Goal: Task Accomplishment & Management: Manage account settings

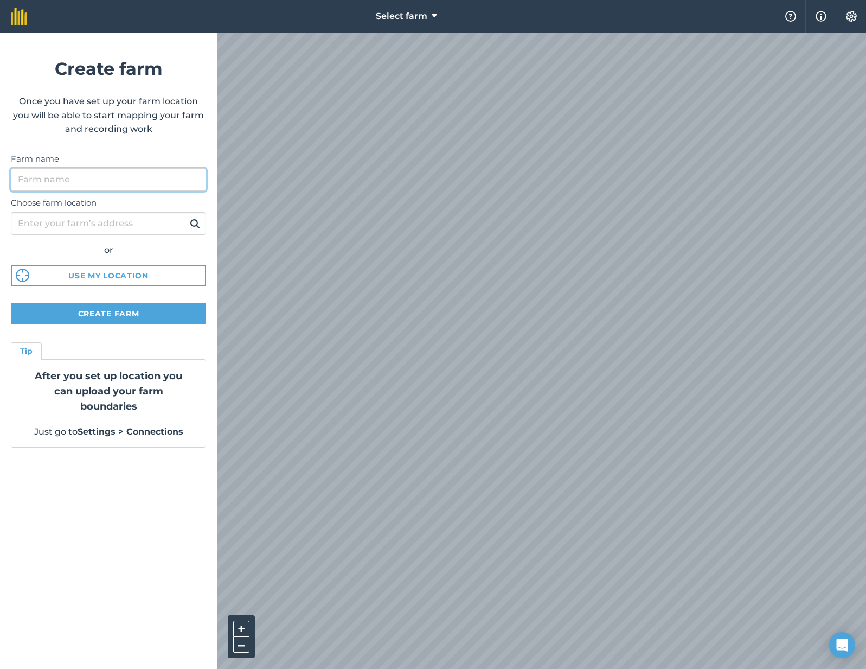
click at [100, 185] on input "Farm name" at bounding box center [108, 179] width 195 height 23
type input "[PHONE_NUMBER]"
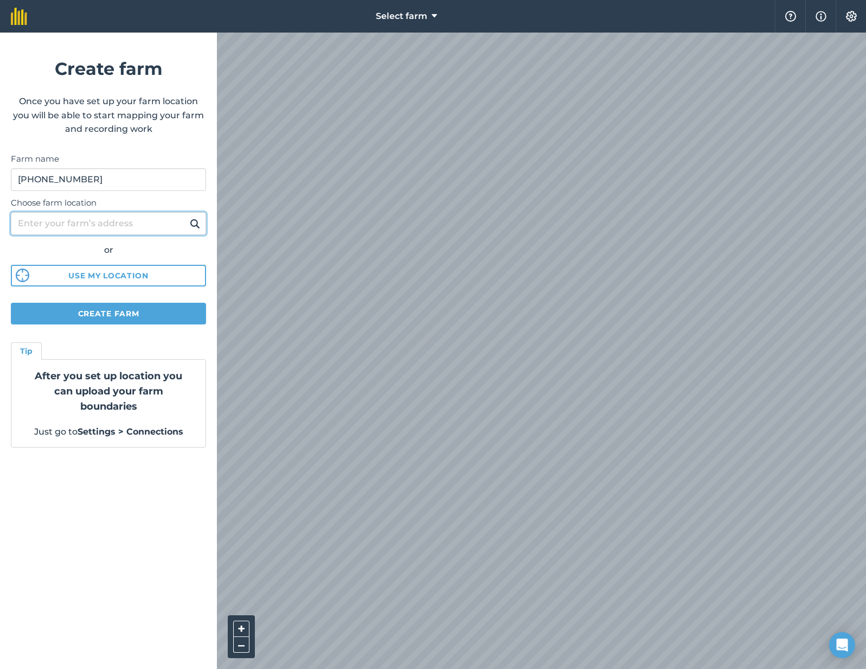
click at [63, 213] on input "Choose farm location" at bounding box center [108, 223] width 195 height 23
type input "Fressingfield"
click at [187, 216] on button at bounding box center [195, 223] width 17 height 14
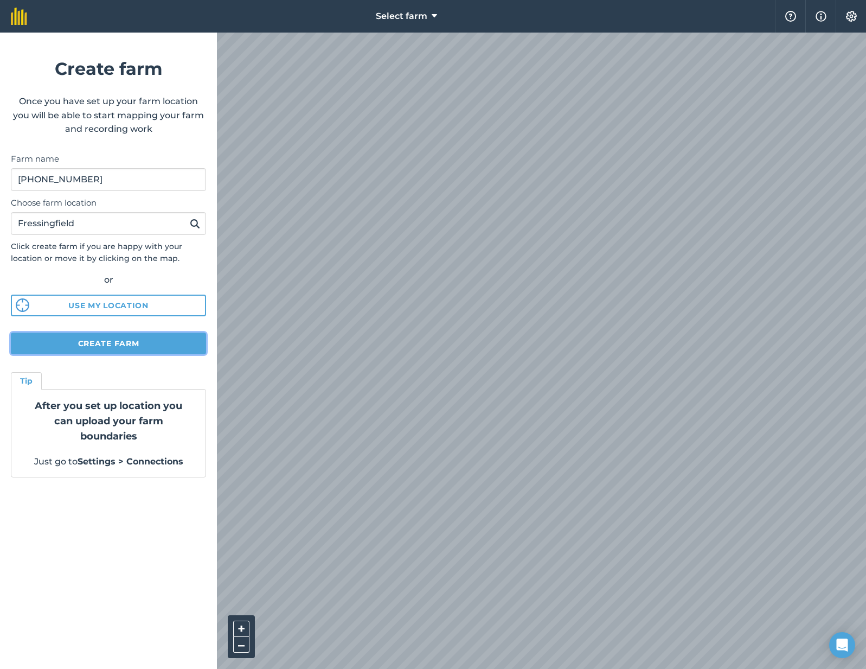
click at [127, 341] on button "Create farm" at bounding box center [108, 343] width 195 height 22
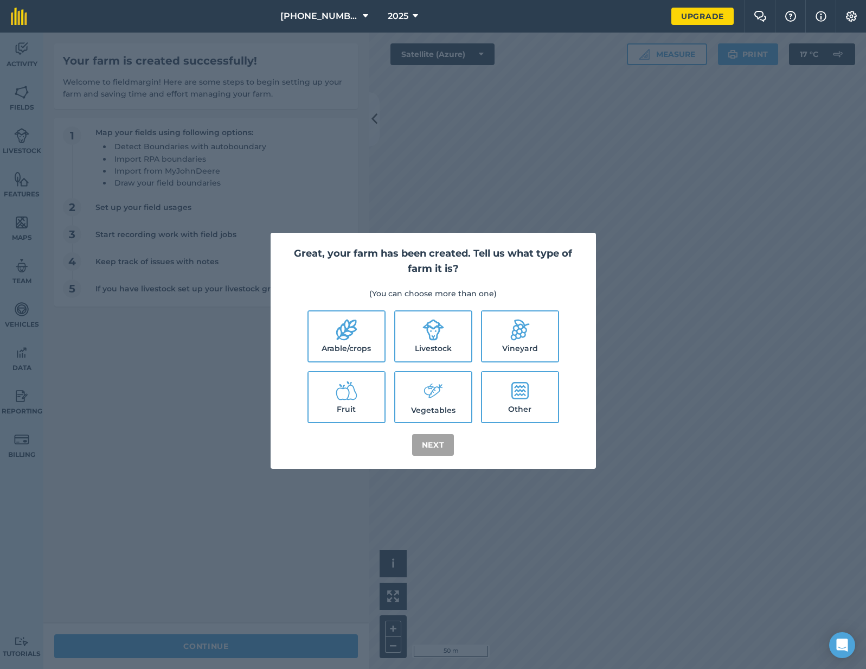
click at [342, 370] on ul "Arable/crops Livestock Vineyard Fruit Vegetables Other" at bounding box center [433, 366] width 299 height 113
click at [353, 343] on label "Arable/crops" at bounding box center [347, 336] width 76 height 50
checkbox input "true"
click at [418, 343] on label "Livestock" at bounding box center [433, 336] width 76 height 50
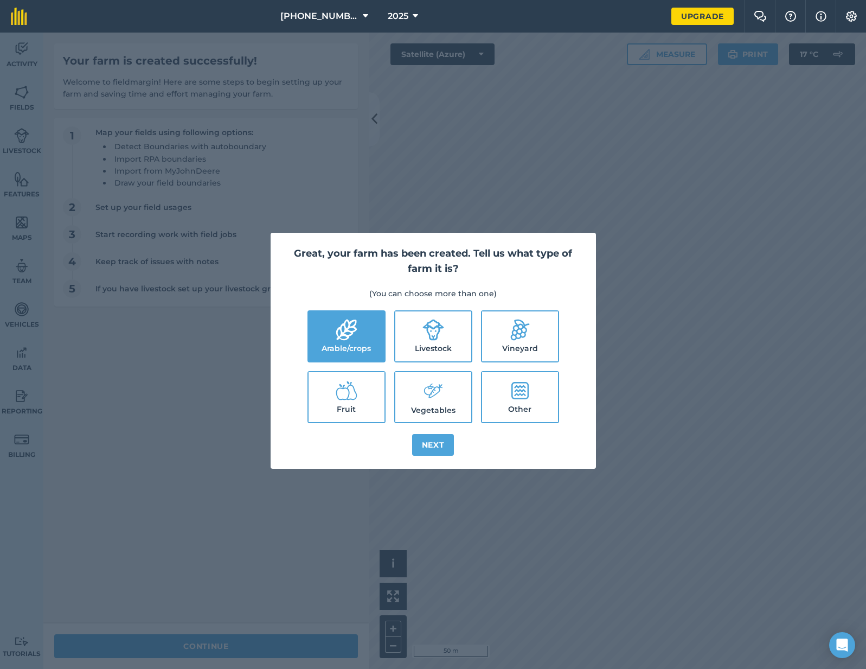
checkbox input "true"
click at [425, 441] on button "Next" at bounding box center [433, 445] width 42 height 22
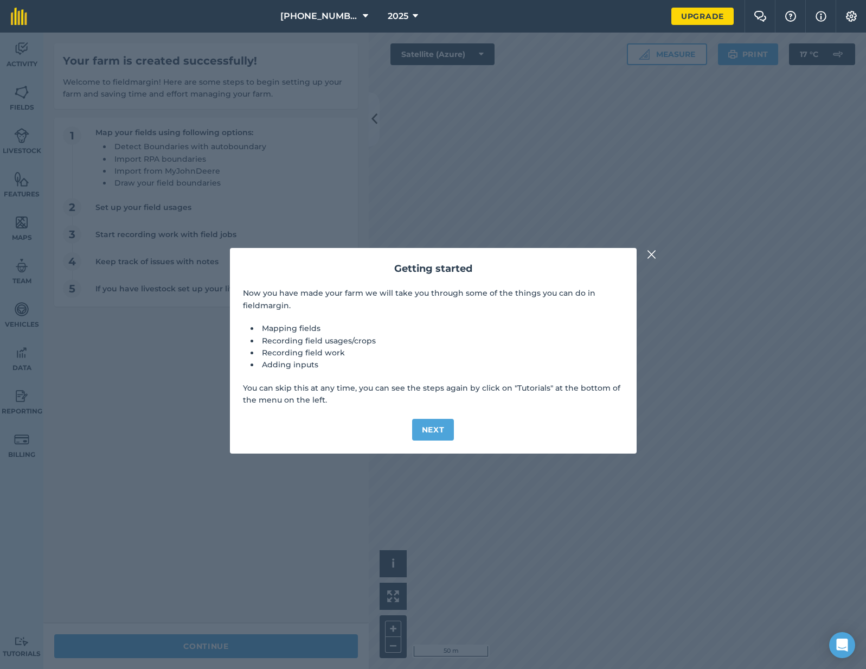
click at [657, 258] on button at bounding box center [651, 254] width 13 height 13
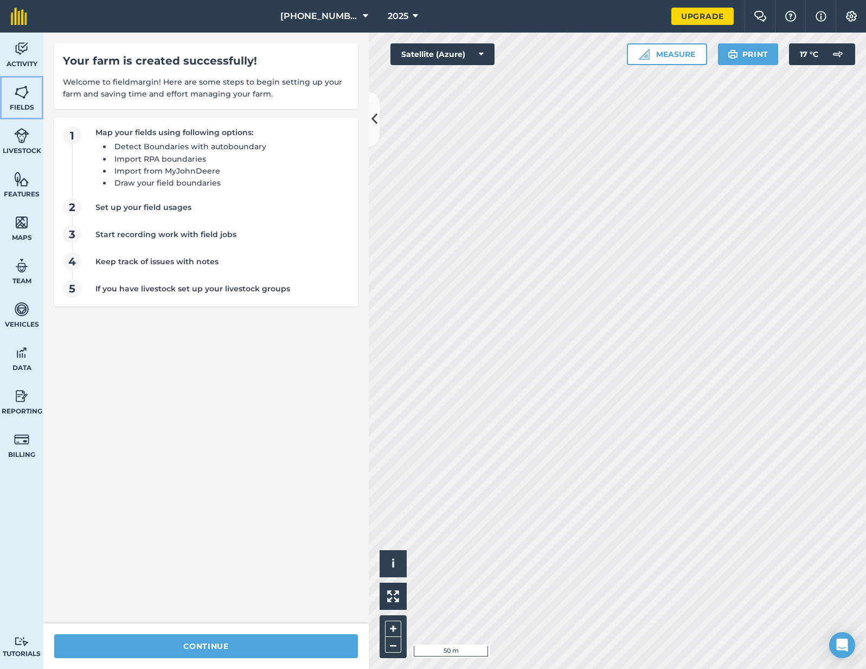
click at [18, 99] on img at bounding box center [21, 92] width 15 height 16
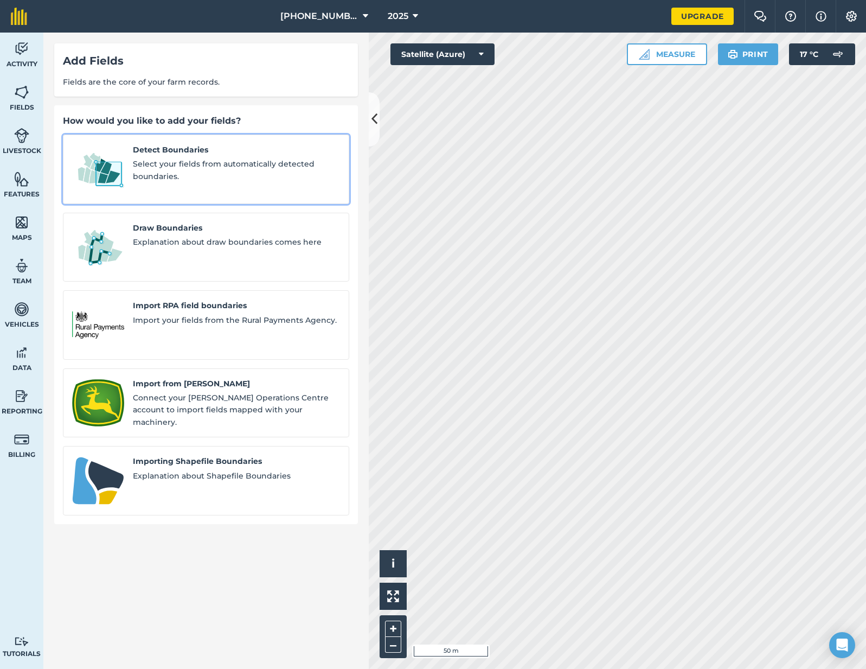
click at [186, 165] on span "Select your fields from automatically detected boundaries." at bounding box center [236, 170] width 207 height 24
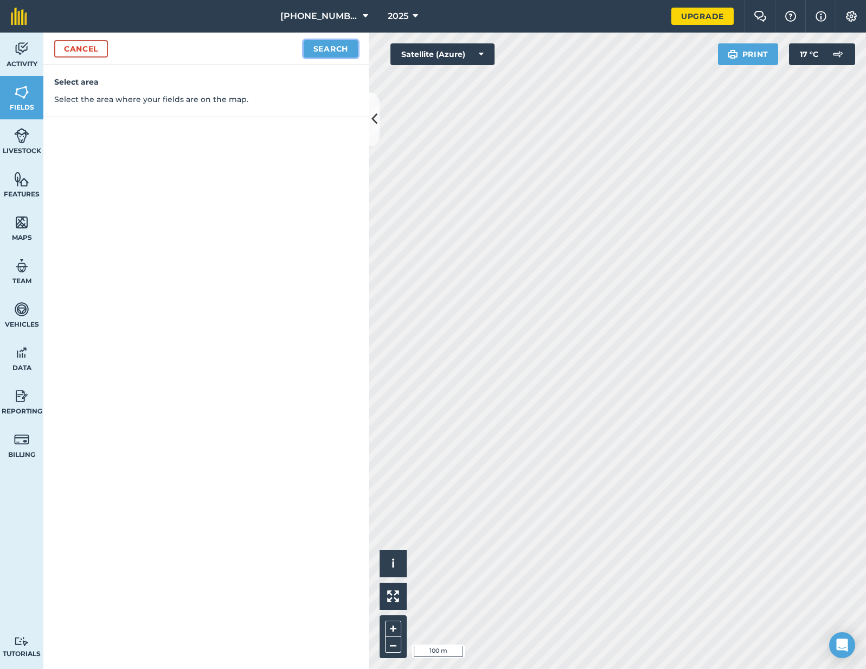
click at [351, 49] on button "Search" at bounding box center [331, 48] width 54 height 17
click at [299, 51] on button "Continue to edit boundaries" at bounding box center [276, 48] width 164 height 17
click at [312, 37] on div "Cancel Continue to name fields" at bounding box center [205, 49] width 325 height 33
click at [290, 55] on button "Continue to name fields" at bounding box center [287, 48] width 140 height 17
type input "L"
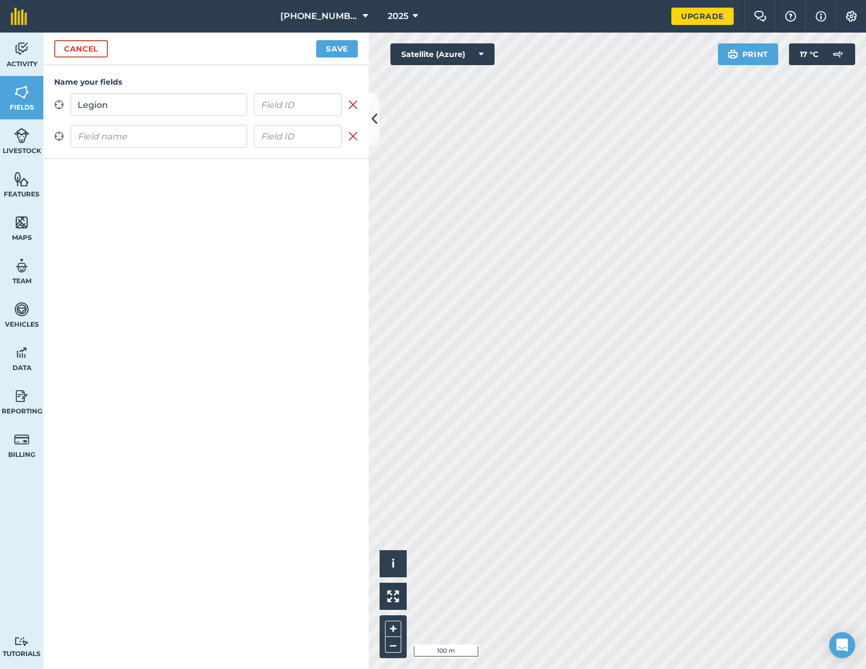
type input "Legion"
click at [97, 137] on input "text" at bounding box center [158, 136] width 177 height 23
type input "Royal"
click at [334, 43] on button "Save" at bounding box center [337, 48] width 42 height 17
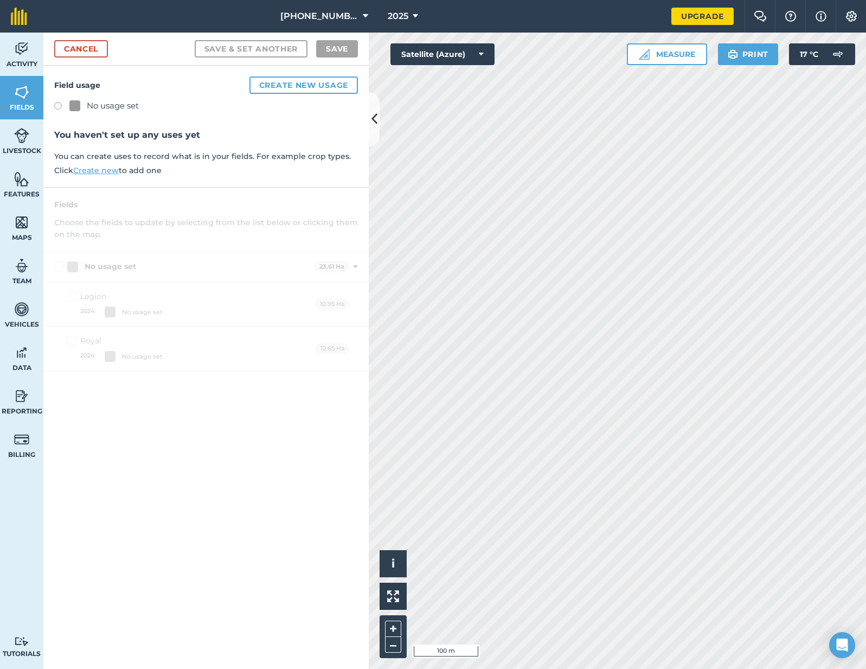
click at [284, 94] on div "Field usage Create new usage No usage set You haven't set up any uses yet You c…" at bounding box center [205, 127] width 325 height 122
click at [280, 87] on button "Create new usage" at bounding box center [303, 84] width 108 height 17
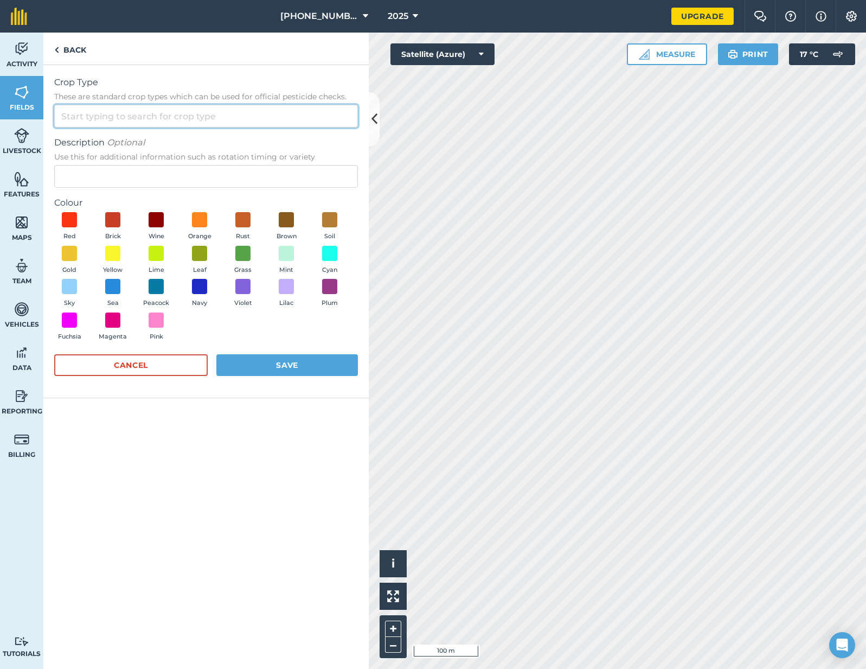
click at [121, 116] on input "Crop Type These are standard crop types which can be used for official pesticid…" at bounding box center [206, 116] width 304 height 23
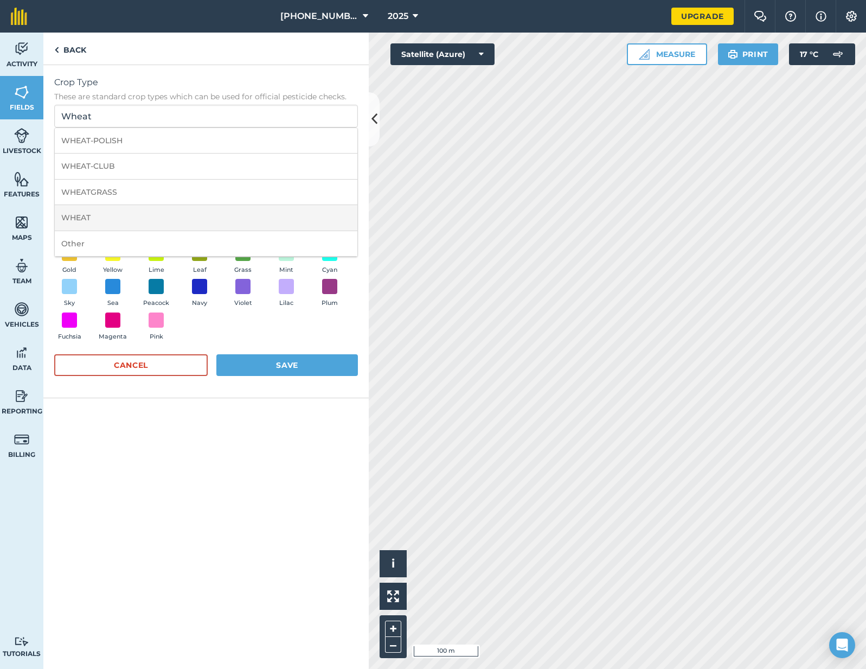
click at [93, 220] on li "WHEAT" at bounding box center [206, 217] width 303 height 25
type input "WHEAT"
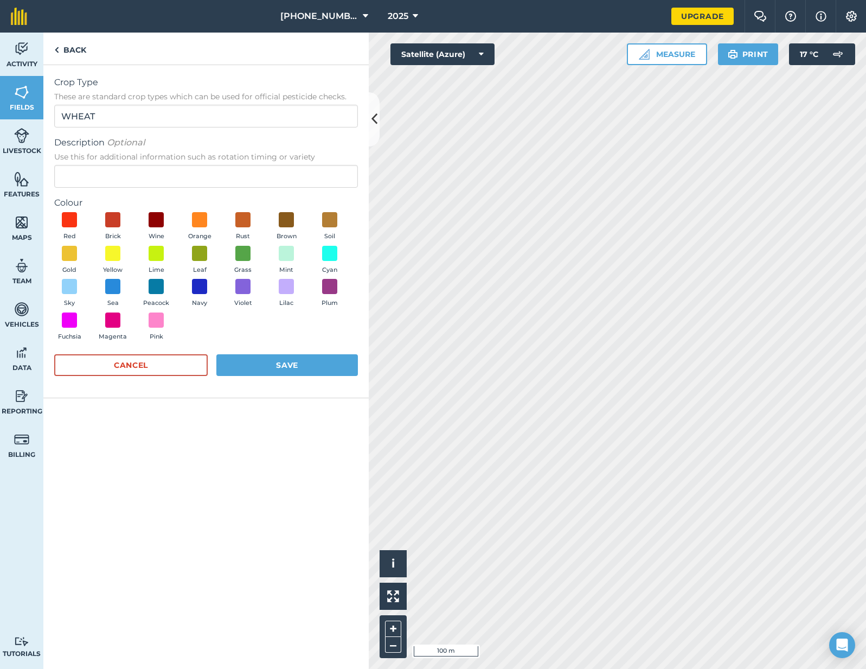
click at [101, 161] on span "Use this for additional information such as rotation timing or variety" at bounding box center [206, 156] width 304 height 11
click at [101, 165] on input "Description Optional Use this for additional information such as rotation timin…" at bounding box center [206, 176] width 304 height 23
click at [101, 168] on input "Description Optional Use this for additional information such as rotation timin…" at bounding box center [206, 176] width 304 height 23
type input "Winter"
click at [72, 256] on span at bounding box center [69, 253] width 17 height 17
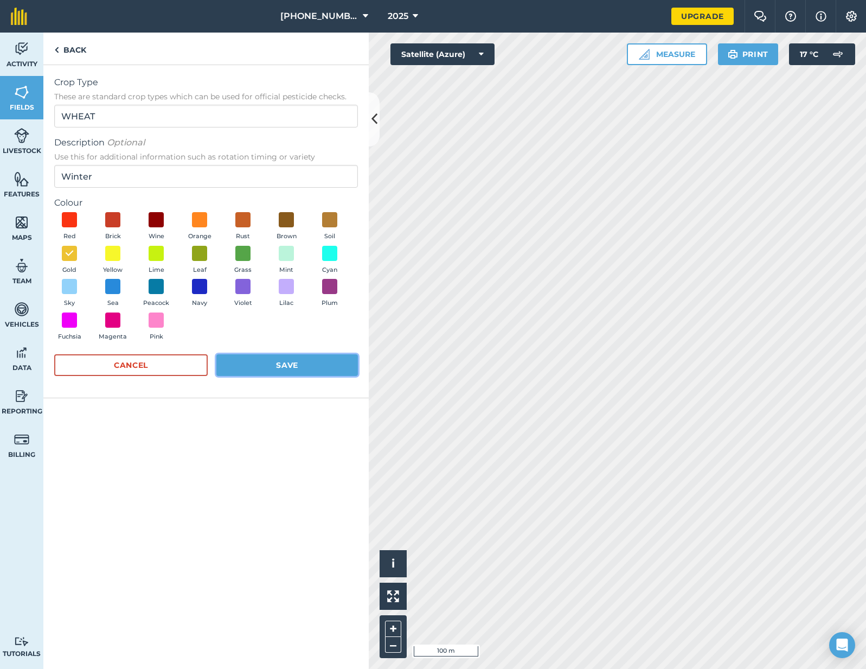
click at [318, 364] on button "Save" at bounding box center [287, 365] width 142 height 22
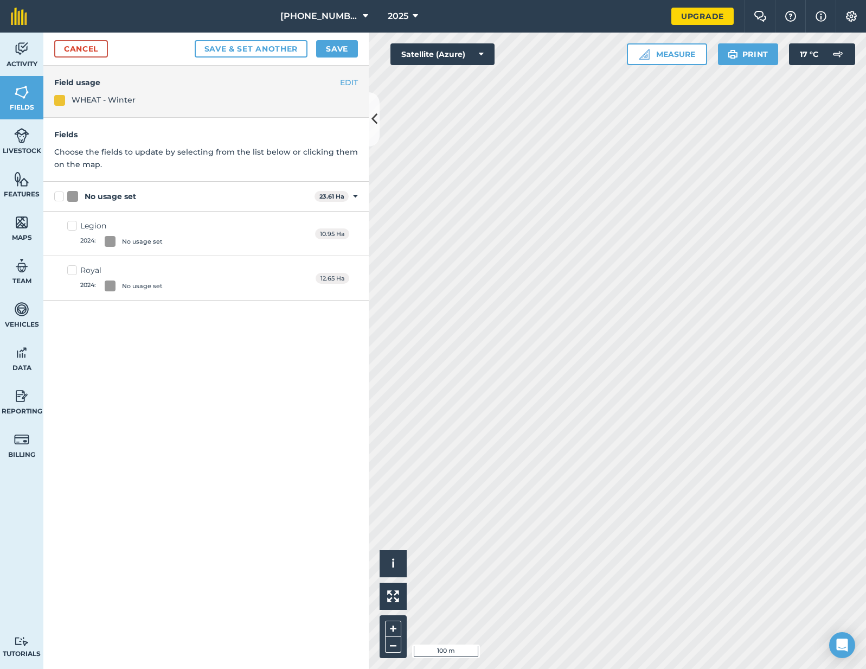
click at [137, 196] on div "No usage set" at bounding box center [188, 196] width 243 height 11
click at [61, 196] on input "No usage set" at bounding box center [57, 194] width 7 height 7
checkbox input "true"
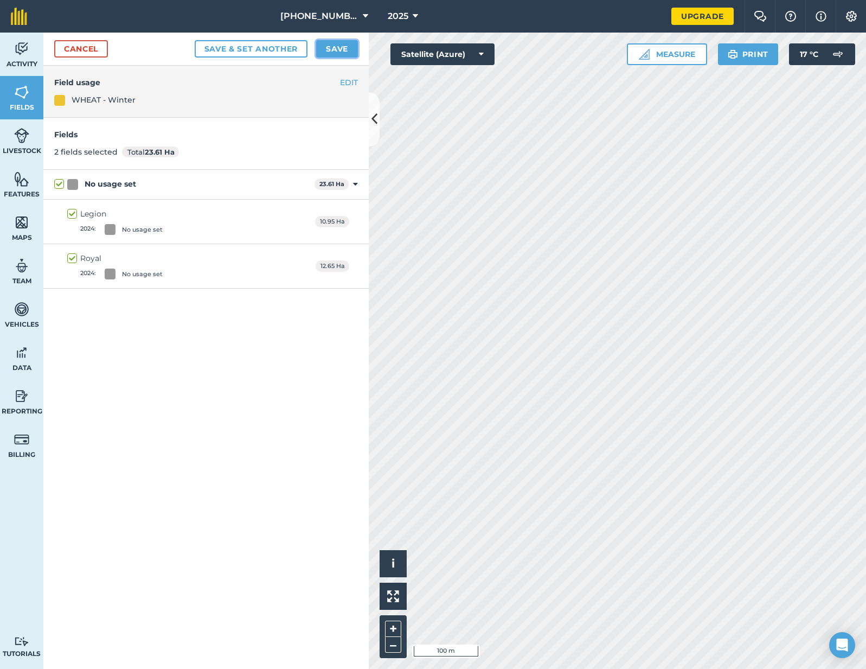
click at [330, 50] on button "Save" at bounding box center [337, 48] width 42 height 17
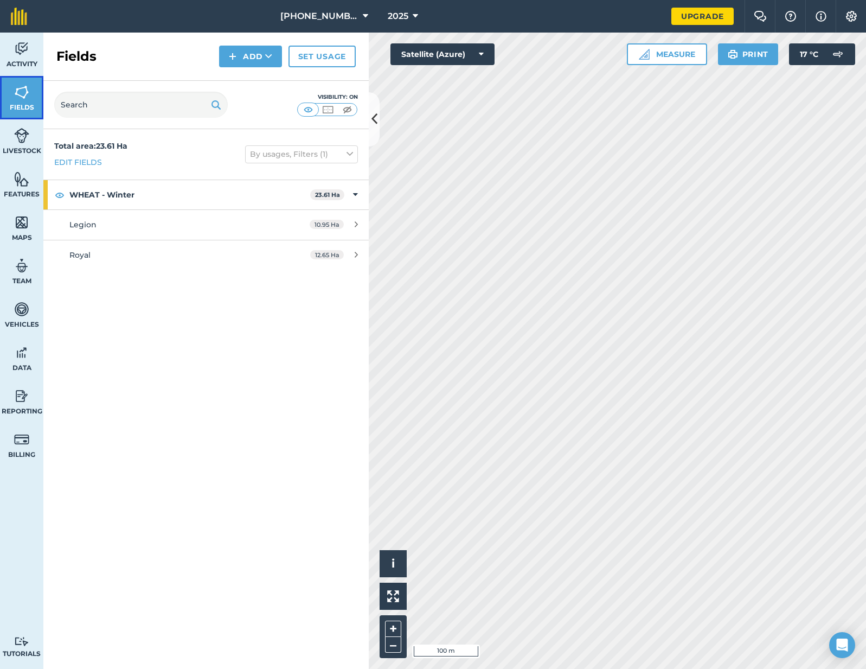
click at [24, 103] on span "Fields" at bounding box center [21, 107] width 43 height 9
click at [383, 593] on button at bounding box center [393, 595] width 27 height 27
click at [269, 65] on button "Add" at bounding box center [250, 57] width 63 height 22
click at [261, 81] on link "Draw" at bounding box center [251, 81] width 60 height 24
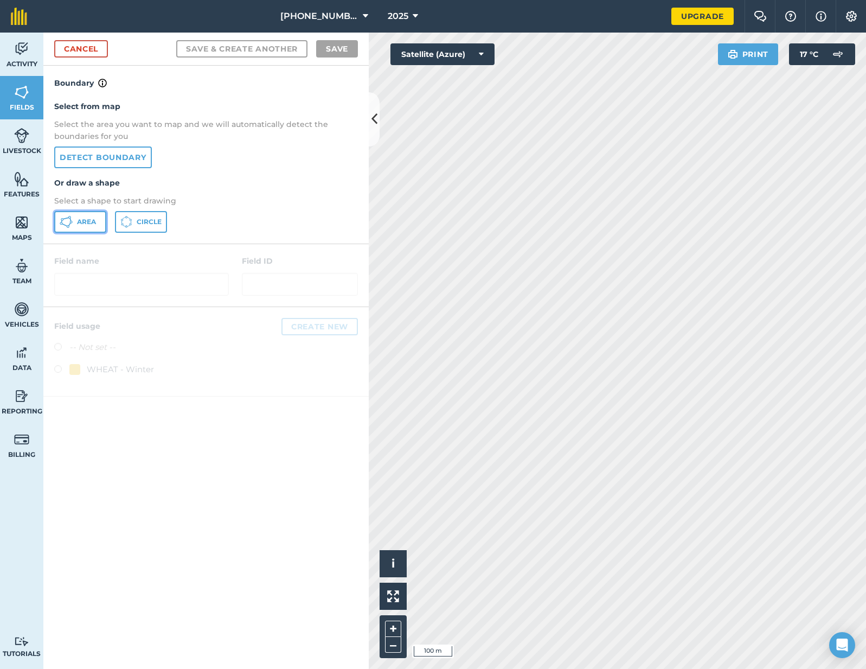
click at [68, 225] on icon at bounding box center [66, 221] width 13 height 13
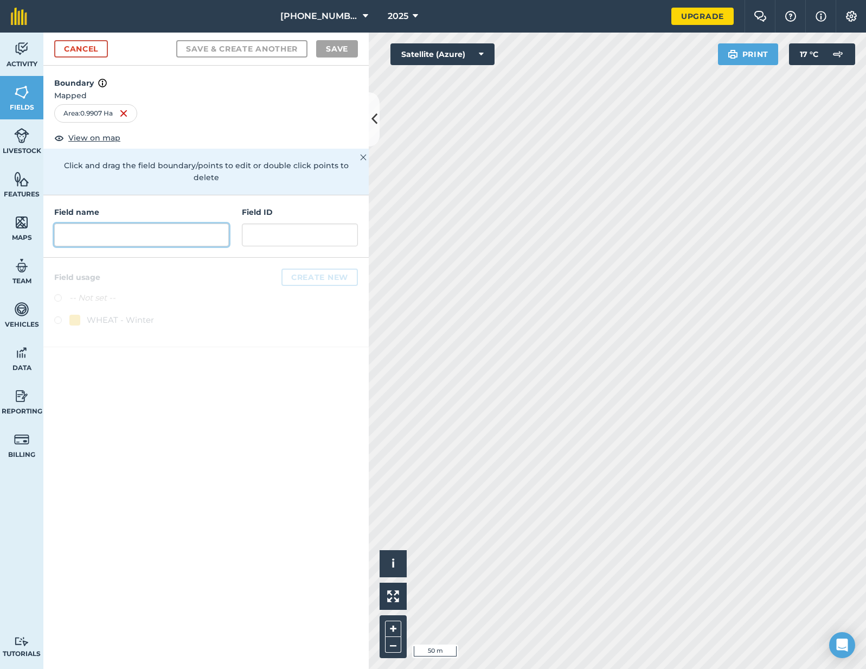
click at [100, 223] on input "text" at bounding box center [141, 234] width 175 height 23
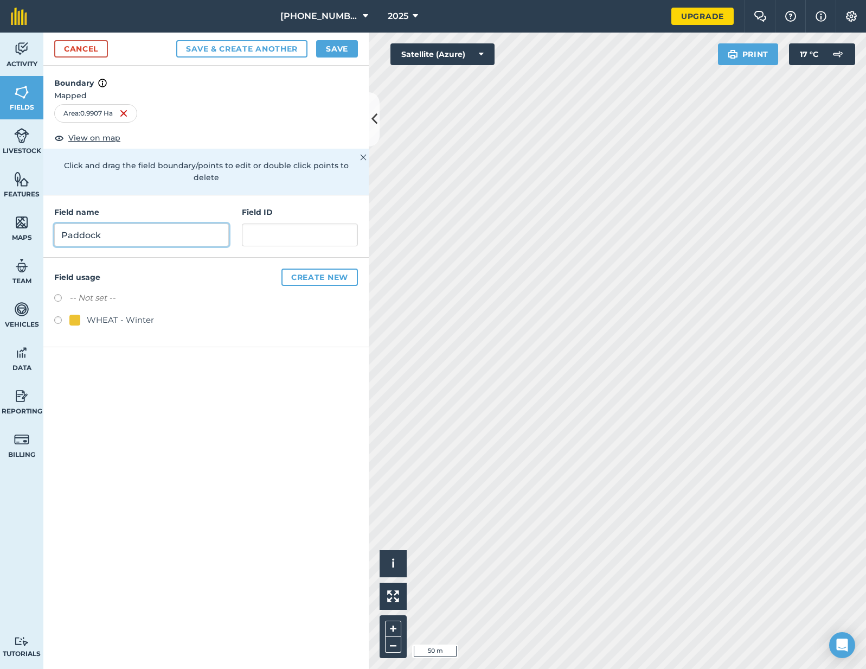
type input "Paddock"
click at [316, 268] on button "Create new" at bounding box center [319, 276] width 76 height 17
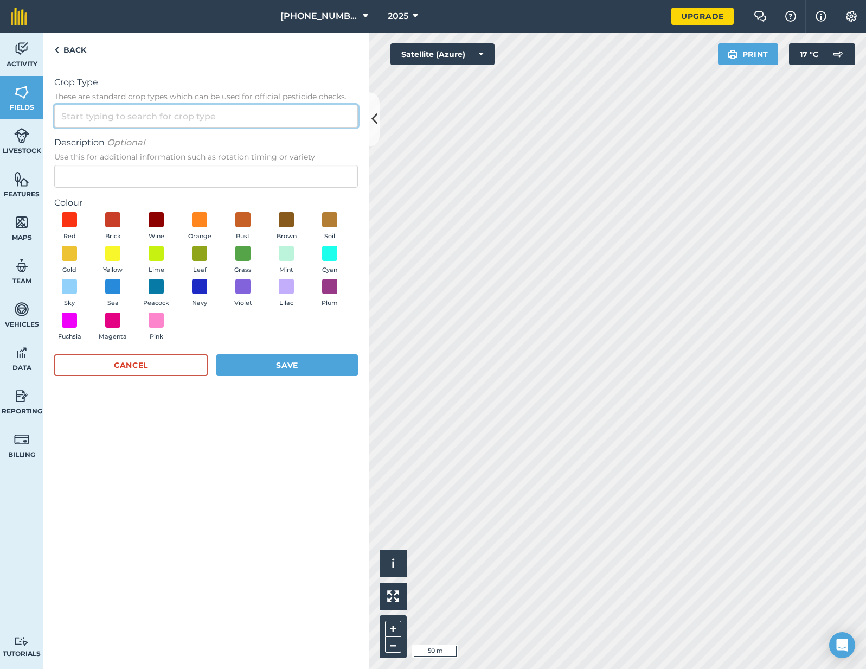
click at [138, 111] on input "Crop Type These are standard crop types which can be used for official pesticid…" at bounding box center [206, 116] width 304 height 23
click at [119, 134] on li "Other" at bounding box center [206, 140] width 303 height 25
type input "Other"
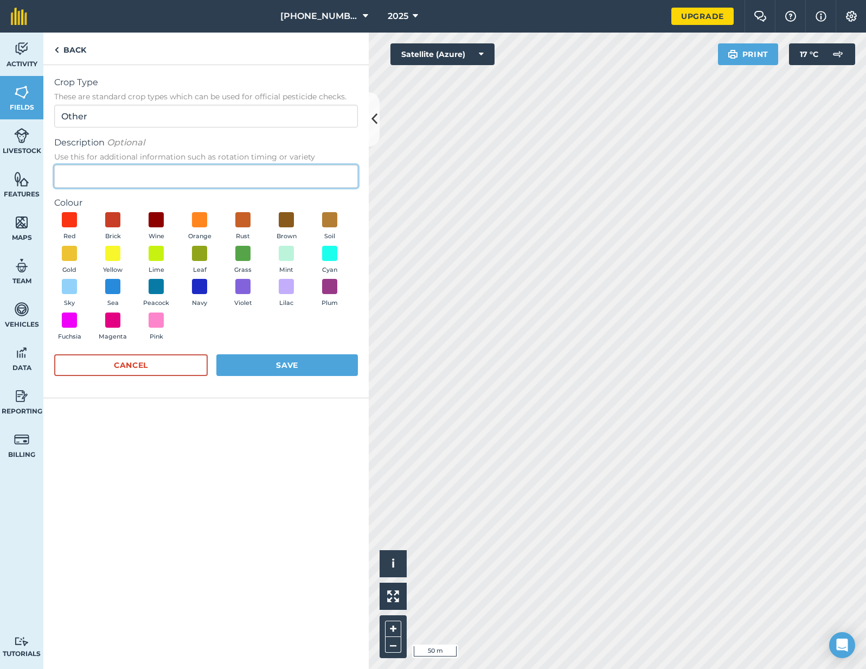
click at [109, 166] on input "Description Optional Use this for additional information such as rotation timin…" at bounding box center [206, 176] width 304 height 23
type input "Grazing"
click at [165, 246] on button "Lime" at bounding box center [156, 260] width 30 height 29
click at [286, 352] on form "Crop Type These are standard crop types which can be used for official pesticid…" at bounding box center [206, 231] width 304 height 311
click at [286, 360] on button "Save" at bounding box center [287, 365] width 142 height 22
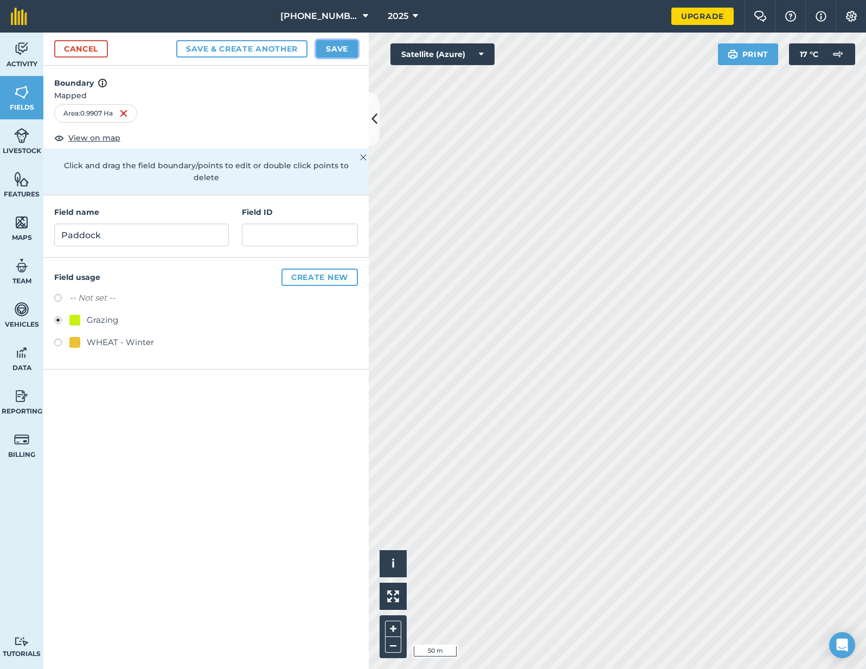
click at [339, 52] on button "Save" at bounding box center [337, 48] width 42 height 17
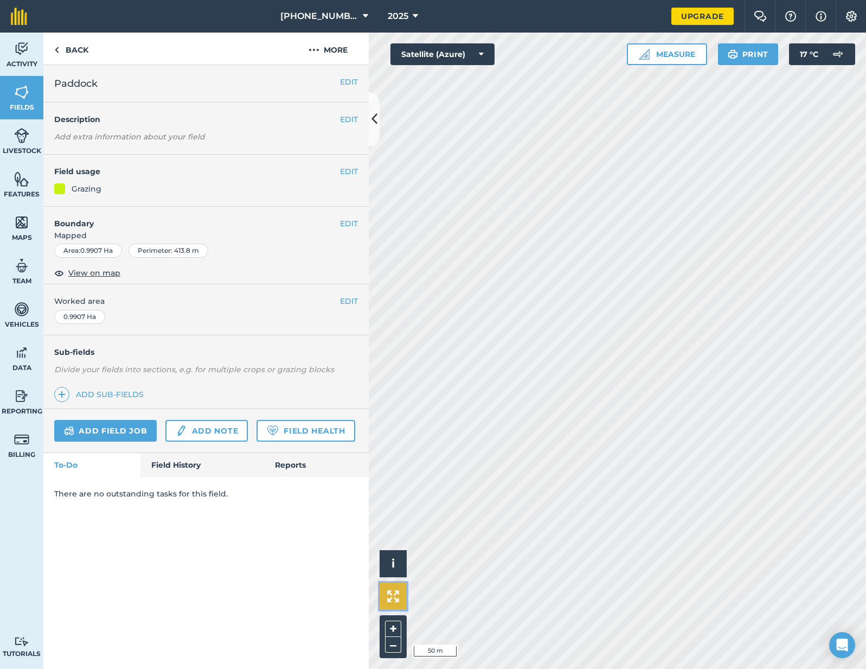
click at [388, 598] on img at bounding box center [393, 596] width 12 height 12
click at [27, 58] on link "Activity" at bounding box center [21, 54] width 43 height 43
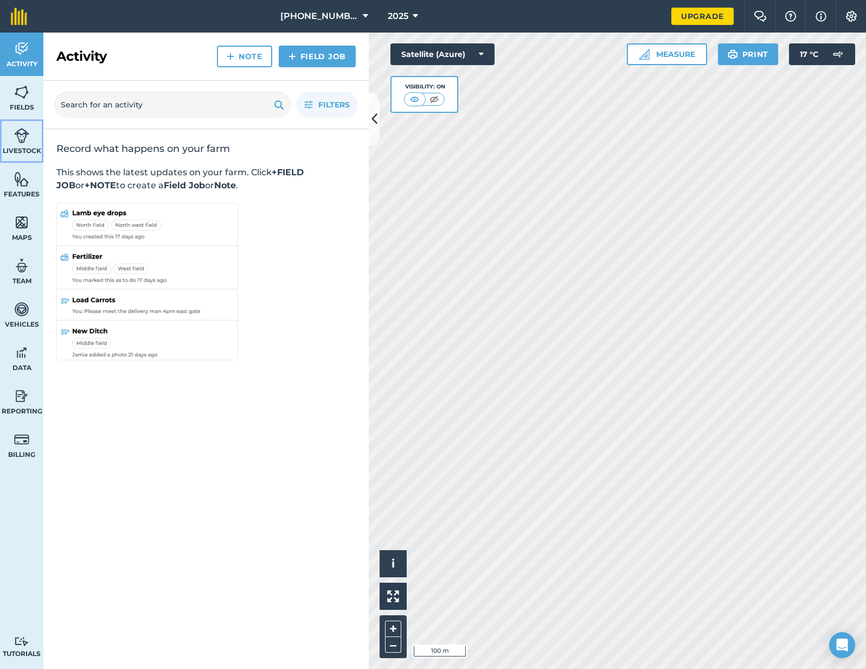
click at [21, 144] on link "Livestock" at bounding box center [21, 140] width 43 height 43
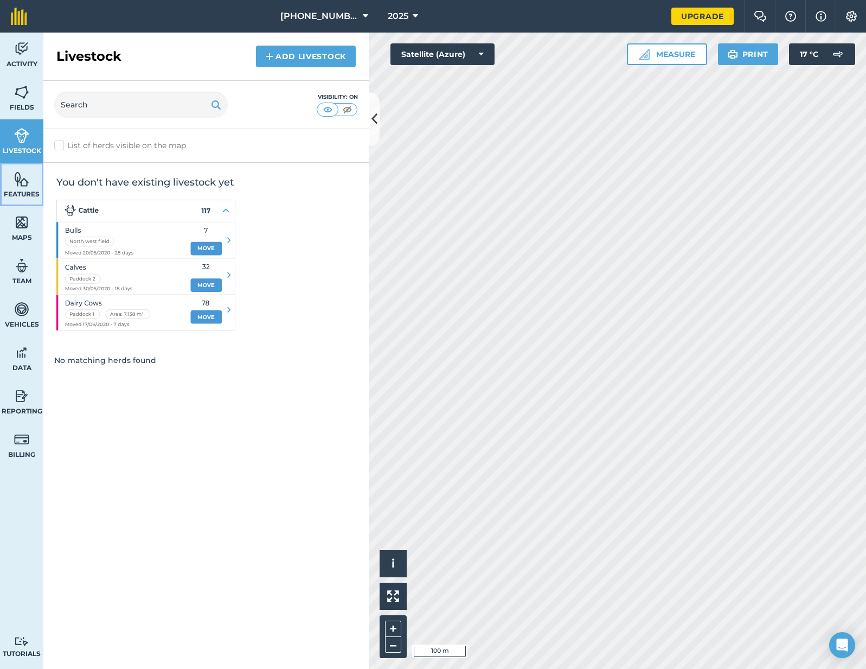
click at [18, 188] on link "Features" at bounding box center [21, 184] width 43 height 43
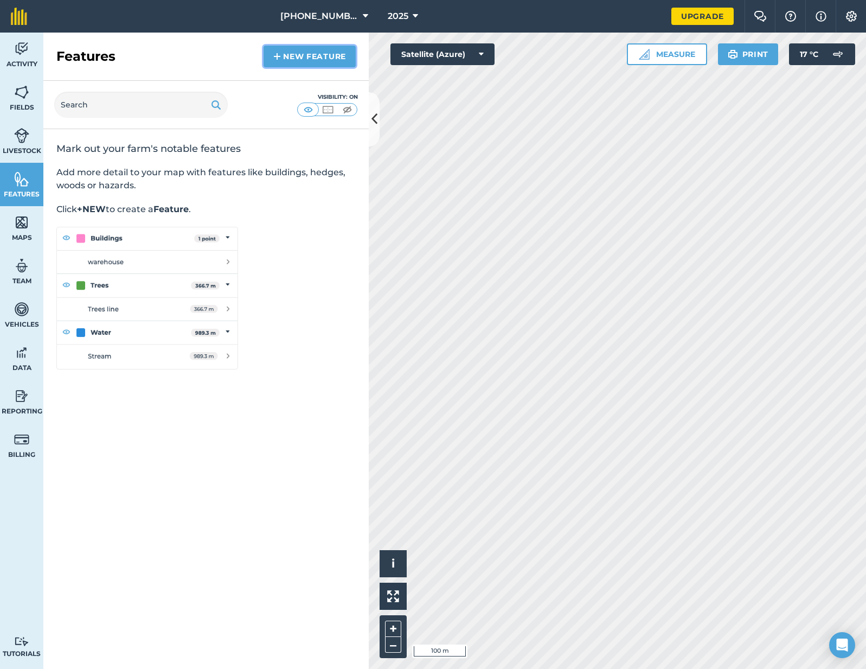
click at [297, 65] on link "New feature" at bounding box center [310, 57] width 92 height 22
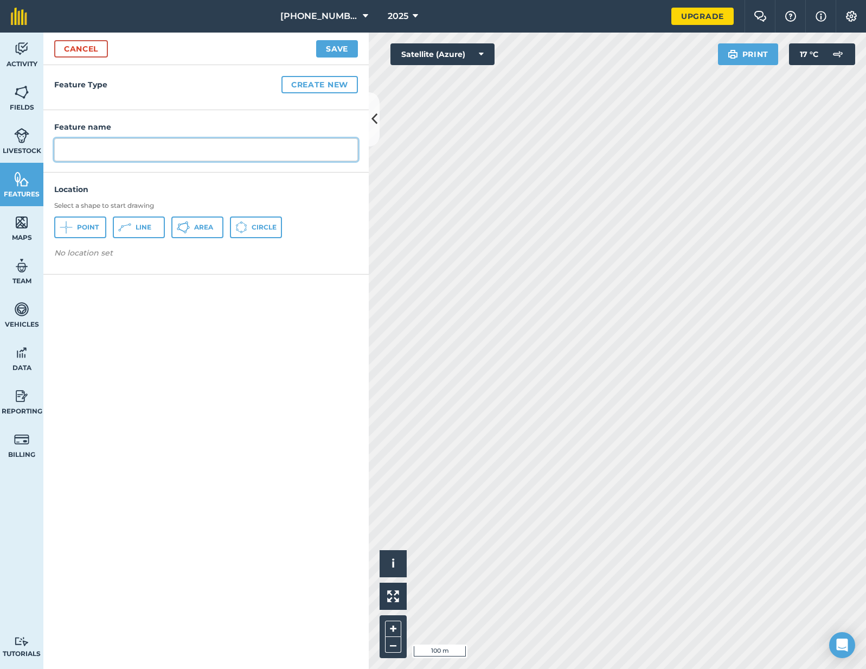
click at [115, 155] on input "text" at bounding box center [206, 149] width 304 height 23
click at [159, 155] on input "text" at bounding box center [206, 149] width 304 height 23
type input "Barn"
click at [348, 77] on button "Create new" at bounding box center [319, 84] width 76 height 17
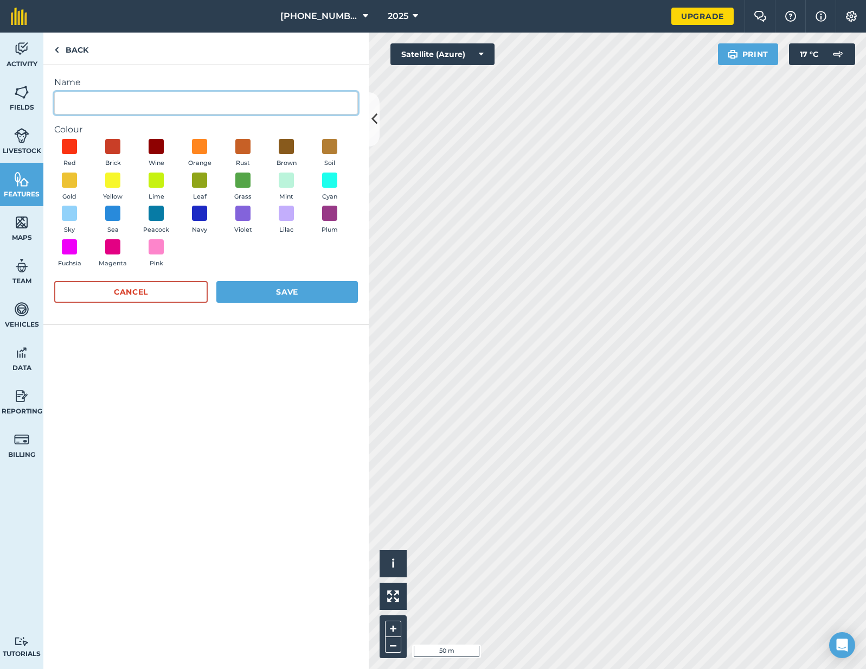
click at [155, 103] on input "Name" at bounding box center [206, 103] width 304 height 23
type input "Building"
click at [127, 152] on div "Red Brick Wine Orange Rust Brown Soil Gold Yellow Lime Leaf Grass Mint Cyan Sky…" at bounding box center [206, 205] width 304 height 133
click at [113, 151] on span at bounding box center [113, 146] width 17 height 17
click at [317, 293] on button "Save" at bounding box center [287, 292] width 142 height 22
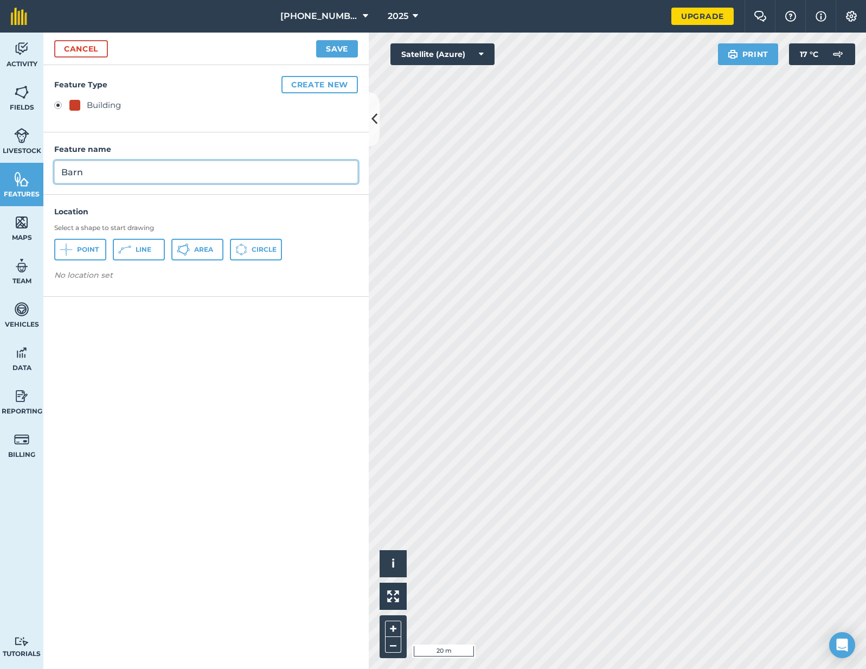
click at [79, 175] on input "Barn" at bounding box center [206, 172] width 304 height 23
type input "Grain barn"
click at [179, 242] on button "Area" at bounding box center [197, 250] width 52 height 22
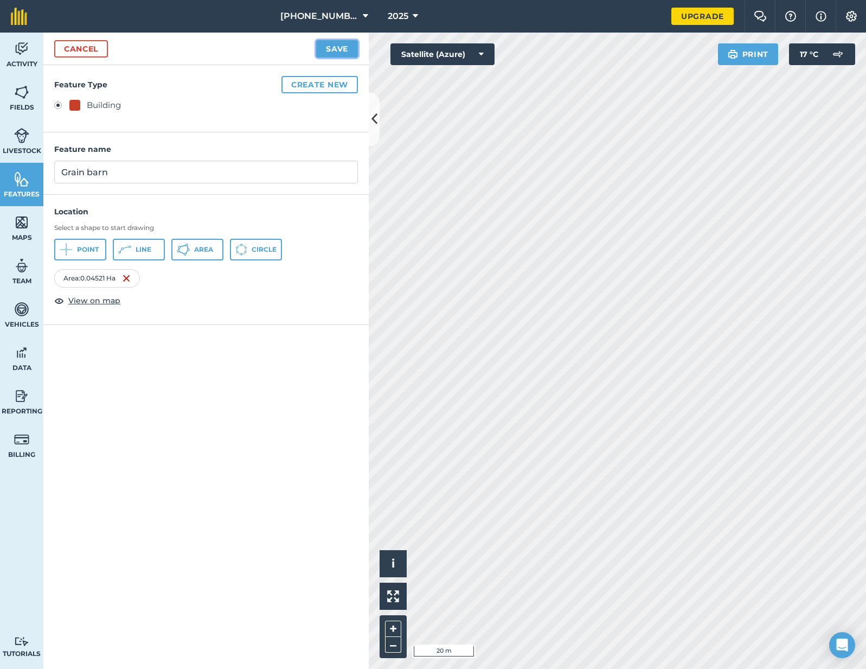
click at [343, 54] on button "Save" at bounding box center [337, 48] width 42 height 17
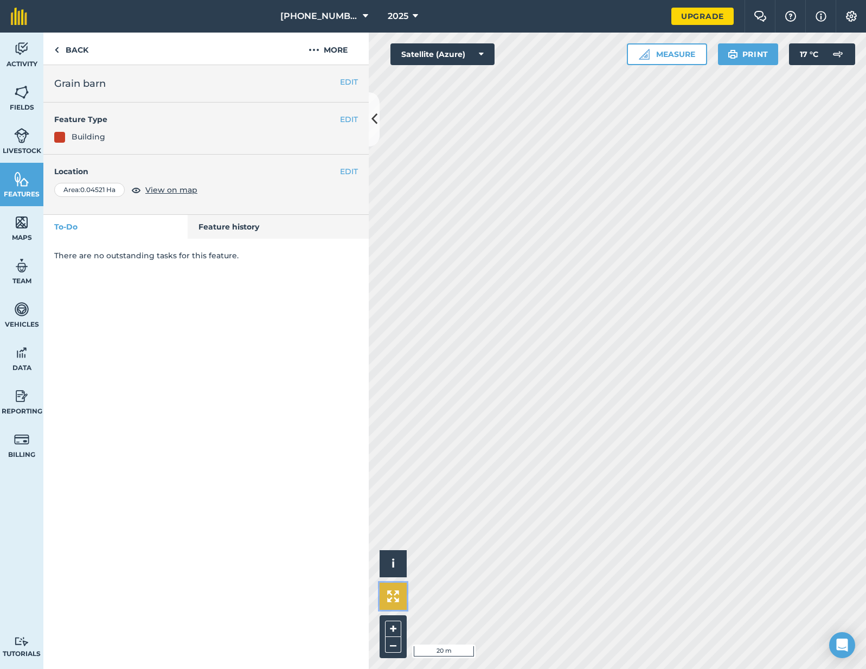
click at [388, 589] on button at bounding box center [393, 595] width 27 height 27
click at [347, 80] on button "EDIT" at bounding box center [349, 82] width 18 height 12
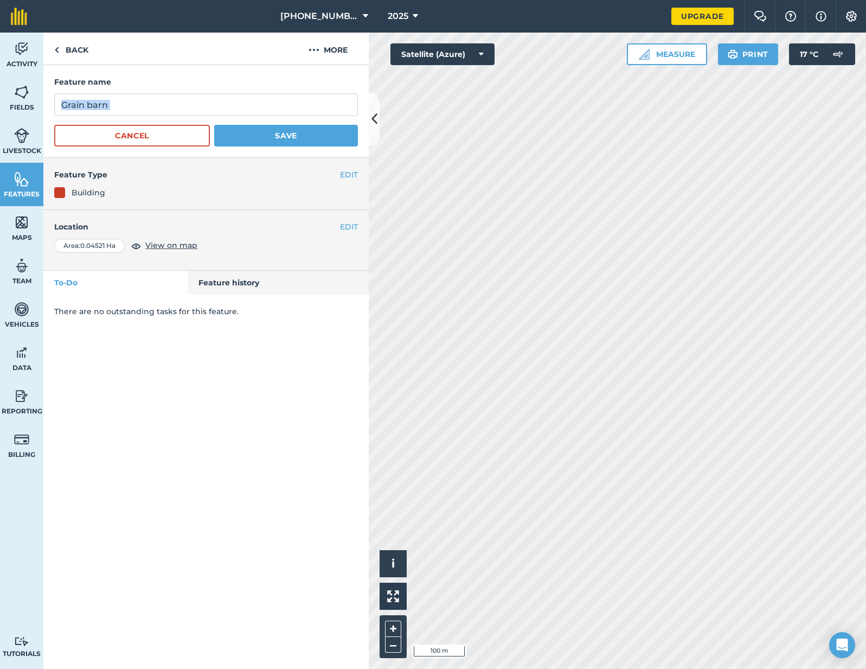
click at [157, 116] on form "Feature name Grain barn Cancel Save" at bounding box center [206, 111] width 304 height 70
click at [158, 108] on input "Grain barn" at bounding box center [206, 104] width 304 height 23
type input "Grain barns"
click at [239, 135] on button "Save" at bounding box center [286, 136] width 144 height 22
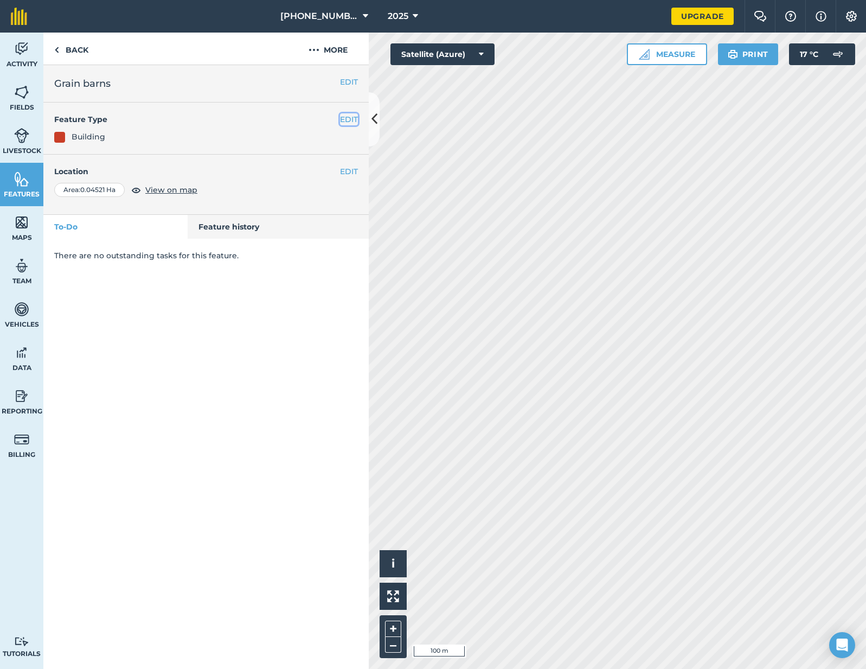
click at [344, 115] on button "EDIT" at bounding box center [349, 119] width 18 height 12
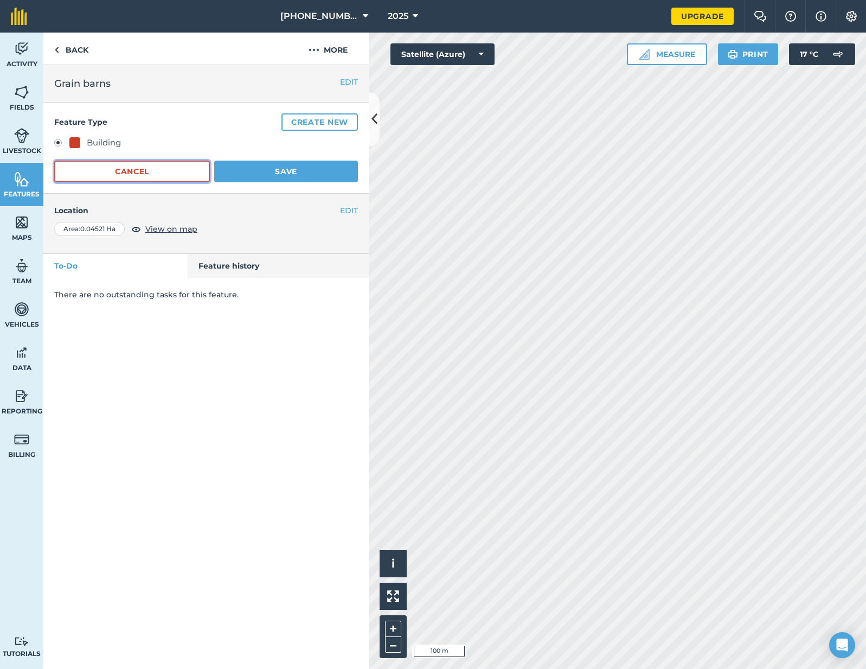
click at [168, 165] on button "Cancel" at bounding box center [132, 172] width 156 height 22
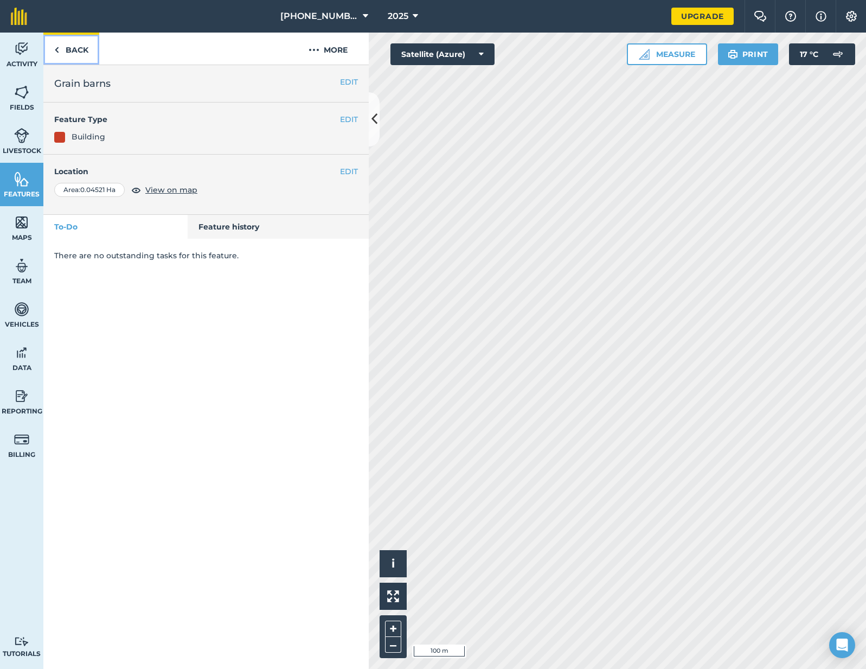
click at [65, 47] on link "Back" at bounding box center [71, 49] width 56 height 32
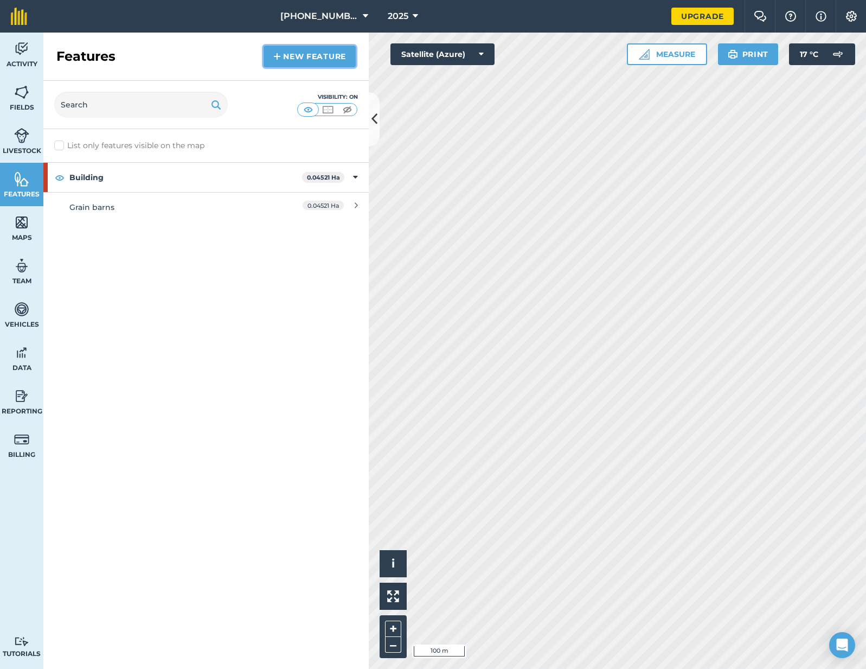
click at [312, 60] on link "New feature" at bounding box center [310, 57] width 92 height 22
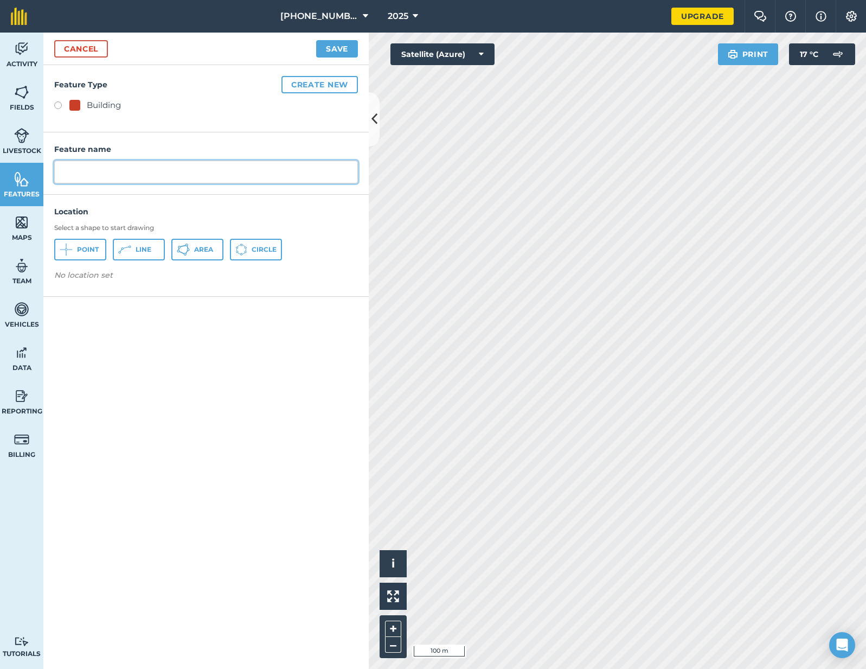
click at [101, 176] on input "text" at bounding box center [206, 172] width 304 height 23
click at [173, 175] on input "text" at bounding box center [206, 172] width 304 height 23
type input "Silos"
click at [88, 251] on span "Point" at bounding box center [88, 249] width 22 height 9
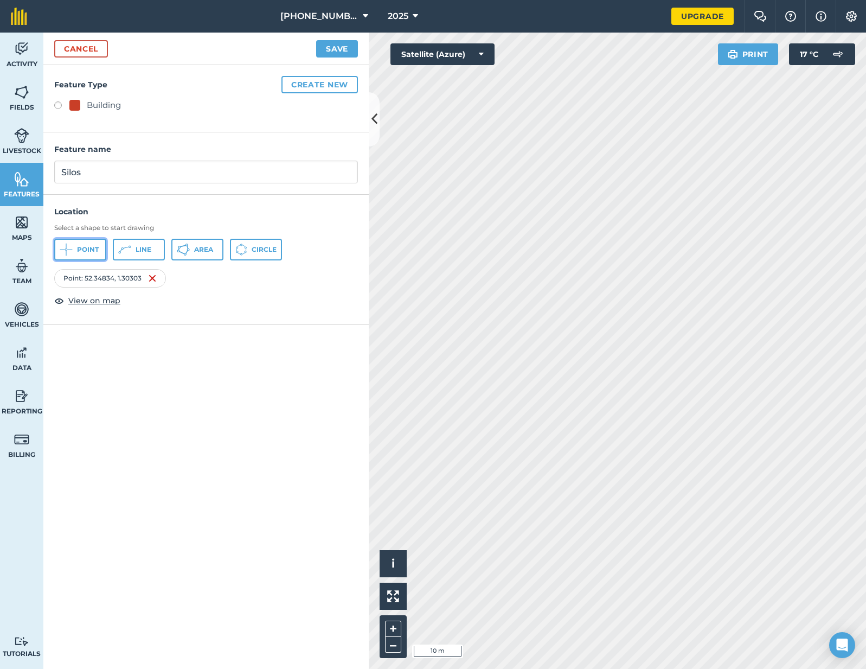
click at [83, 252] on span "Point" at bounding box center [88, 249] width 22 height 9
click at [104, 257] on button "Point" at bounding box center [80, 250] width 52 height 22
click at [87, 254] on button "Point" at bounding box center [80, 250] width 52 height 22
click at [305, 81] on button "Create new" at bounding box center [319, 84] width 76 height 17
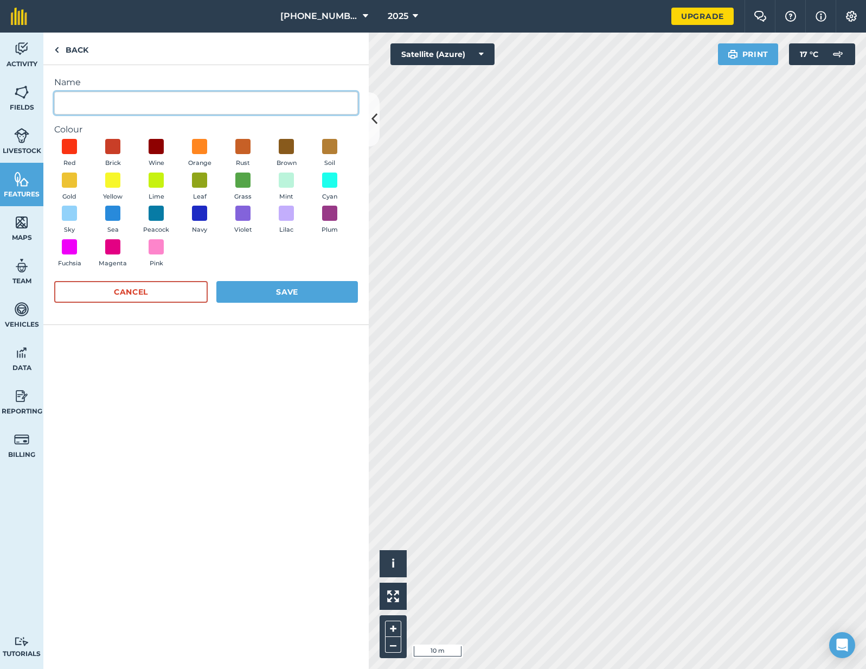
click at [136, 99] on input "Name" at bounding box center [206, 103] width 304 height 23
type input "Store"
click at [290, 142] on span at bounding box center [286, 146] width 17 height 17
click at [273, 294] on button "Save" at bounding box center [287, 292] width 142 height 22
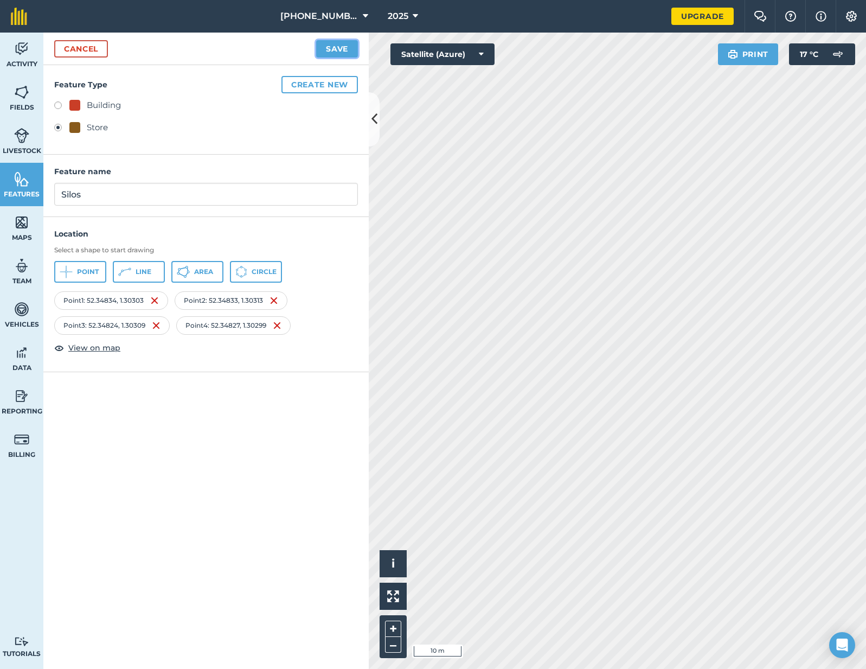
click at [343, 43] on button "Save" at bounding box center [337, 48] width 42 height 17
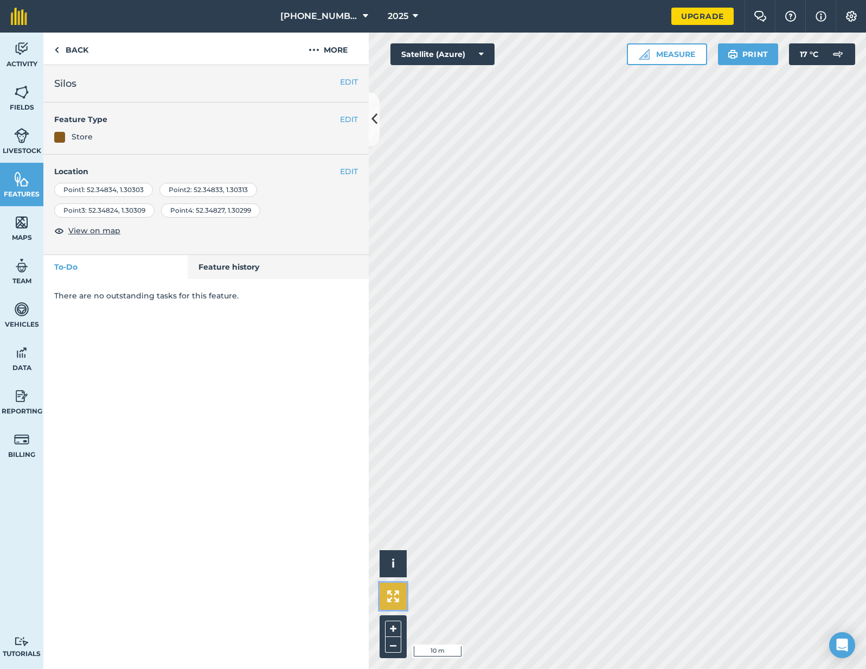
click at [395, 600] on img at bounding box center [393, 596] width 12 height 12
click at [78, 44] on link "Back" at bounding box center [71, 49] width 56 height 32
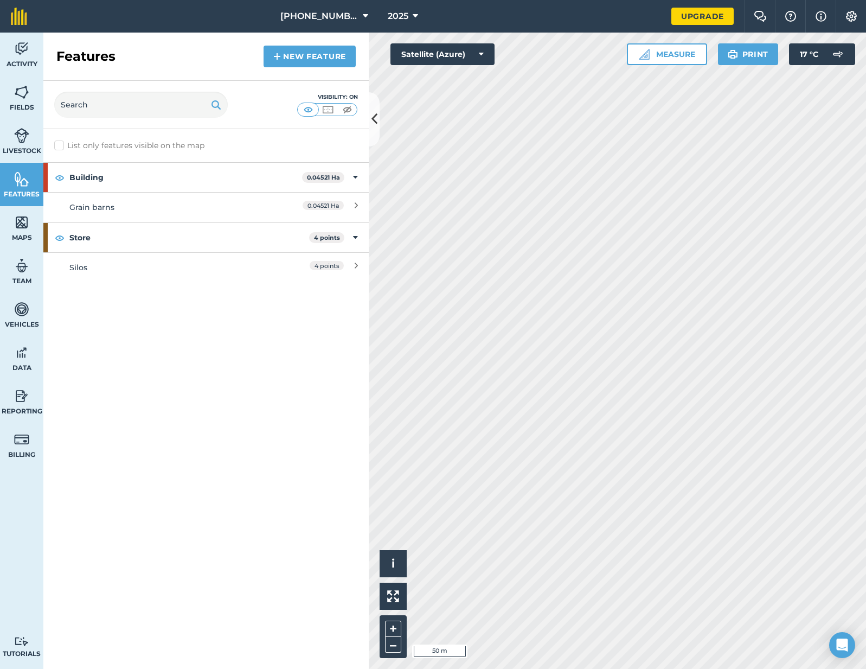
click at [169, 145] on label "List only features visible on the map" at bounding box center [129, 145] width 150 height 11
click at [61, 145] on input "List only features visible on the map" at bounding box center [57, 143] width 7 height 7
click at [139, 151] on label "List only features visible on the map" at bounding box center [129, 145] width 150 height 11
click at [61, 147] on input "List only features visible on the map" at bounding box center [57, 143] width 7 height 7
checkbox input "false"
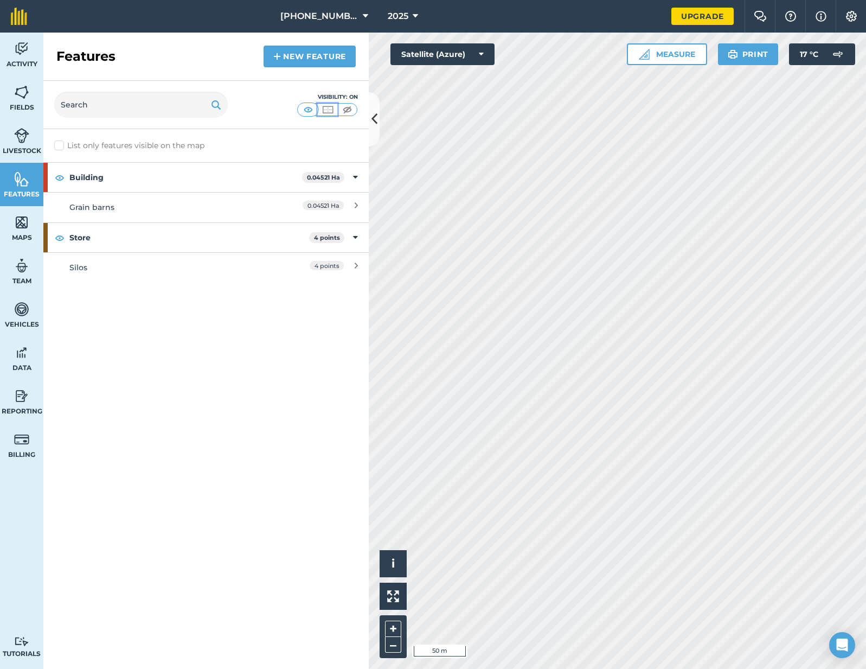
click at [323, 111] on img at bounding box center [328, 109] width 14 height 11
click at [395, 592] on img at bounding box center [393, 596] width 12 height 12
click at [307, 107] on img at bounding box center [309, 109] width 14 height 11
click at [326, 112] on img at bounding box center [328, 109] width 14 height 11
click at [309, 106] on img at bounding box center [309, 109] width 14 height 11
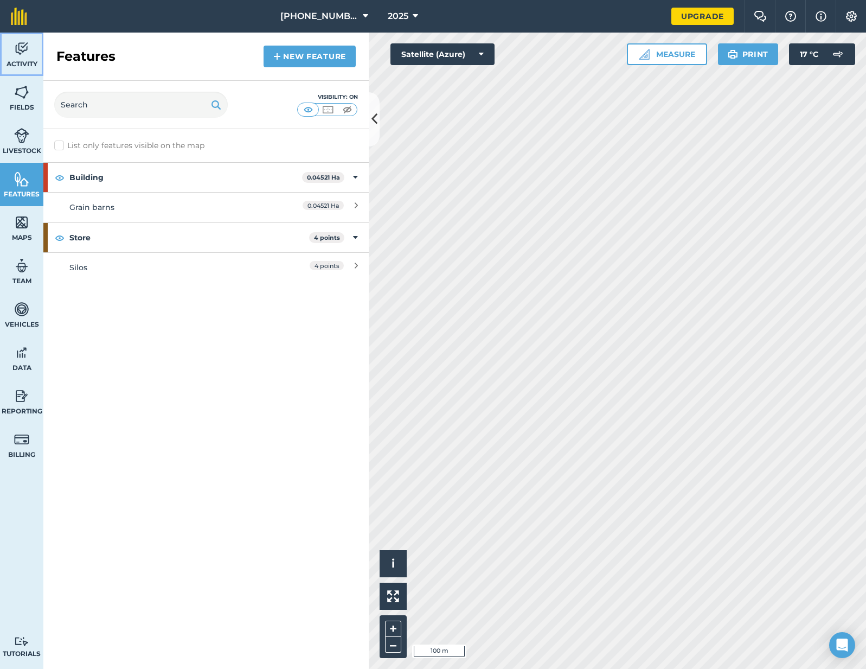
click at [25, 46] on img at bounding box center [21, 49] width 15 height 16
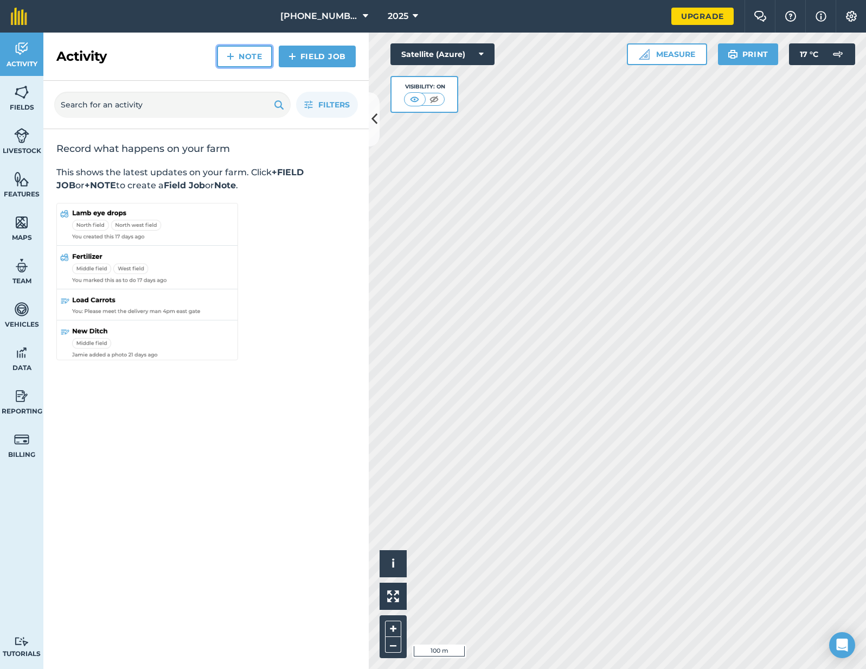
click at [252, 61] on link "Note" at bounding box center [244, 57] width 55 height 22
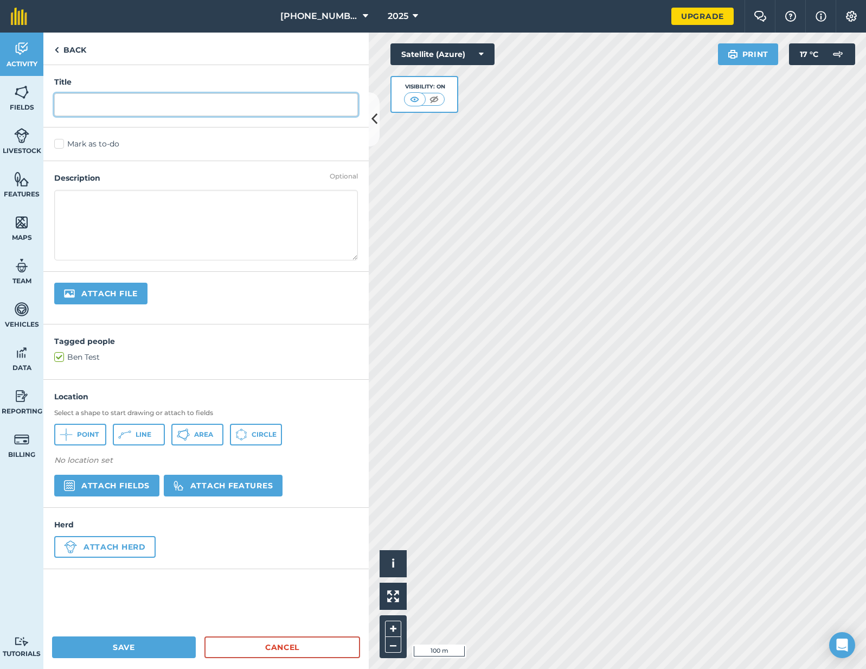
click at [172, 104] on input "text" at bounding box center [206, 104] width 304 height 23
type input "Oak trees"
click at [108, 216] on textarea at bounding box center [206, 225] width 304 height 70
type textarea "Old oaks here"
click at [80, 430] on span "Point" at bounding box center [88, 434] width 22 height 9
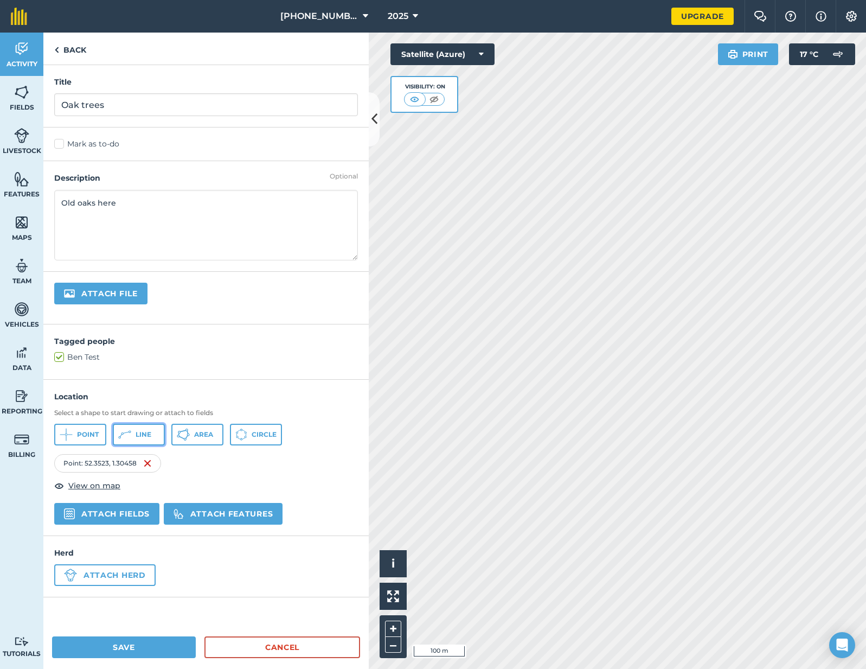
click at [147, 431] on span "Line" at bounding box center [144, 434] width 16 height 9
click at [169, 647] on button "Save" at bounding box center [124, 647] width 144 height 22
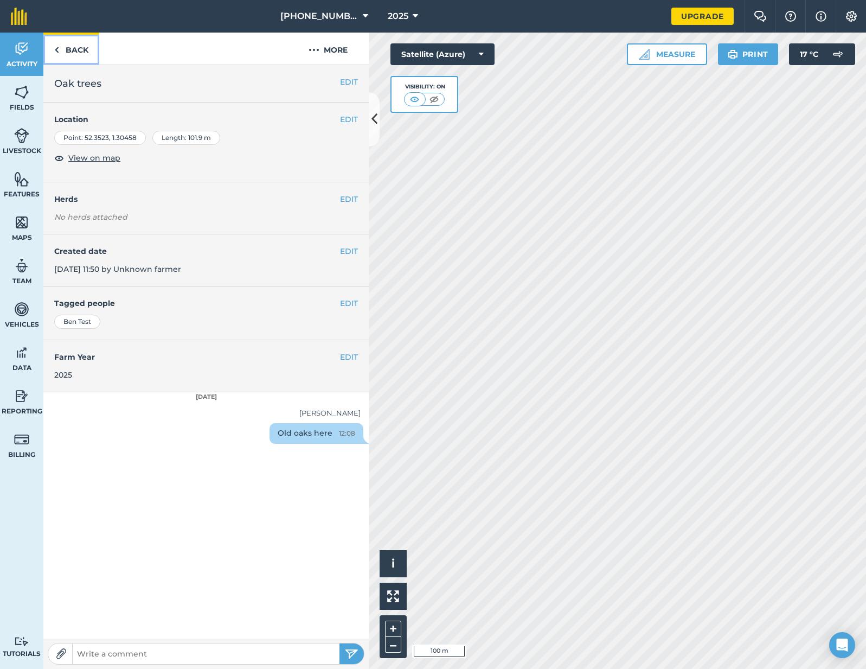
click at [69, 49] on link "Back" at bounding box center [71, 49] width 56 height 32
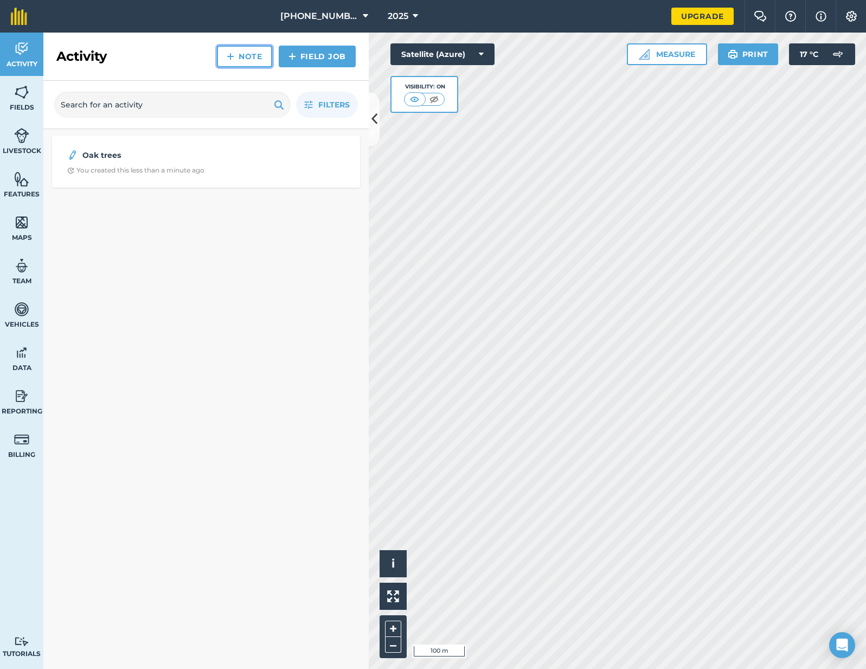
click at [243, 63] on link "Note" at bounding box center [244, 57] width 55 height 22
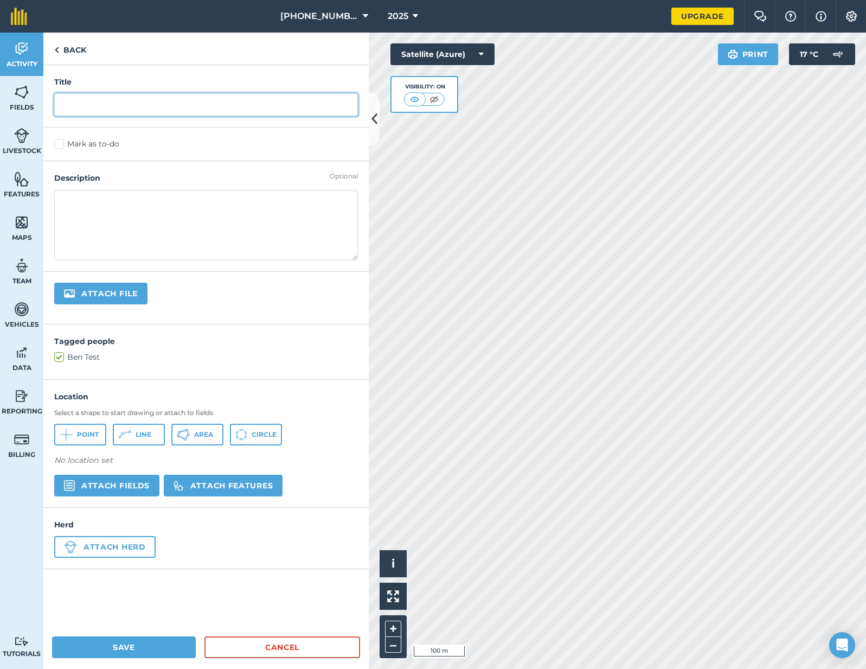
click at [117, 101] on input "text" at bounding box center [206, 104] width 304 height 23
type input "Fix barn roof"
click at [89, 149] on label "Mark as to-do" at bounding box center [206, 143] width 304 height 11
click at [61, 145] on input "Mark as to-do" at bounding box center [57, 141] width 7 height 7
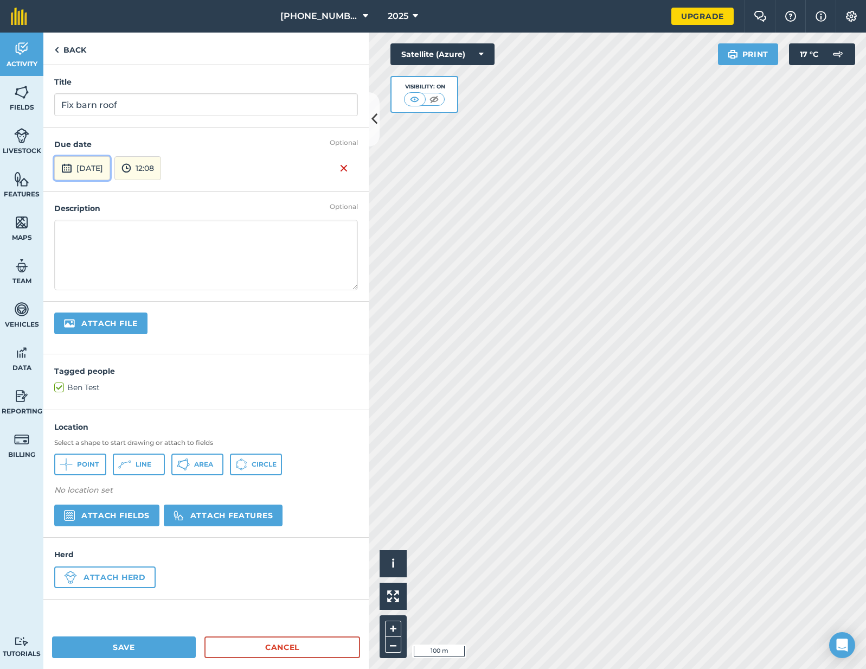
click at [110, 169] on button "[DATE]" at bounding box center [82, 168] width 56 height 24
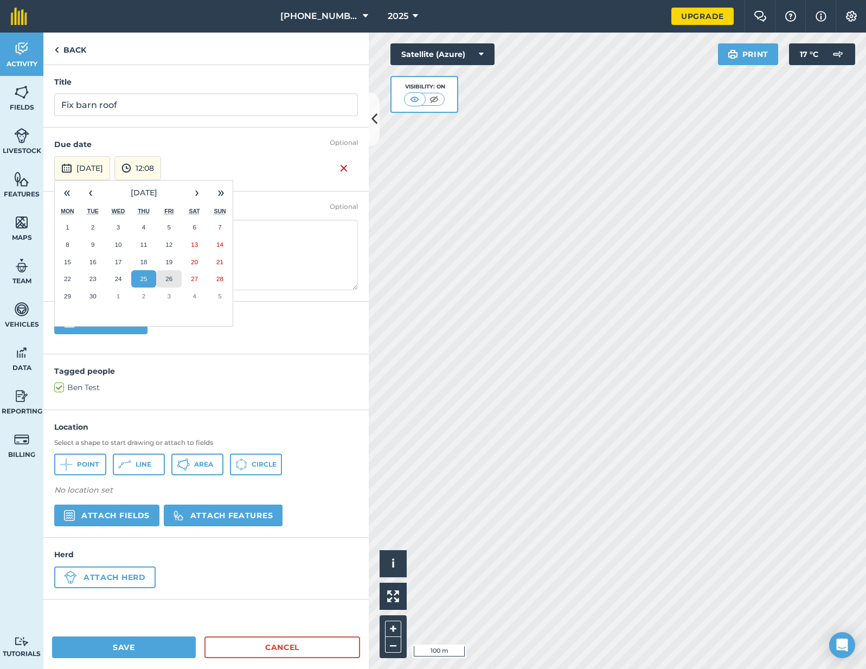
click at [171, 278] on abbr "26" at bounding box center [168, 278] width 7 height 7
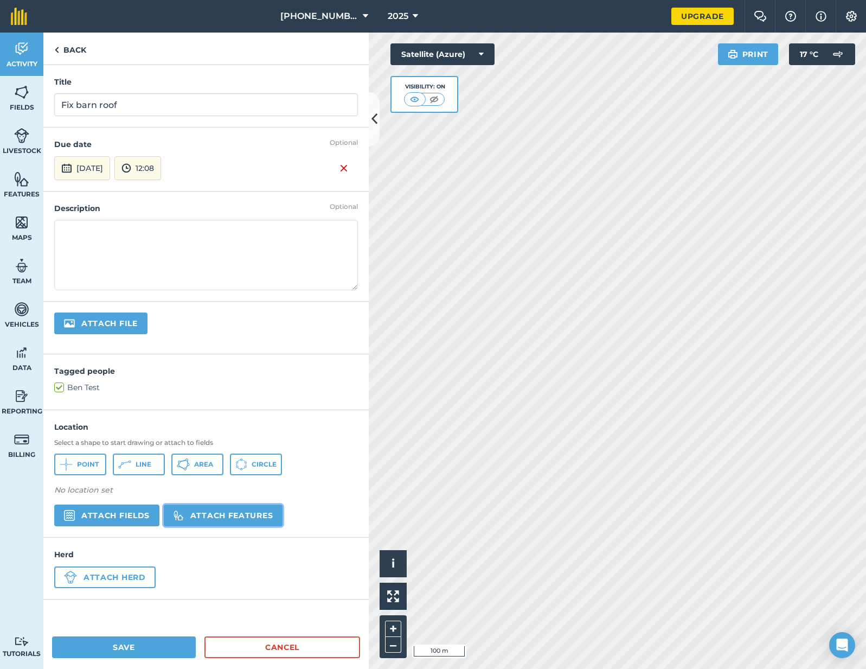
click at [208, 507] on button "Attach features" at bounding box center [223, 515] width 119 height 22
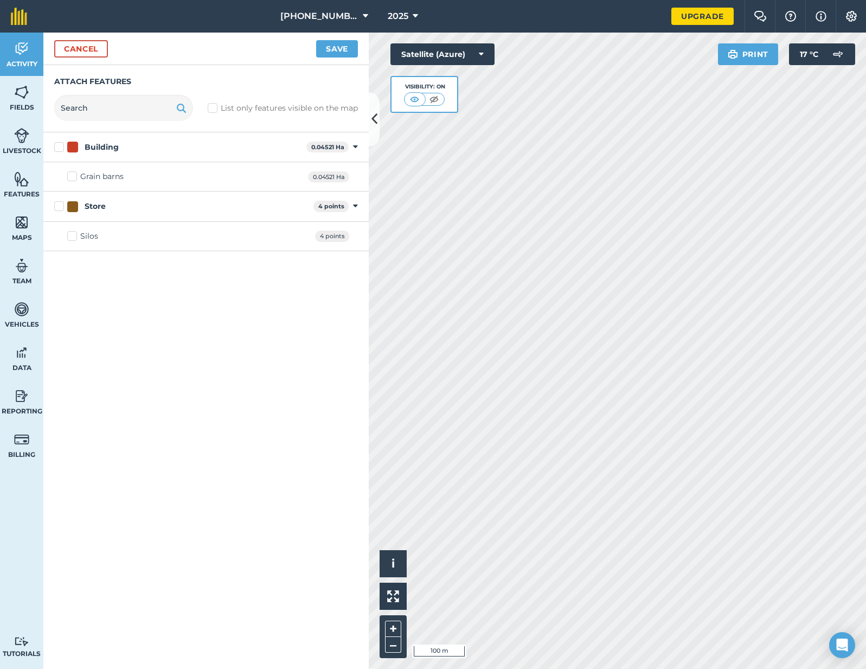
click at [93, 178] on div "Grain barns" at bounding box center [101, 176] width 43 height 11
click at [74, 178] on input "Grain barns" at bounding box center [70, 174] width 7 height 7
checkbox input "true"
click at [330, 48] on button "Save" at bounding box center [337, 48] width 42 height 17
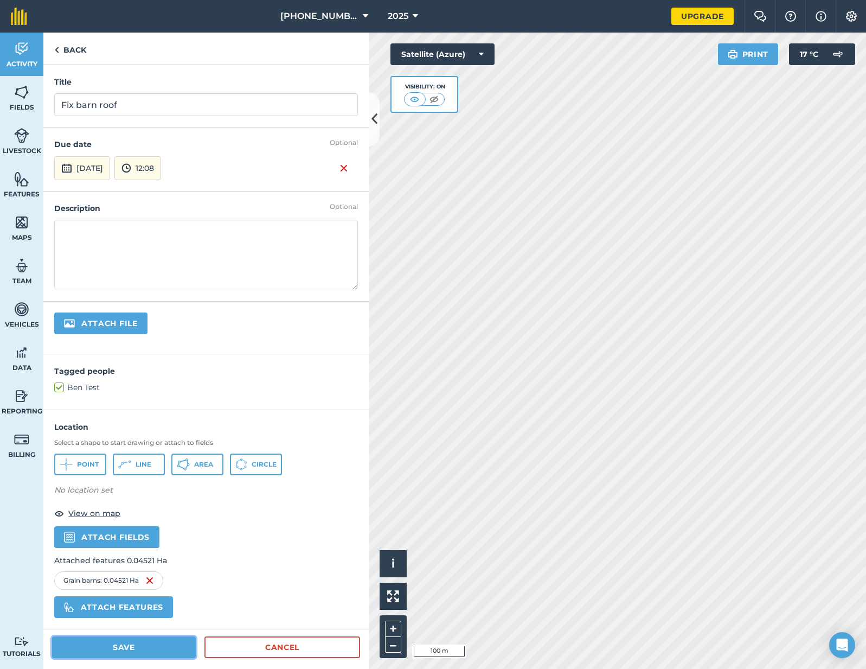
click at [165, 650] on button "Save" at bounding box center [124, 647] width 144 height 22
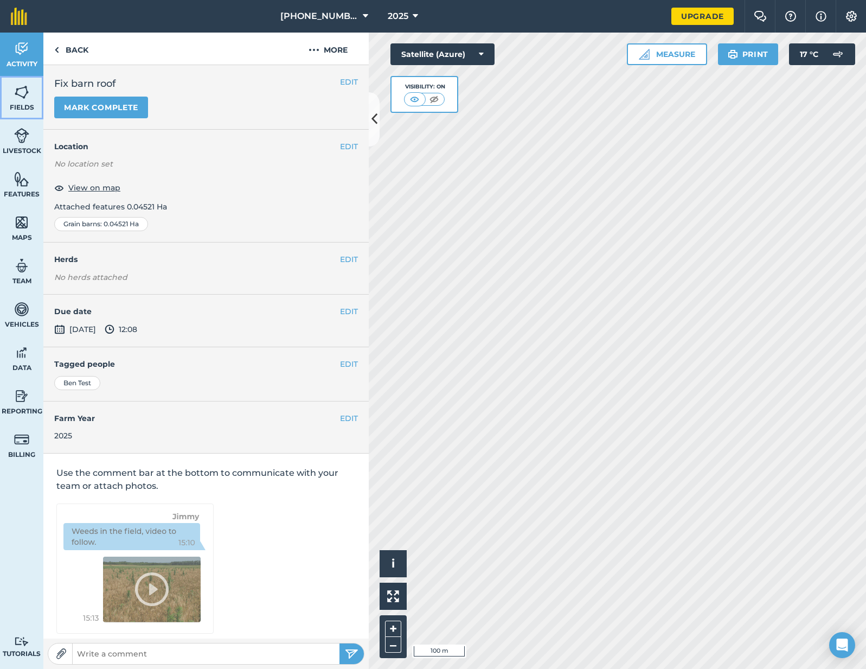
click at [29, 102] on link "Fields" at bounding box center [21, 97] width 43 height 43
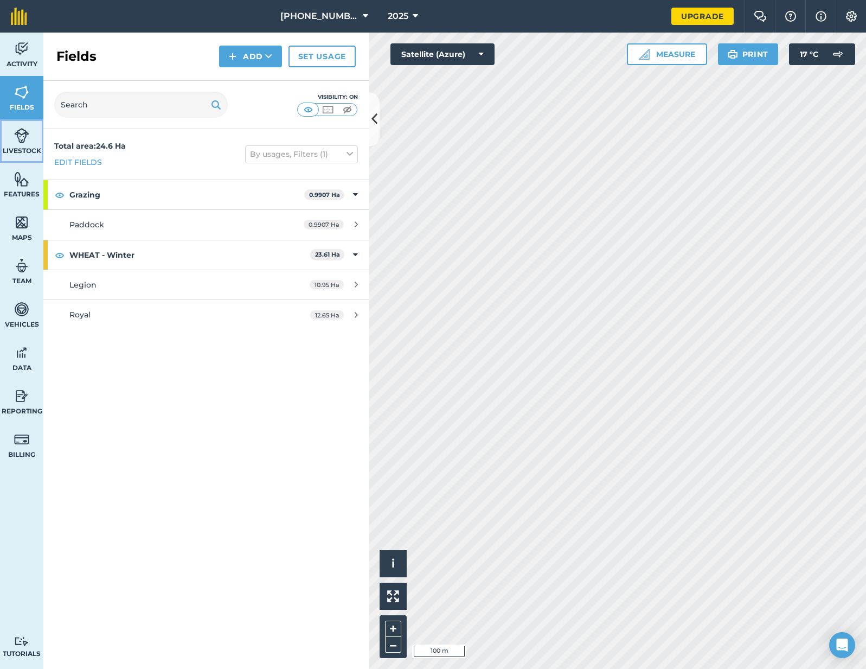
click at [28, 156] on link "Livestock" at bounding box center [21, 140] width 43 height 43
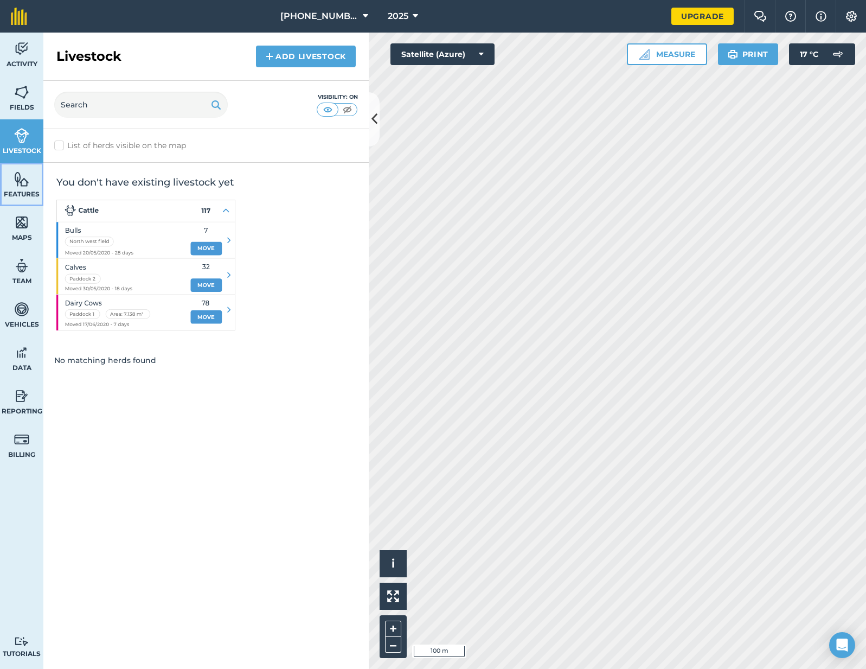
click at [22, 204] on link "Features" at bounding box center [21, 184] width 43 height 43
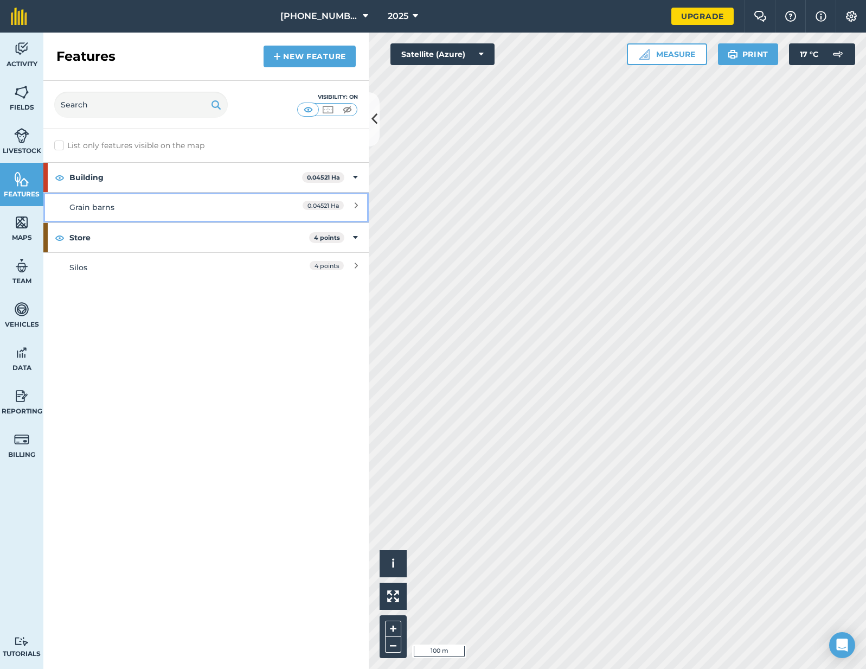
click at [118, 216] on link "Grain barns 0.04521 Ha" at bounding box center [205, 207] width 325 height 30
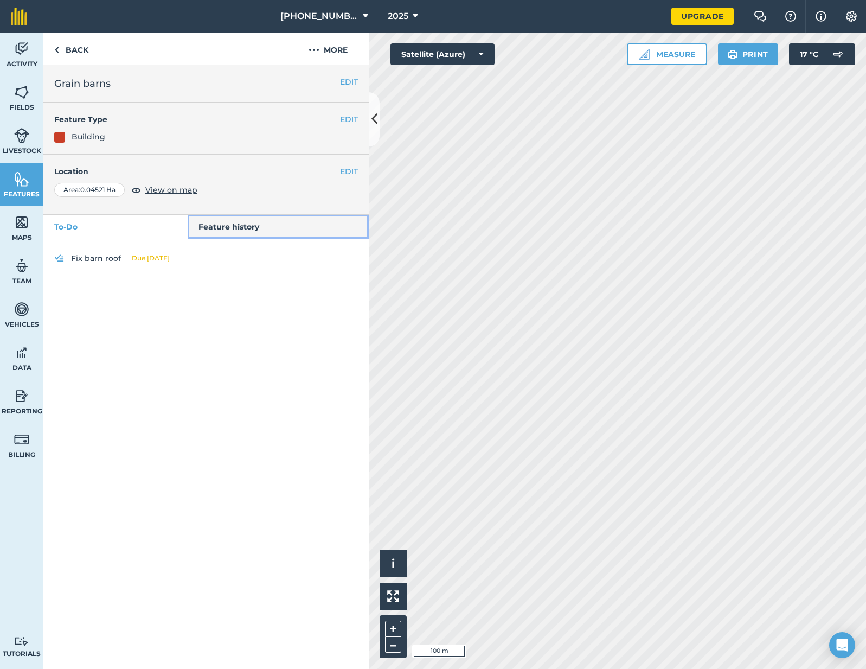
click at [204, 230] on link "Feature history" at bounding box center [279, 227] width 182 height 24
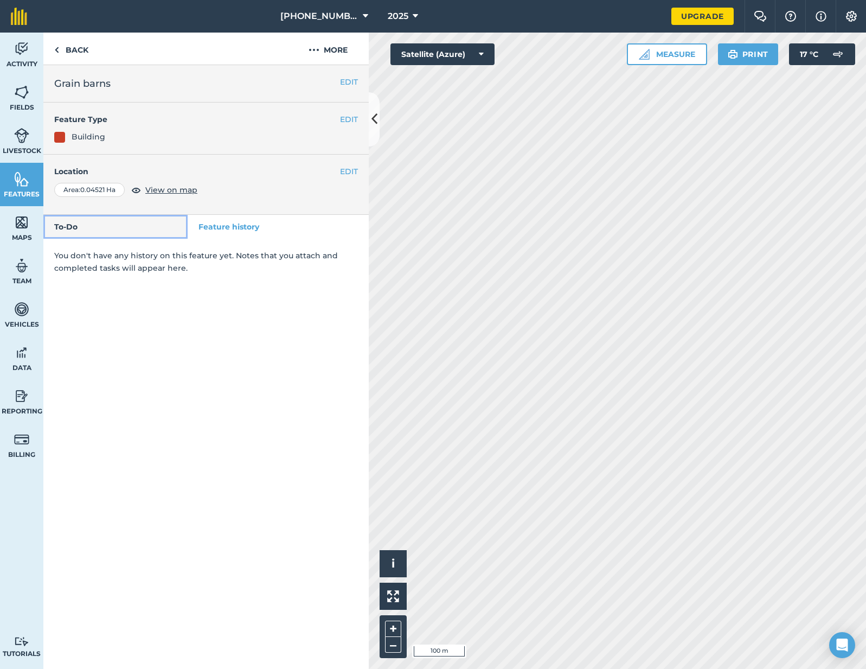
click at [122, 230] on link "To-Do" at bounding box center [115, 227] width 144 height 24
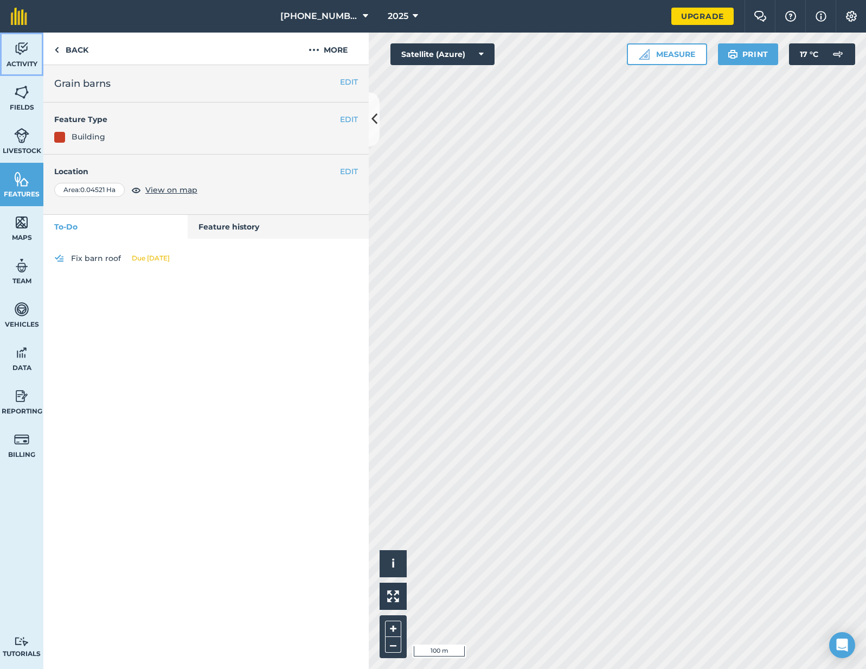
click at [39, 49] on link "Activity" at bounding box center [21, 54] width 43 height 43
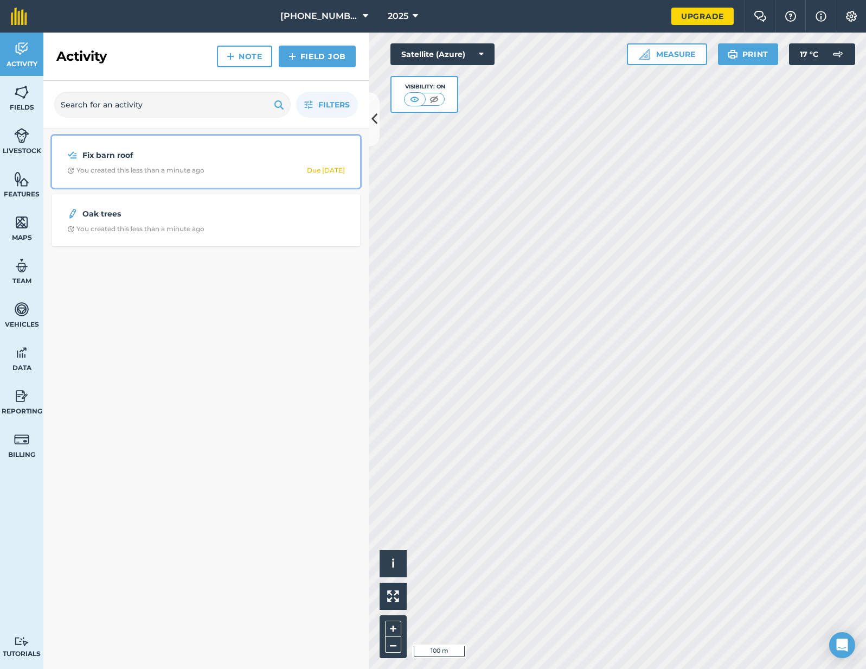
click at [149, 169] on div "You created this less than a minute ago" at bounding box center [135, 170] width 137 height 9
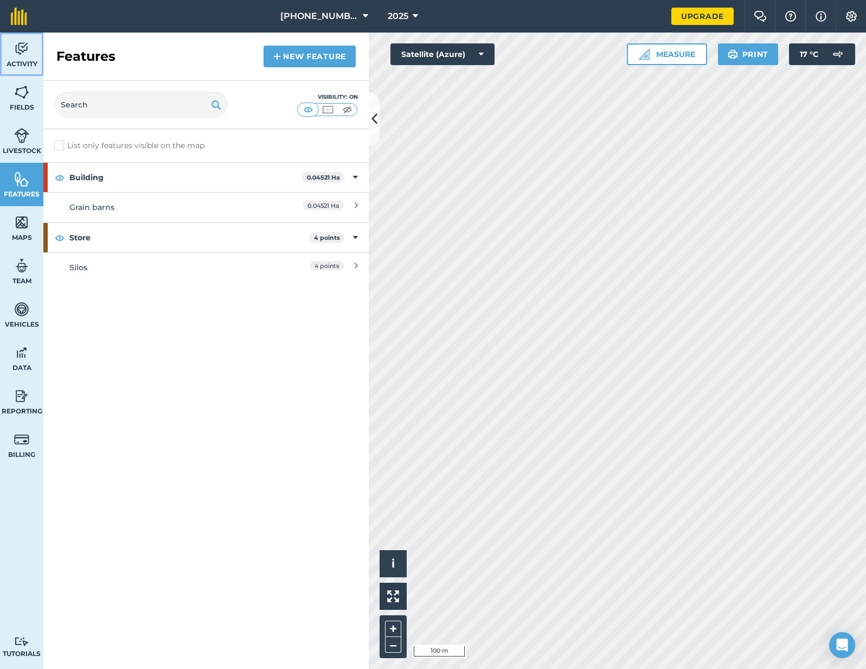
click at [30, 54] on link "Activity" at bounding box center [21, 54] width 43 height 43
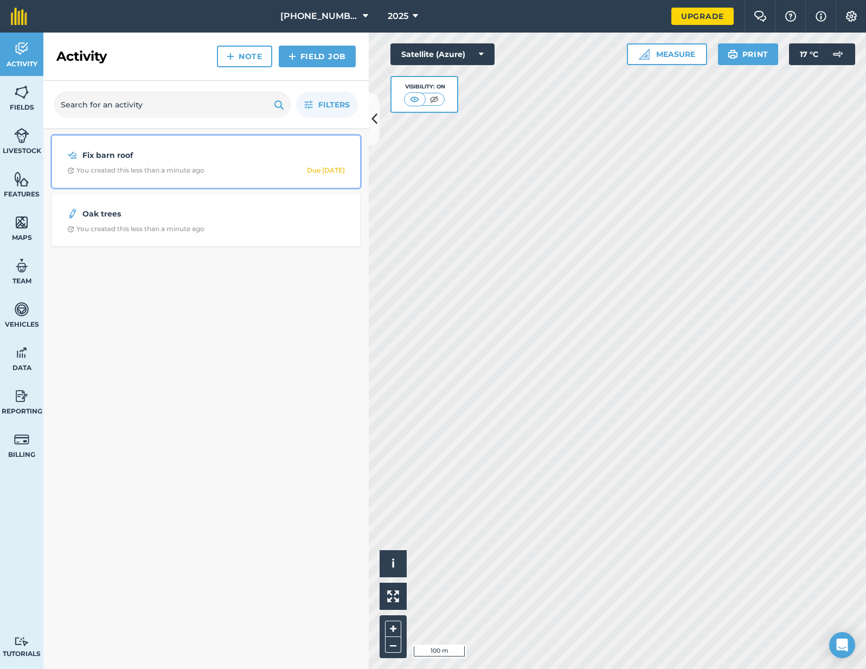
click at [213, 164] on div "Fix barn roof You created this less than a minute ago Due [DATE]" at bounding box center [206, 161] width 295 height 39
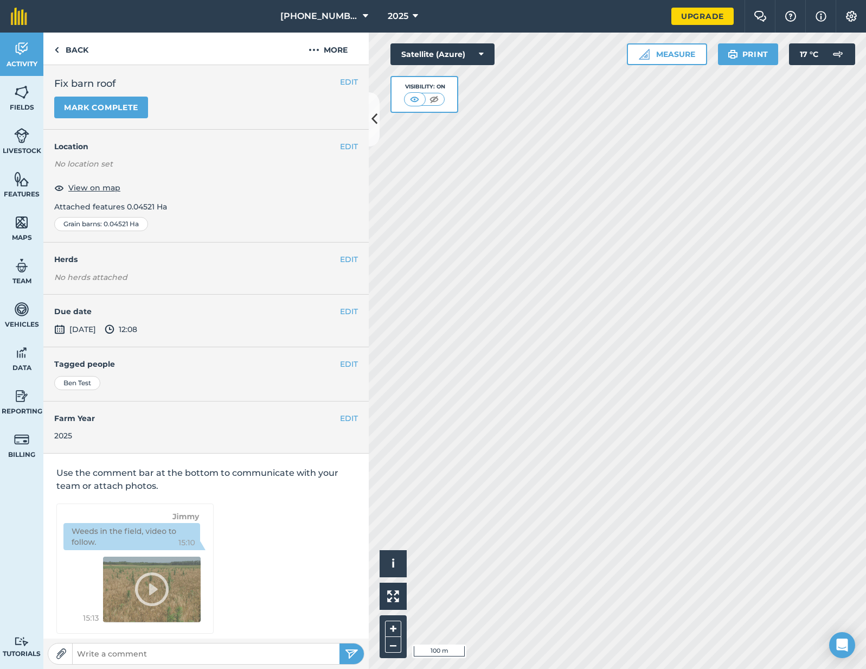
click at [106, 118] on div "EDIT Fix barn roof Mark complete" at bounding box center [205, 97] width 325 height 65
click at [102, 108] on button "Mark complete" at bounding box center [101, 108] width 94 height 22
click at [25, 142] on img at bounding box center [21, 135] width 15 height 16
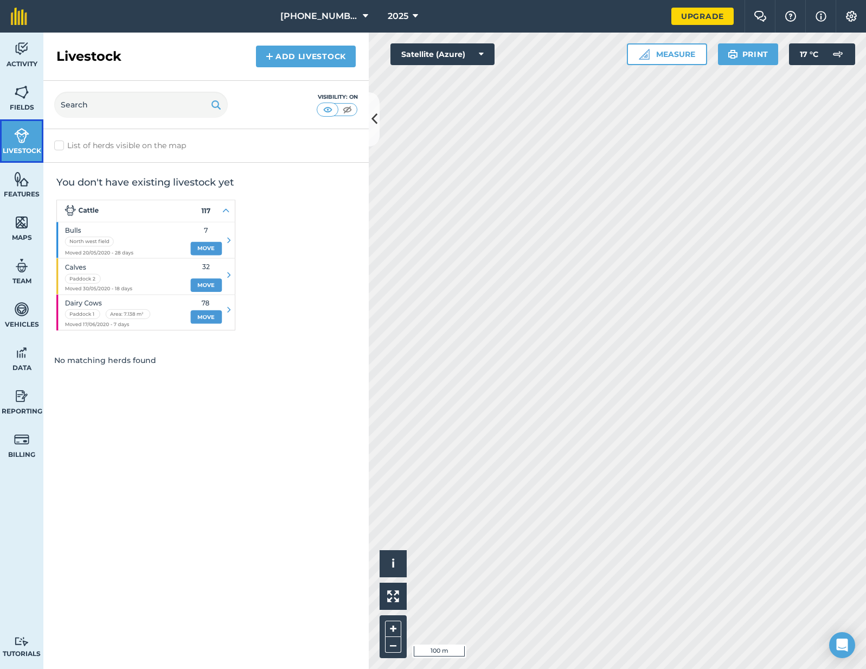
click at [25, 155] on span "Livestock" at bounding box center [21, 150] width 43 height 9
click at [24, 176] on img at bounding box center [21, 179] width 15 height 16
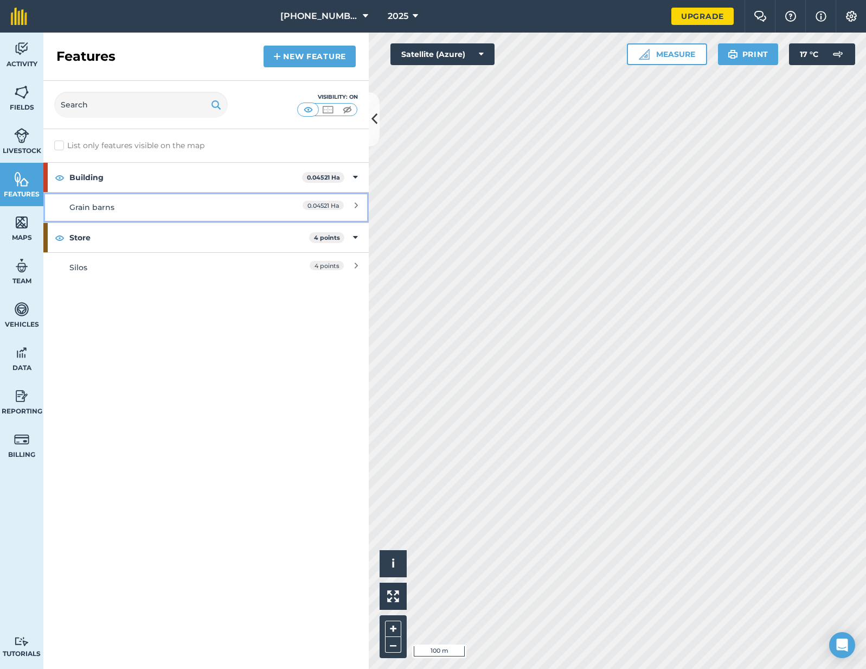
click at [105, 210] on div "Grain barns" at bounding box center [165, 207] width 193 height 12
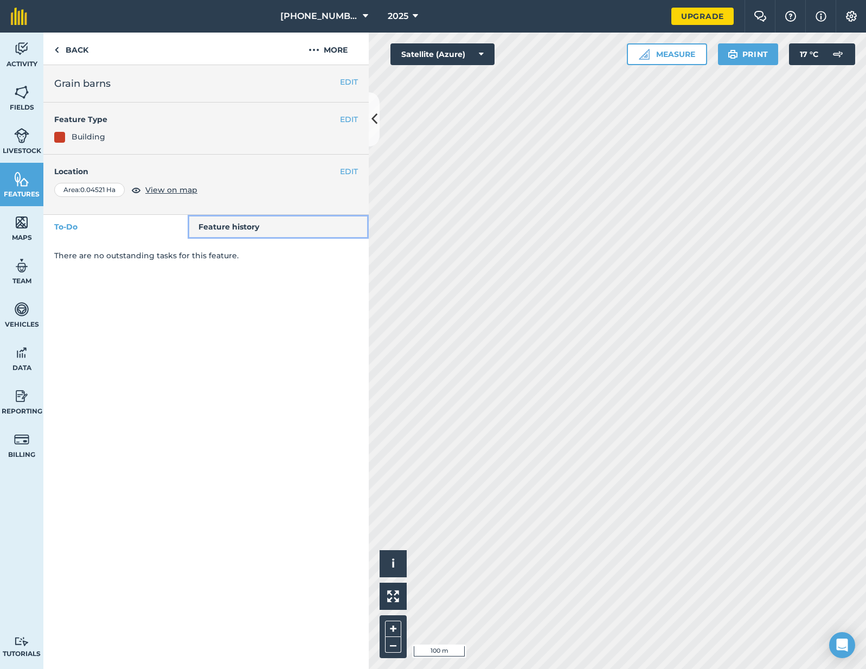
click at [223, 229] on link "Feature history" at bounding box center [279, 227] width 182 height 24
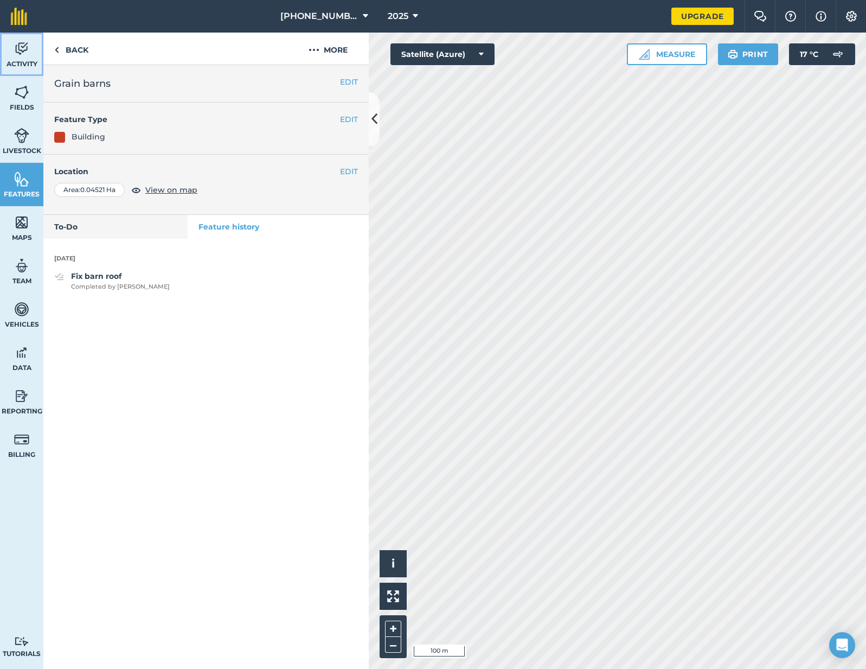
click at [31, 66] on span "Activity" at bounding box center [21, 64] width 43 height 9
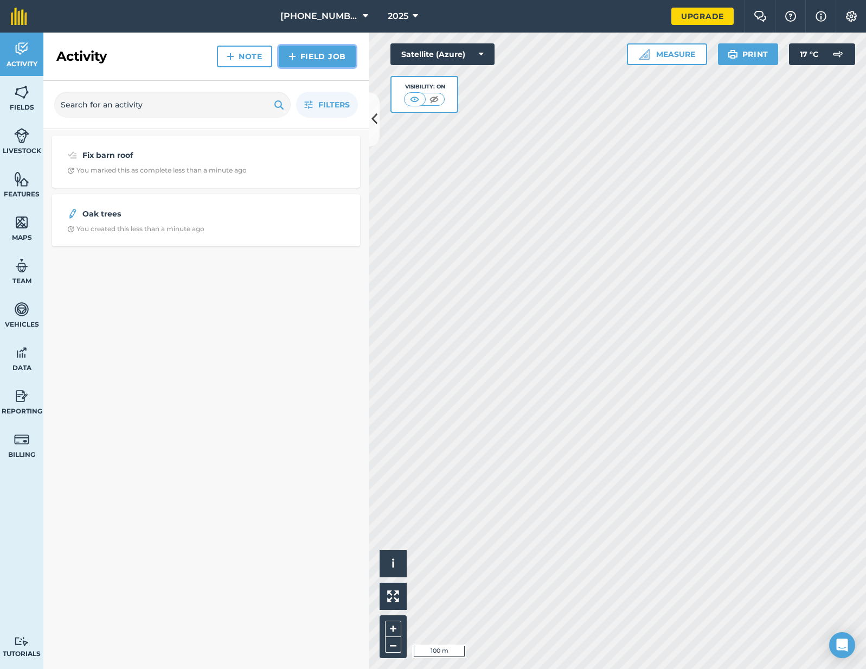
click at [313, 56] on link "Field Job" at bounding box center [317, 57] width 77 height 22
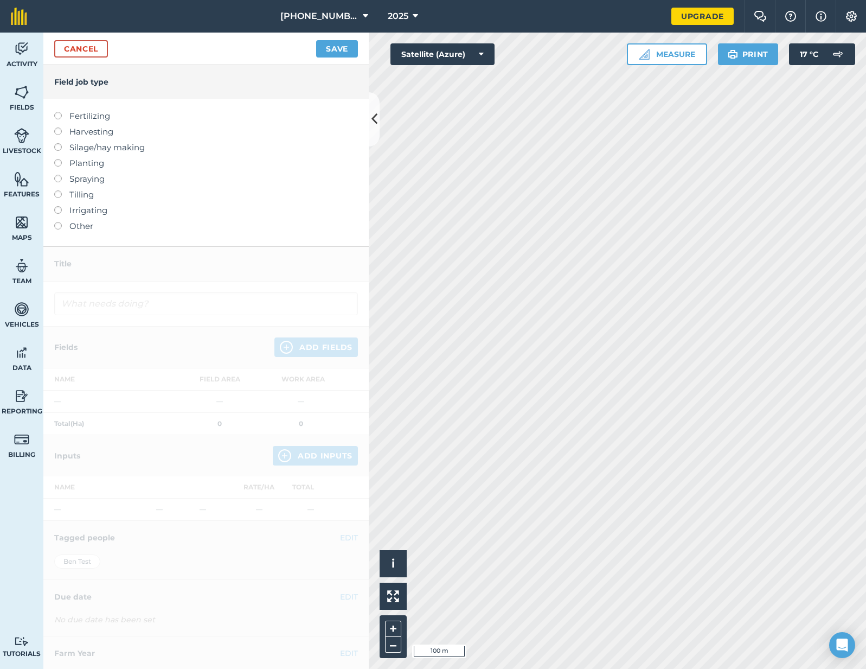
click at [88, 161] on label "Planting" at bounding box center [206, 163] width 304 height 13
type input "Planting"
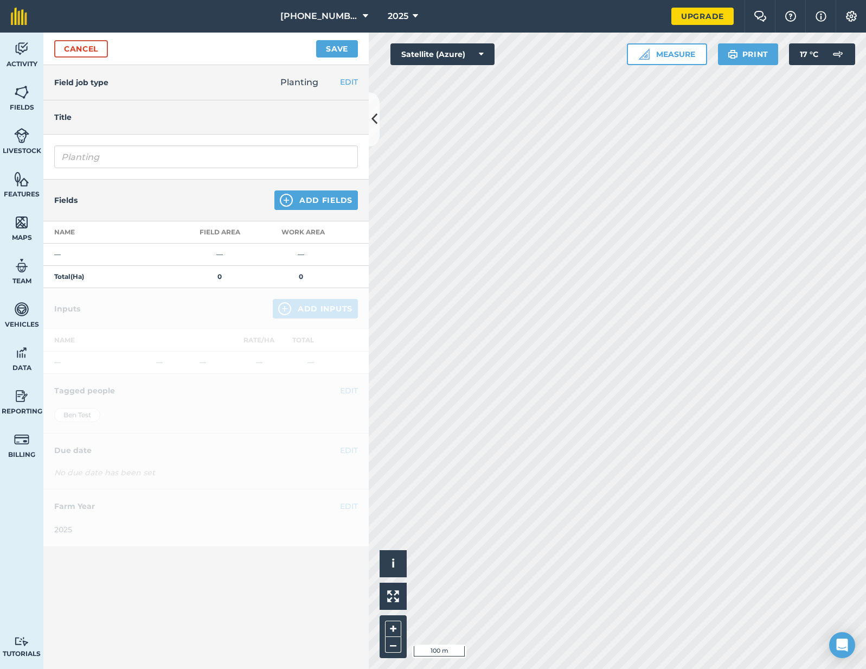
click at [318, 190] on div "Fields Add Fields" at bounding box center [205, 200] width 325 height 42
click at [316, 193] on button "Add Fields" at bounding box center [316, 200] width 84 height 20
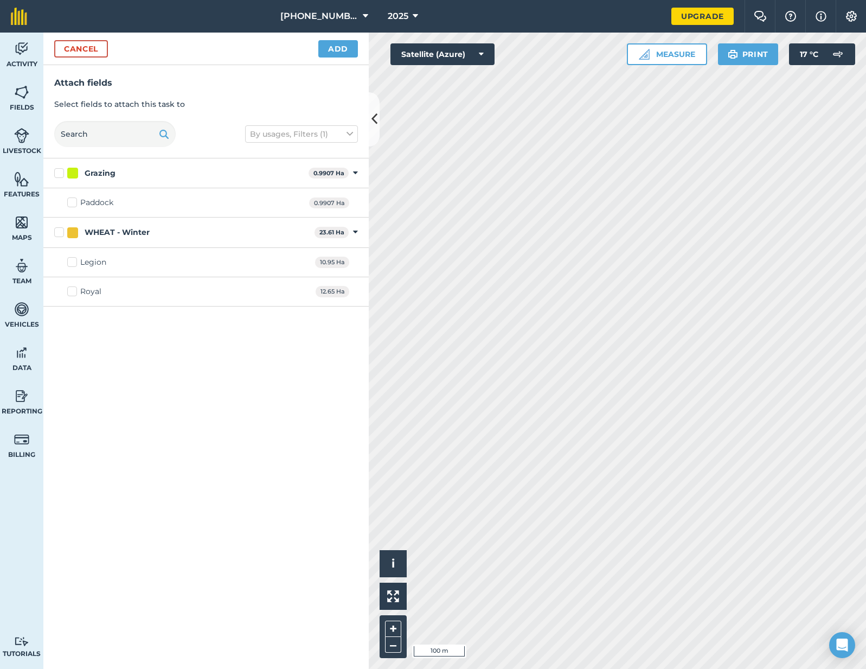
click at [102, 230] on div "WHEAT - Winter" at bounding box center [117, 232] width 65 height 11
click at [61, 230] on input "WHEAT - Winter" at bounding box center [57, 230] width 7 height 7
checkbox input "true"
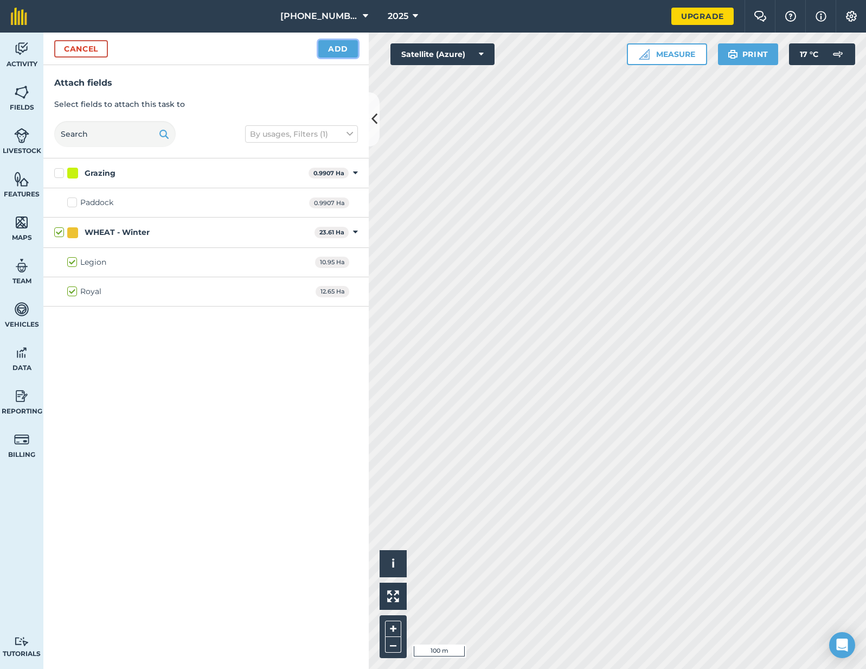
click at [336, 50] on button "Add" at bounding box center [338, 48] width 40 height 17
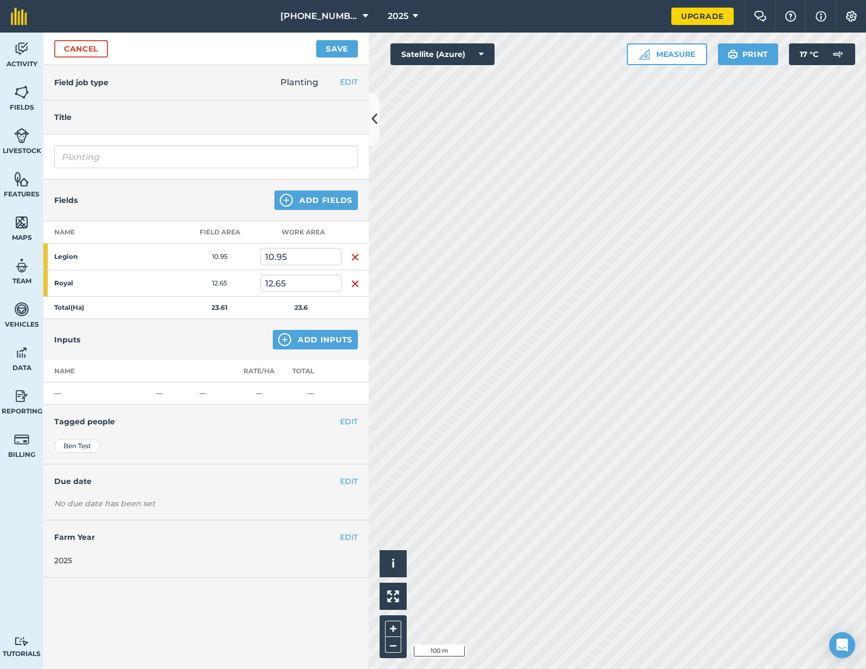
click at [304, 329] on div "Inputs Add Inputs" at bounding box center [205, 339] width 325 height 41
click at [301, 333] on button "Add Inputs" at bounding box center [315, 340] width 85 height 20
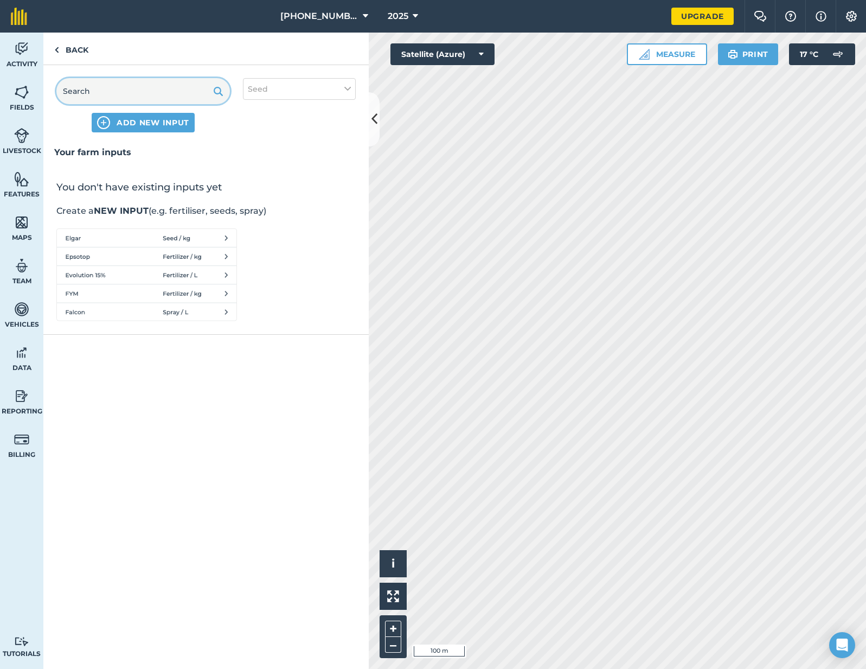
click at [127, 102] on input "text" at bounding box center [143, 91] width 174 height 26
type input "Wheat"
click at [192, 120] on span "ADD NEW INPUT "Wheat"" at bounding box center [153, 122] width 112 height 11
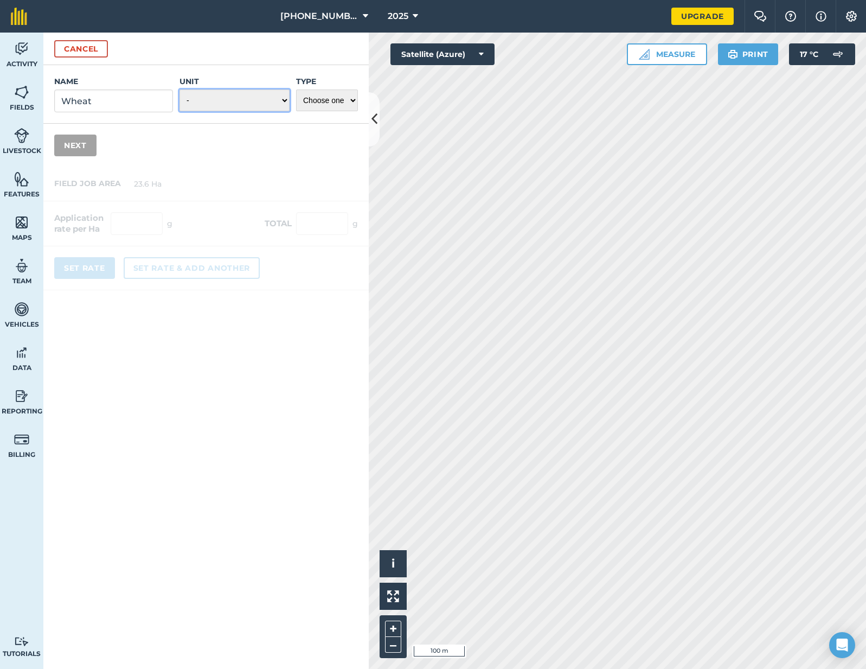
click at [209, 91] on select "- Grams/g Kilograms/kg Metric tonnes/t Millilitres/ml Litres/L Ounces/oz Pounds…" at bounding box center [234, 100] width 110 height 22
select select "KILOGRAMS"
click at [326, 97] on select "Choose one Fertilizer Seed Spray Fuel Other" at bounding box center [327, 100] width 62 height 22
select select "SEED"
click at [75, 160] on div "Name Wheat Unit - Grams/g Kilograms/kg Metric tonnes/t Millilitres/ml Litres/L …" at bounding box center [205, 116] width 325 height 102
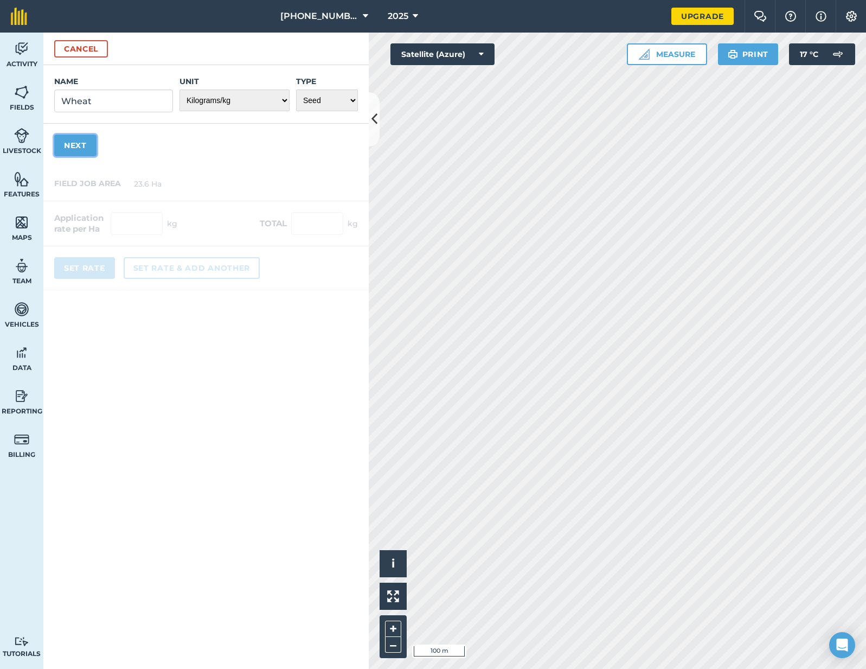
click at [76, 155] on button "Next" at bounding box center [75, 145] width 42 height 22
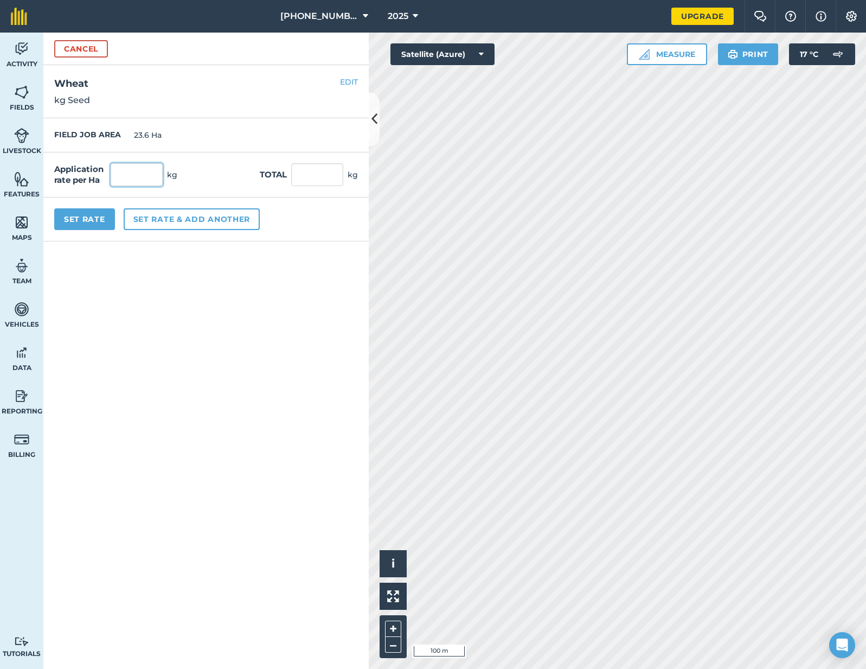
click at [161, 175] on input "text" at bounding box center [137, 174] width 52 height 23
type input "10"
type input "236"
click at [185, 288] on form "Cancel Name Wheat Unit - Grams/g Kilograms/kg Metric tonnes/t Millilitres/ml Li…" at bounding box center [205, 351] width 325 height 636
click at [79, 216] on button "Set Rate" at bounding box center [84, 219] width 61 height 22
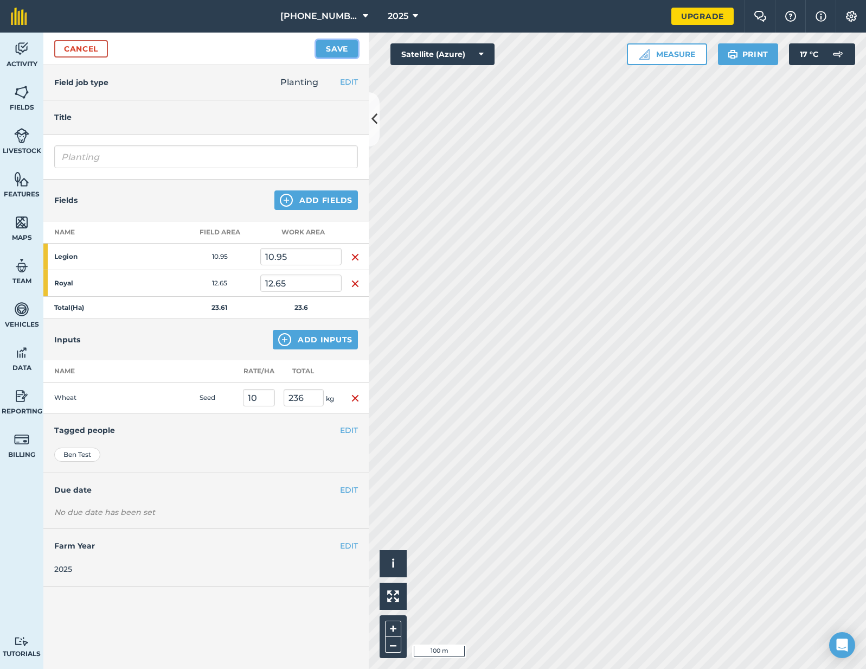
click at [335, 45] on button "Save" at bounding box center [337, 48] width 42 height 17
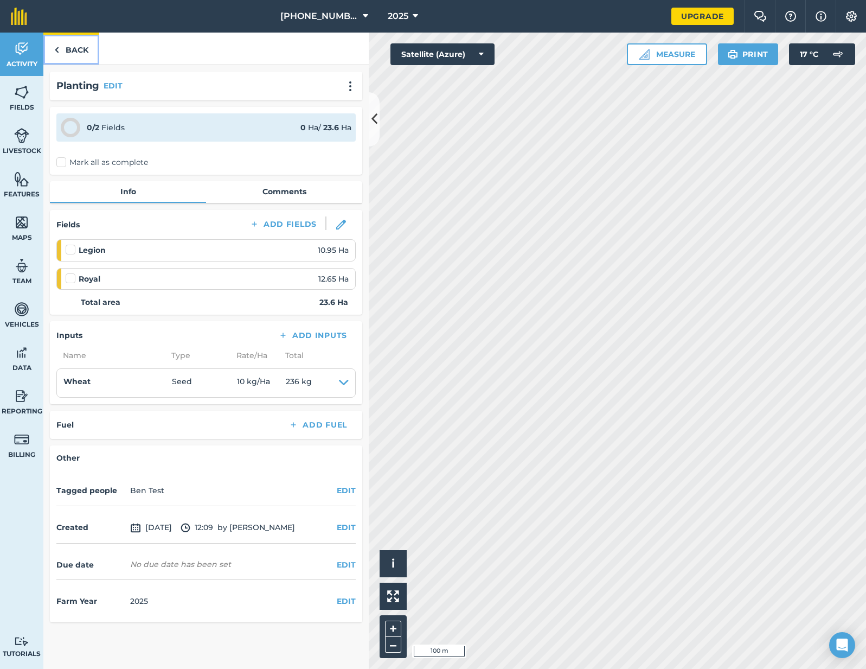
click at [64, 46] on link "Back" at bounding box center [71, 49] width 56 height 32
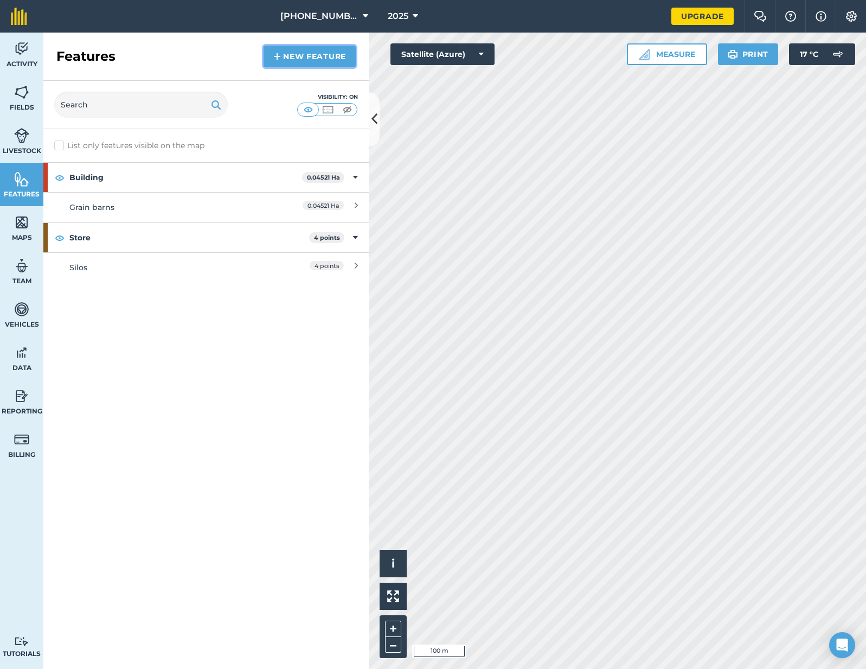
click at [311, 53] on link "New feature" at bounding box center [310, 57] width 92 height 22
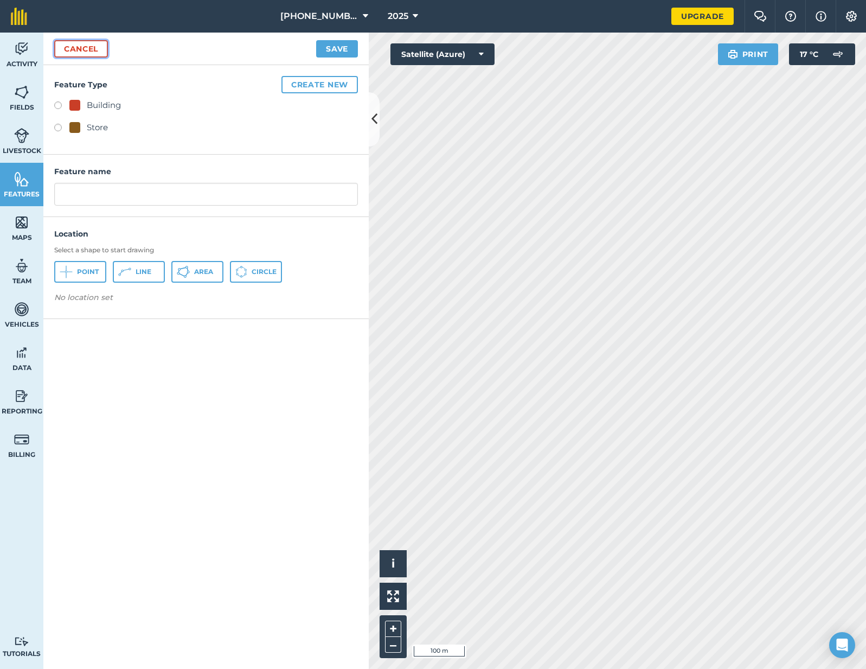
click at [57, 50] on link "Cancel" at bounding box center [81, 48] width 54 height 17
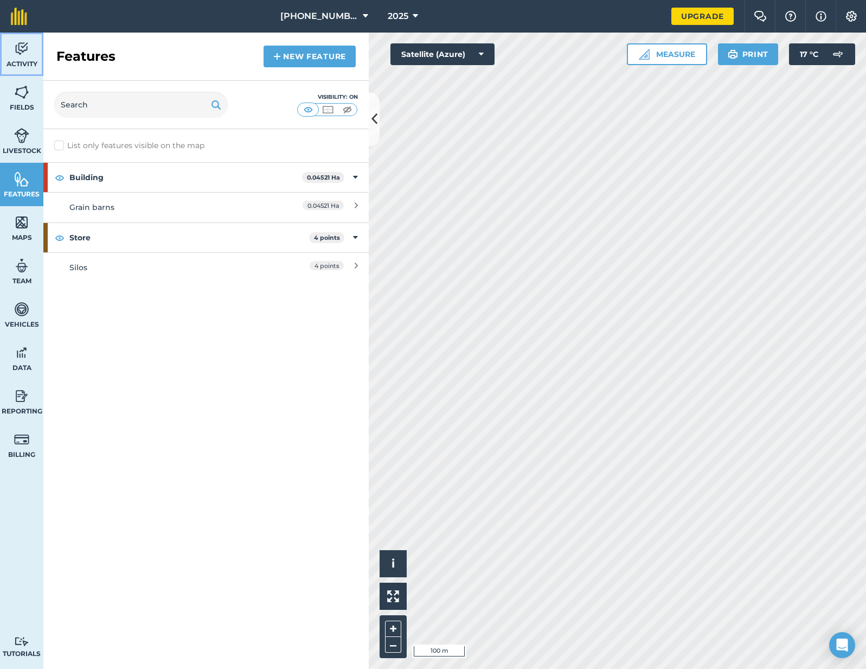
click at [16, 53] on img at bounding box center [21, 49] width 15 height 16
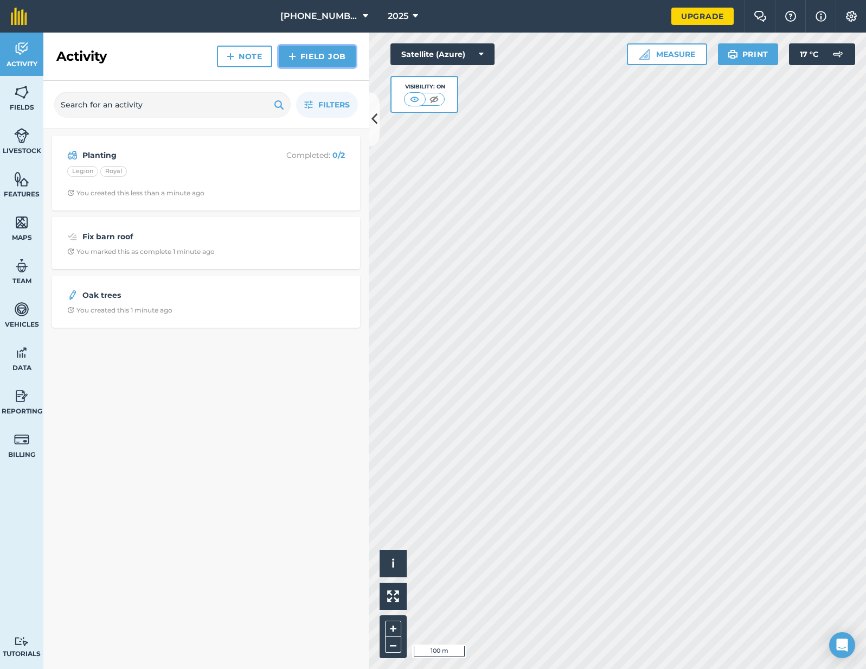
click at [315, 54] on link "Field Job" at bounding box center [317, 57] width 77 height 22
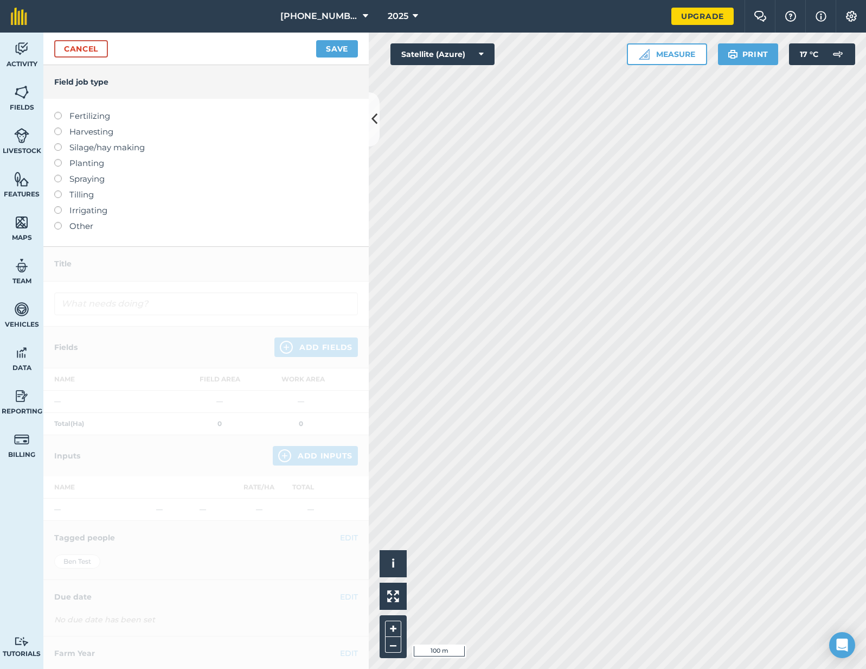
click at [93, 115] on label "Fertilizing" at bounding box center [206, 116] width 304 height 13
type input "Fertilizing"
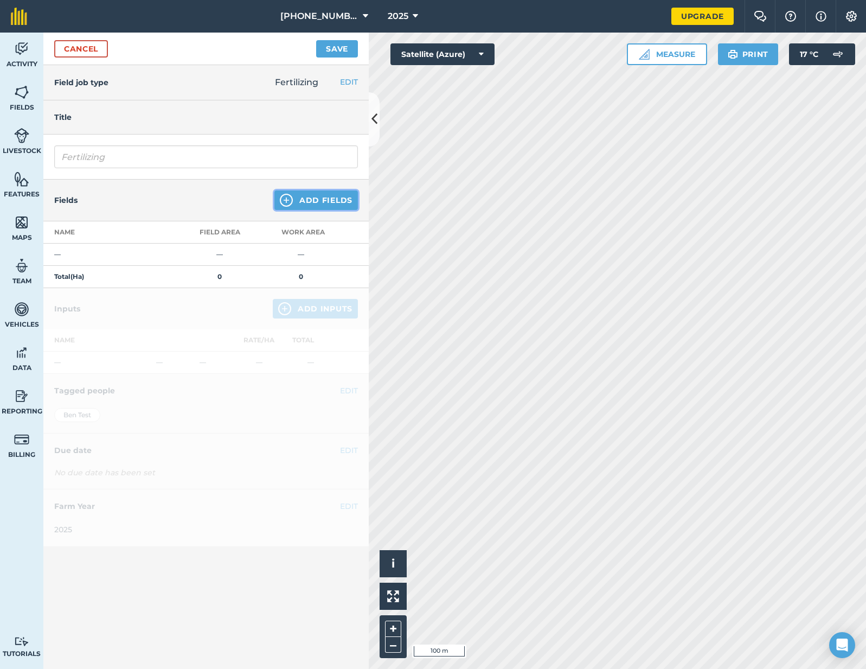
click at [324, 197] on button "Add Fields" at bounding box center [316, 200] width 84 height 20
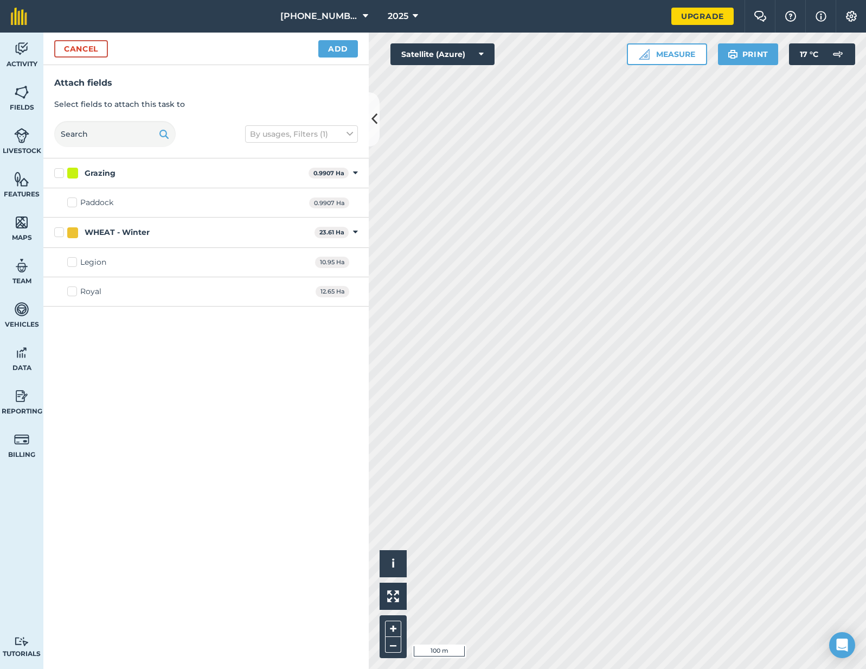
click at [152, 234] on div "WHEAT - Winter" at bounding box center [188, 232] width 243 height 11
click at [61, 234] on input "WHEAT - Winter" at bounding box center [57, 230] width 7 height 7
checkbox input "true"
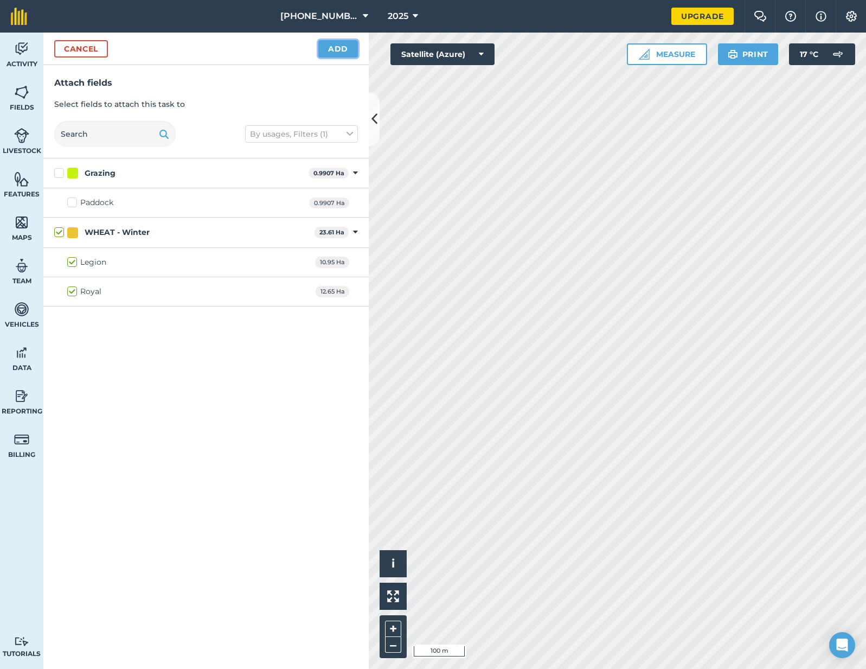
click at [340, 44] on button "Add" at bounding box center [338, 48] width 40 height 17
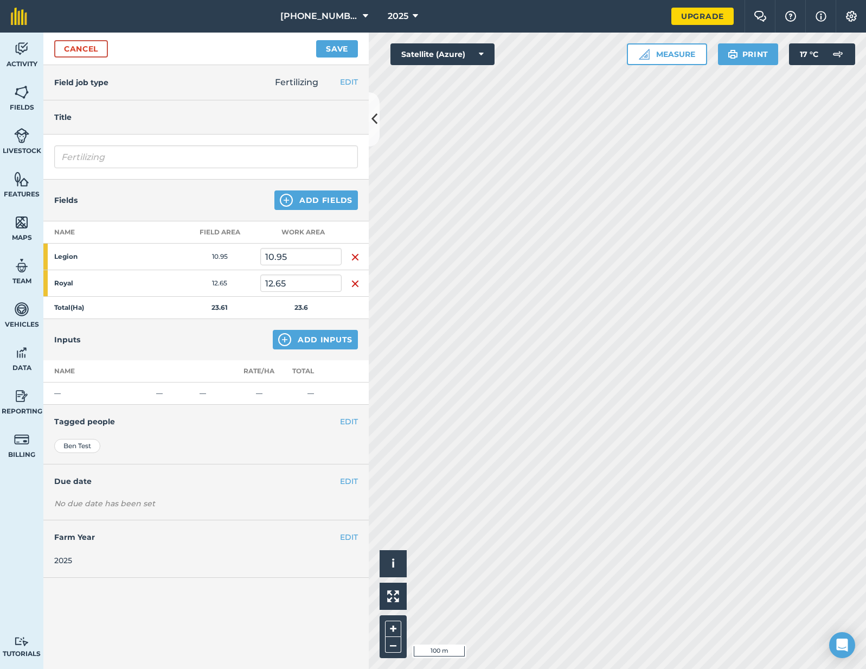
click at [349, 356] on div "Inputs Add Inputs" at bounding box center [205, 339] width 325 height 41
click at [326, 335] on button "Add Inputs" at bounding box center [315, 340] width 85 height 20
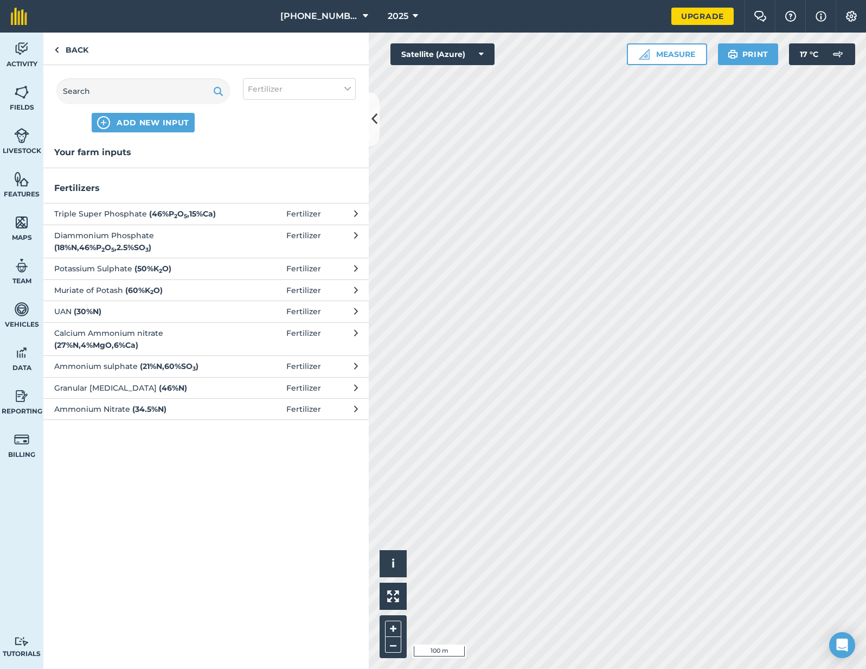
click at [83, 387] on span "Granular [MEDICAL_DATA] ( 46 % N )" at bounding box center [142, 388] width 177 height 12
select select "FERTILIZER"
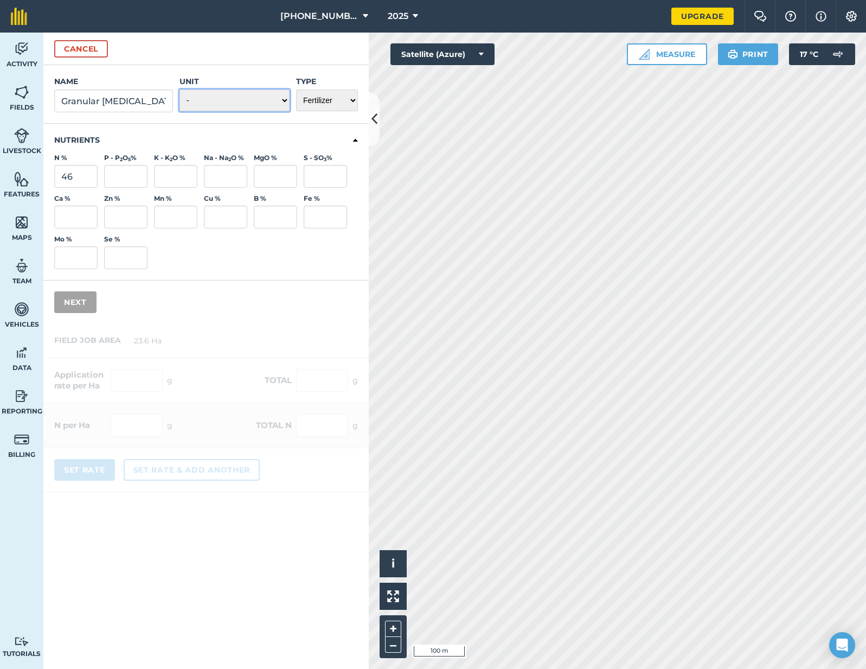
click at [254, 101] on select "- Grams/g Kilograms/kg Metric tonnes/t Millilitres/ml Litres/L Ounces/oz Pounds…" at bounding box center [234, 100] width 110 height 22
select select "KILOGRAMS"
click at [93, 310] on button "Next" at bounding box center [75, 302] width 42 height 22
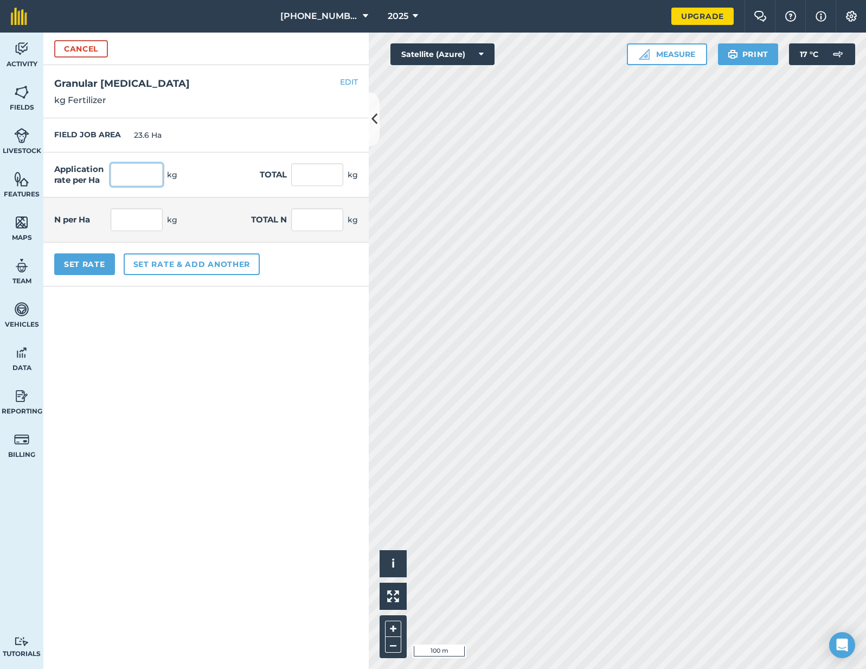
click at [136, 165] on input "text" at bounding box center [137, 174] width 52 height 23
type input "2"
type input "47.2"
type input "0.92"
type input "21.712"
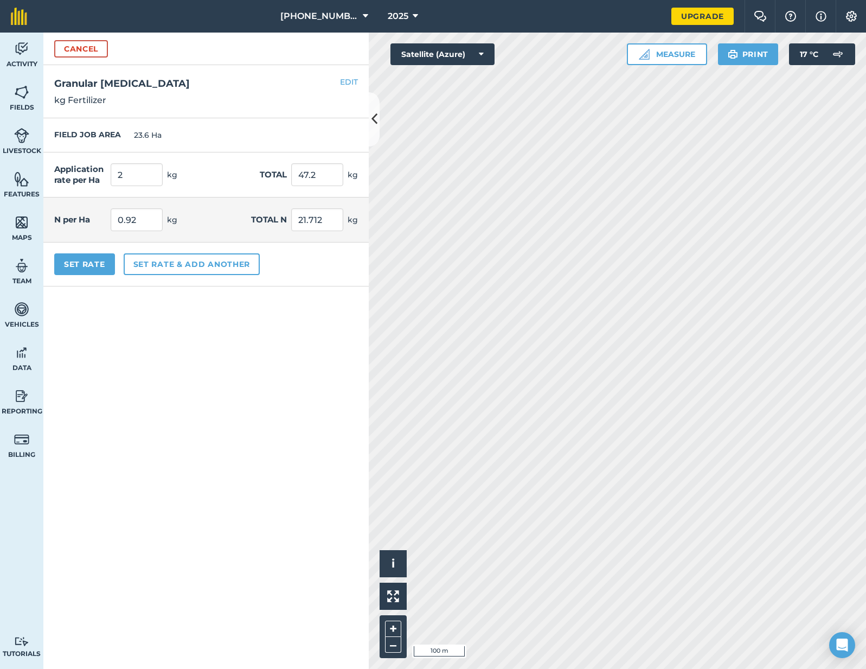
click at [151, 305] on form "Cancel Name Granular [MEDICAL_DATA] Unit - Grams/g Kilograms/kg Metric tonnes/t…" at bounding box center [205, 351] width 325 height 636
click at [84, 262] on button "Set Rate" at bounding box center [84, 264] width 61 height 22
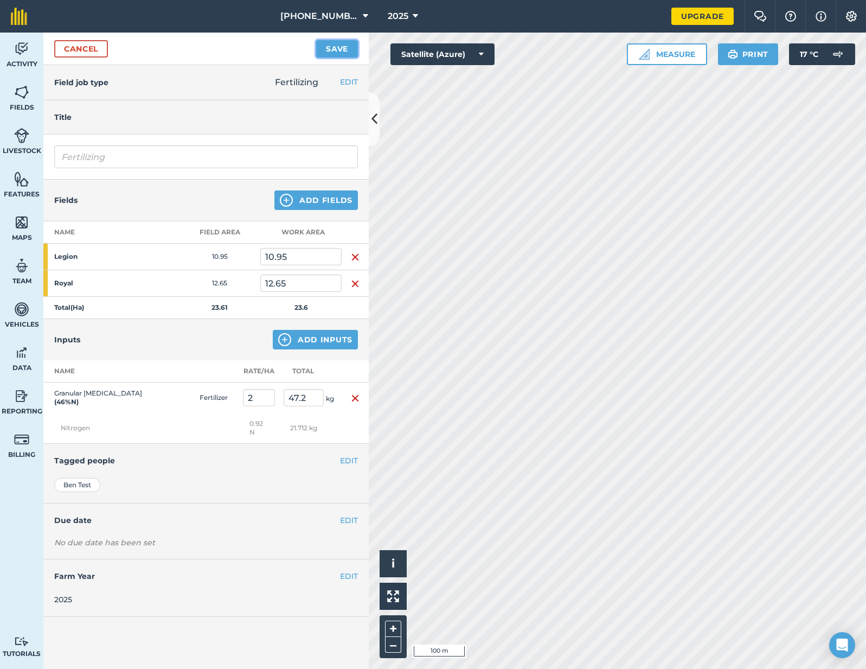
click at [327, 53] on button "Save" at bounding box center [337, 48] width 42 height 17
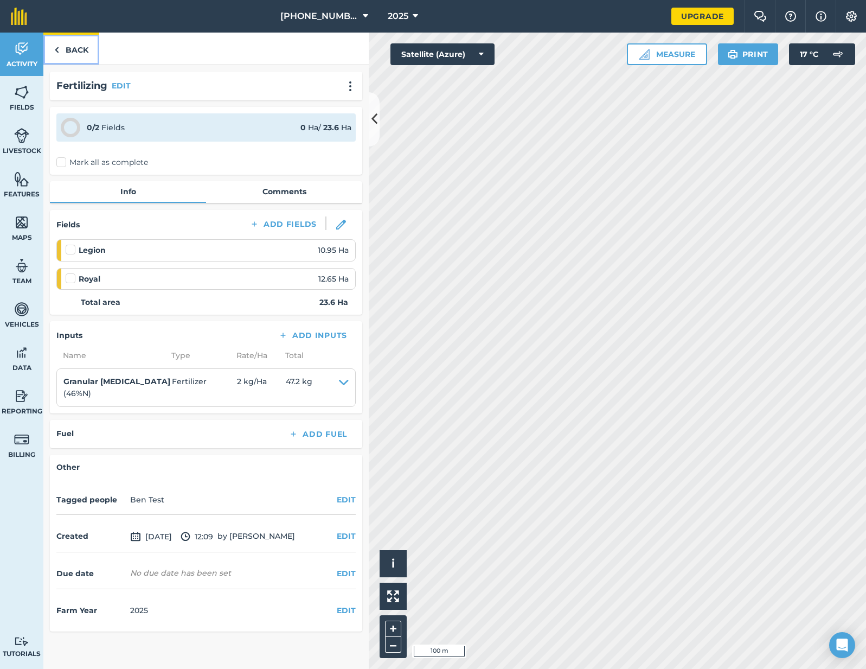
click at [89, 60] on link "Back" at bounding box center [71, 49] width 56 height 32
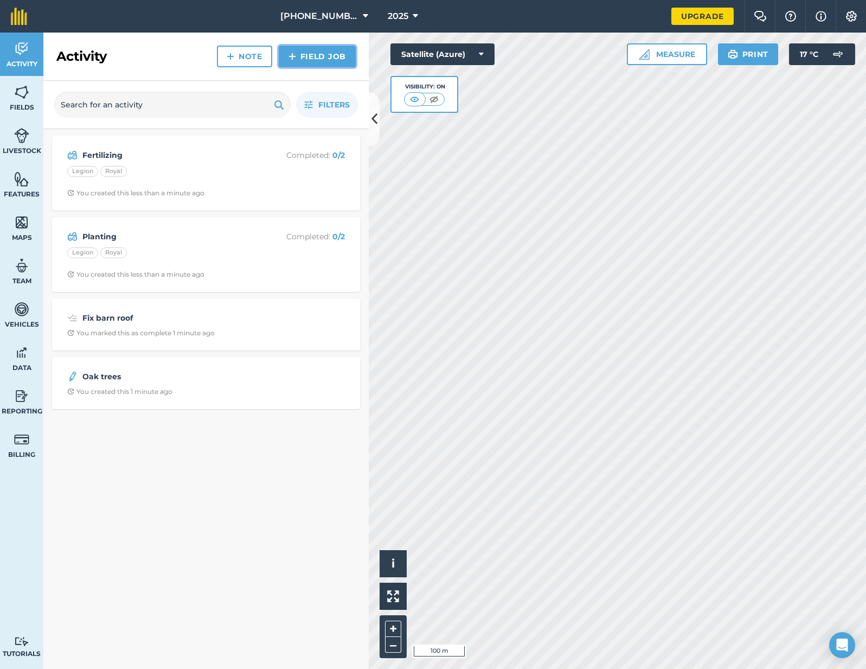
click at [341, 51] on link "Field Job" at bounding box center [317, 57] width 77 height 22
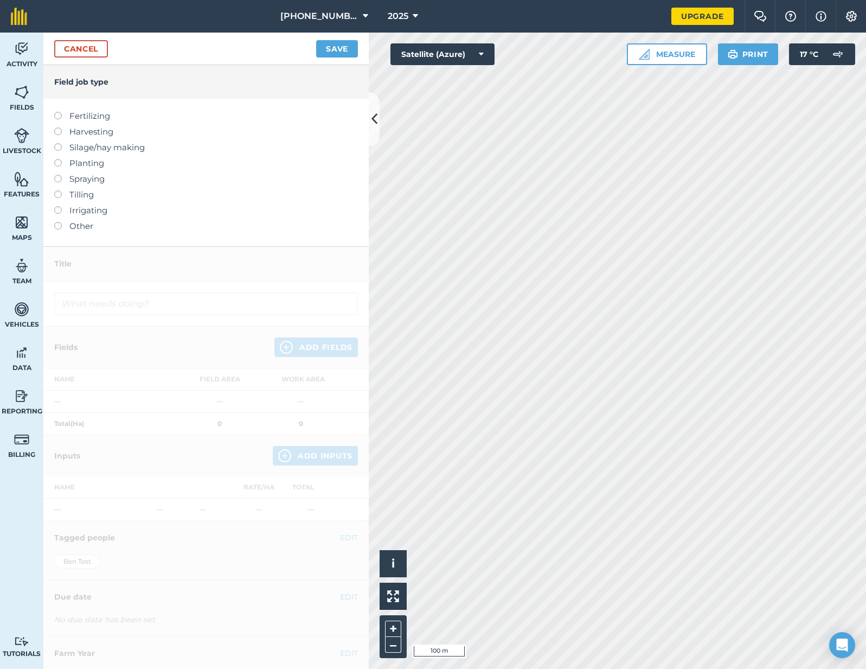
click at [92, 131] on label "Harvesting" at bounding box center [206, 131] width 304 height 13
type input "Harvesting"
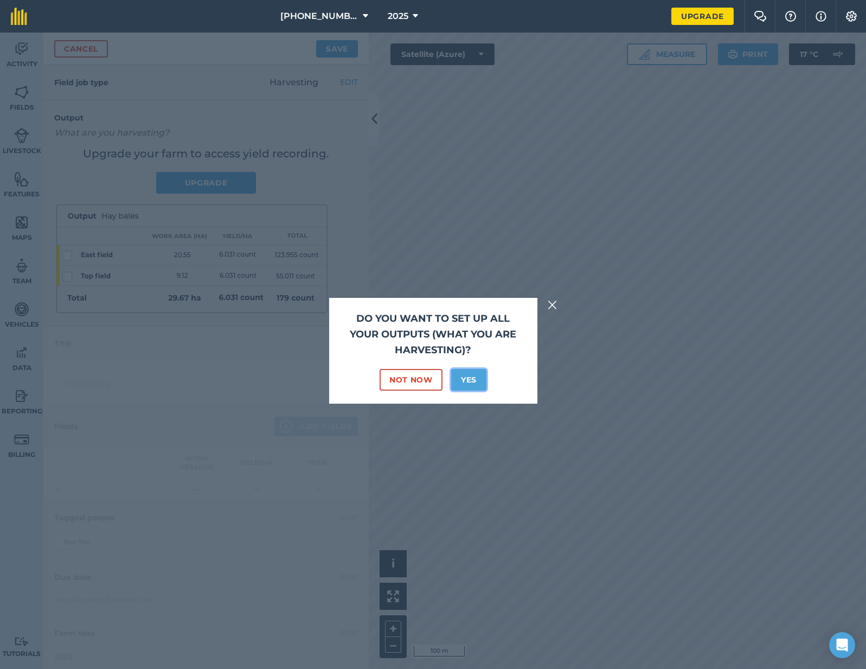
click at [472, 376] on button "Yes" at bounding box center [468, 380] width 35 height 22
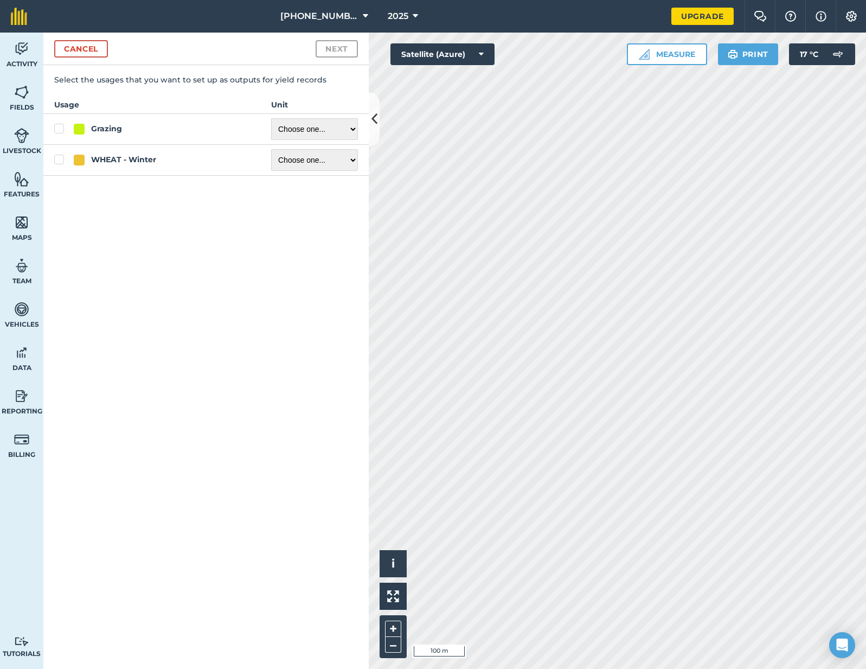
click at [105, 159] on div "WHEAT - Winter" at bounding box center [123, 159] width 65 height 11
click at [61, 159] on input "WHEAT - Winter" at bounding box center [57, 157] width 7 height 7
checkbox input "true"
click at [299, 152] on select "Choose one ... Kilograms/kg Metric tonnes/t Litres/L Pounds/lb Imperial tons/t …" at bounding box center [314, 160] width 87 height 22
select select "METRIC_TONNES"
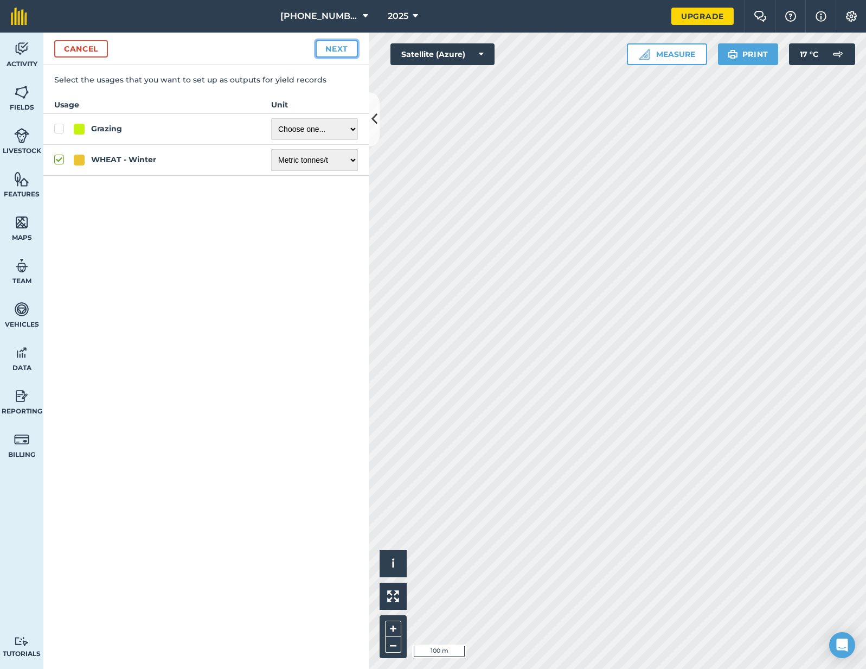
click at [335, 49] on button "Next" at bounding box center [337, 48] width 42 height 17
select select "METRIC_TONNES"
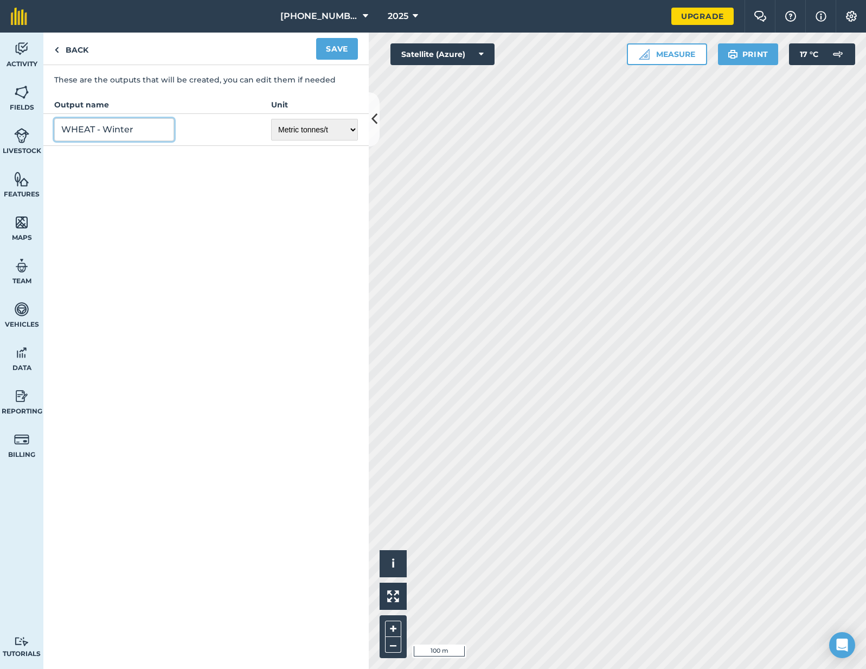
click at [145, 127] on input "WHEAT - Winter" at bounding box center [114, 129] width 120 height 23
type input "[PERSON_NAME] Wheat"
click at [342, 37] on div "Back Save" at bounding box center [205, 49] width 325 height 33
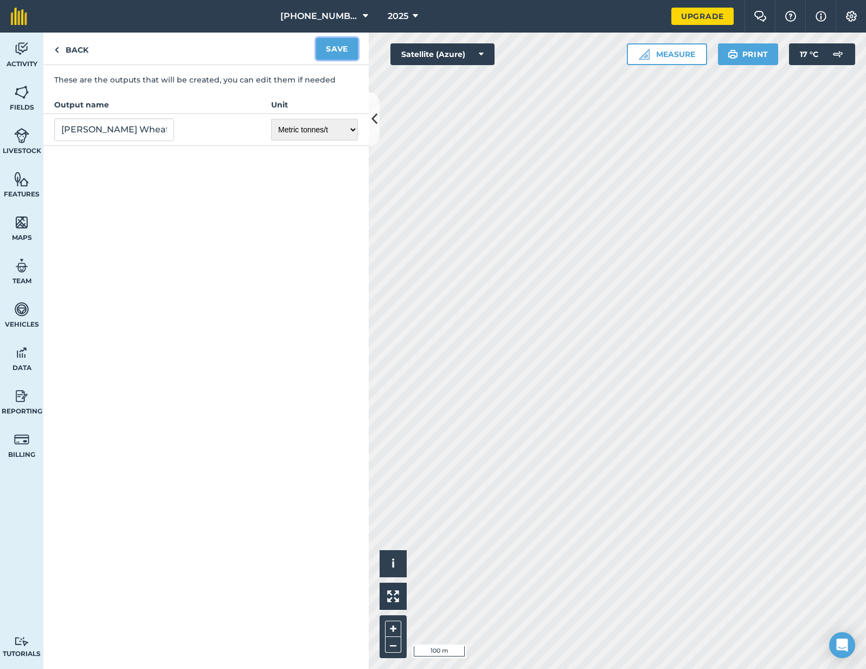
click at [334, 44] on button "Save" at bounding box center [337, 49] width 42 height 22
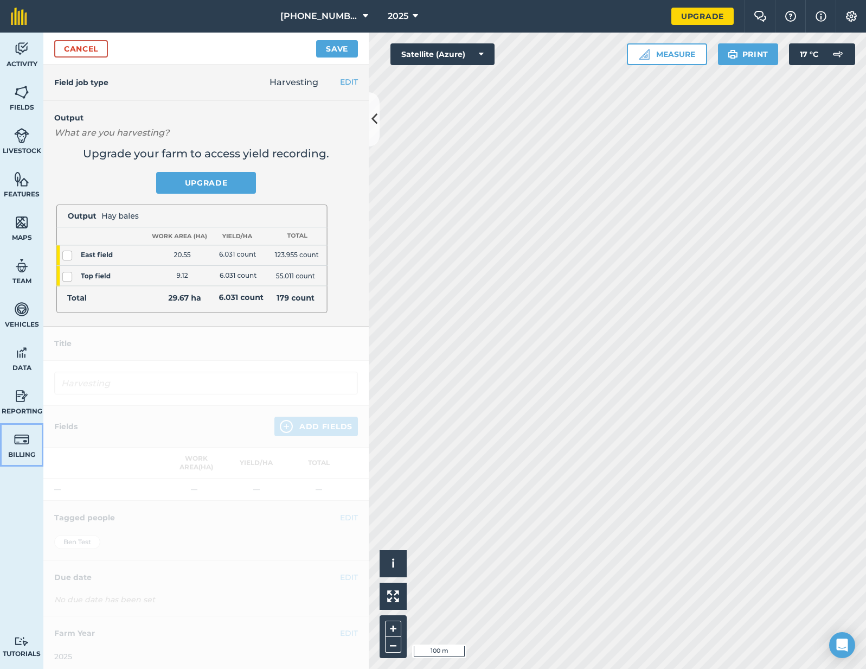
click at [24, 434] on img at bounding box center [21, 439] width 15 height 16
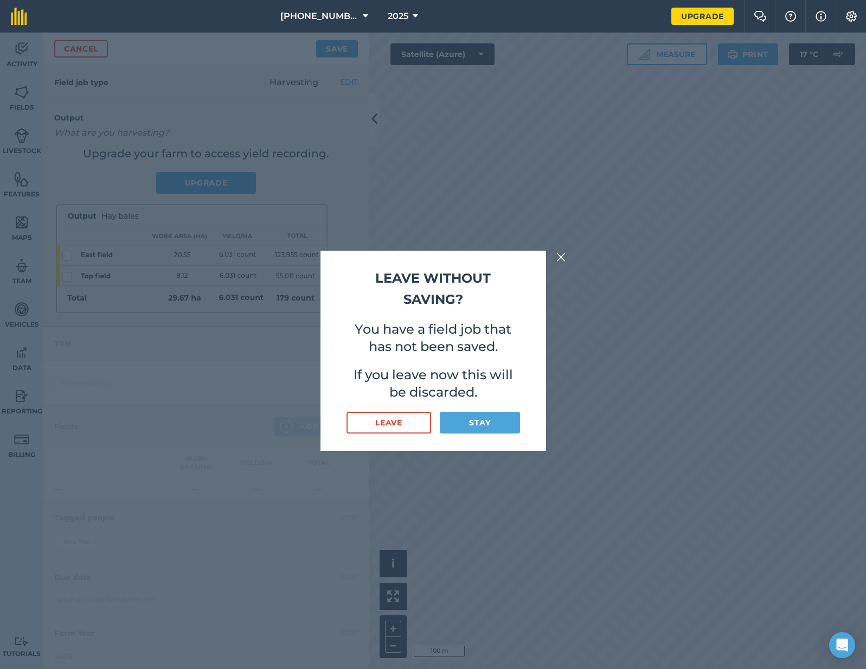
click at [558, 260] on img at bounding box center [561, 257] width 10 height 13
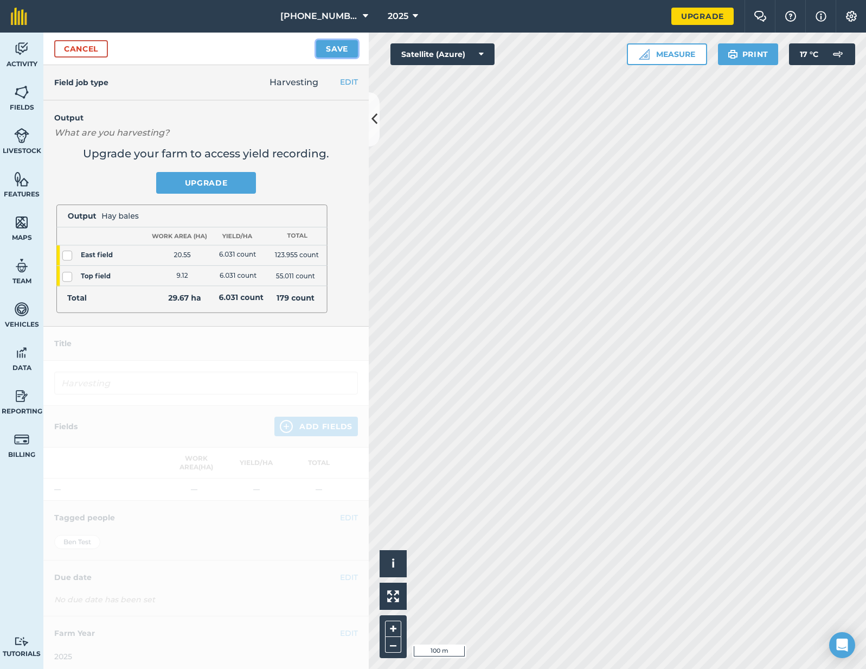
click at [339, 44] on button "Save" at bounding box center [337, 48] width 42 height 17
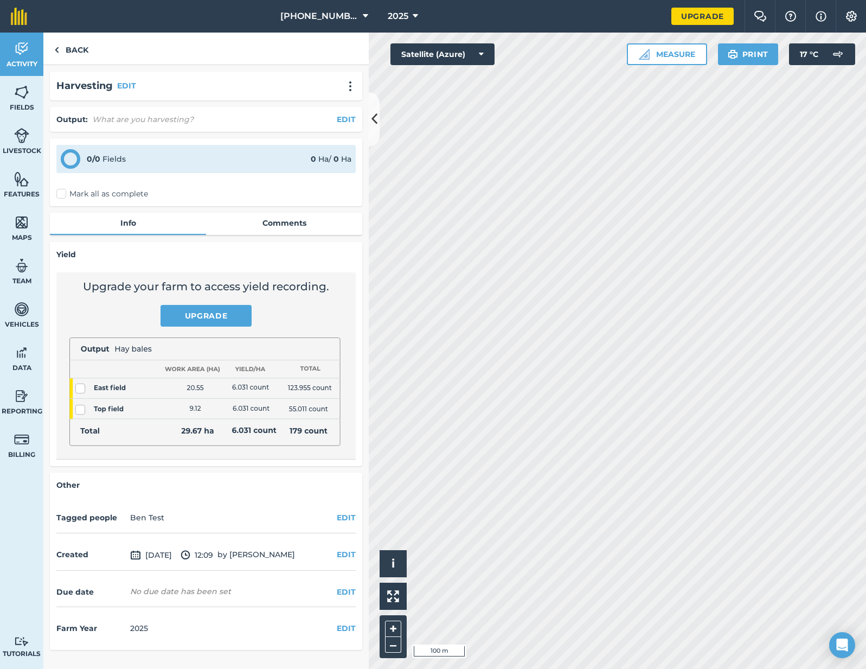
click at [336, 124] on div "Output : What are you harvesting? EDIT" at bounding box center [205, 119] width 299 height 12
click at [344, 120] on button "EDIT" at bounding box center [346, 119] width 19 height 12
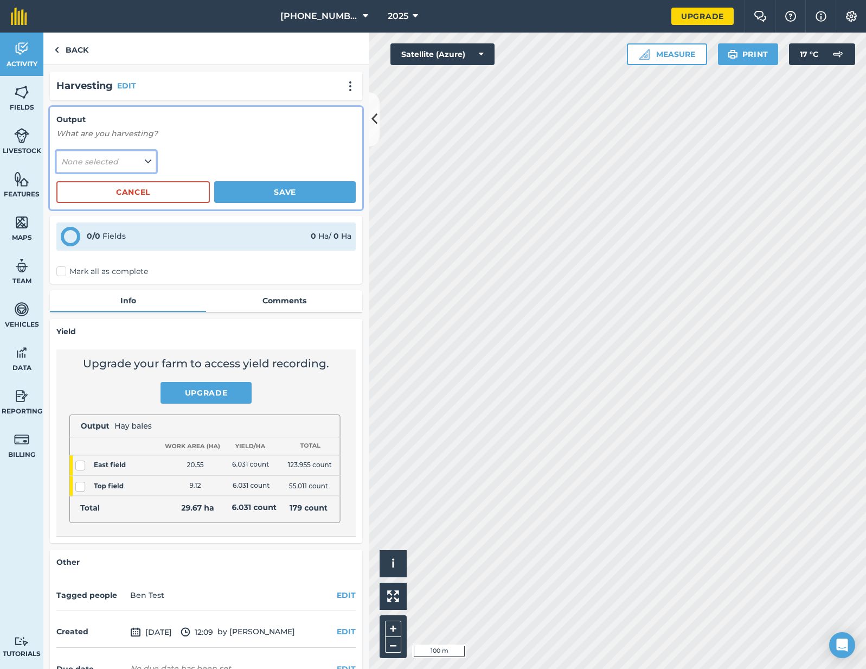
click at [86, 166] on span "None selected" at bounding box center [90, 162] width 59 height 12
click at [90, 187] on button "[PERSON_NAME] Wheat ( t )" at bounding box center [106, 183] width 100 height 21
click at [255, 188] on button "Save" at bounding box center [285, 192] width 142 height 22
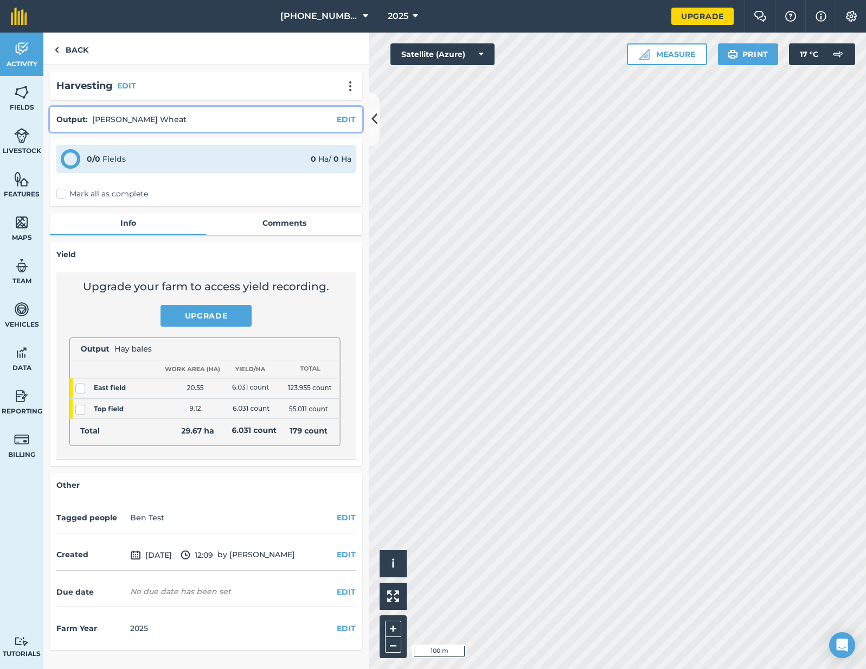
click at [153, 310] on p "Upgrade" at bounding box center [205, 316] width 273 height 22
click at [20, 433] on img at bounding box center [21, 439] width 15 height 16
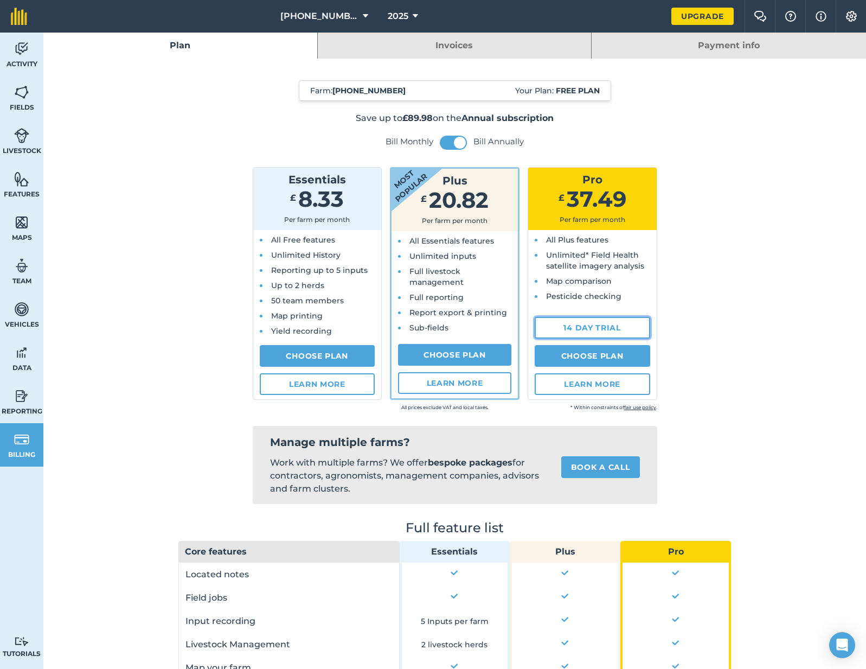
click at [573, 324] on link "14 day trial" at bounding box center [593, 328] width 116 height 22
select select "GB"
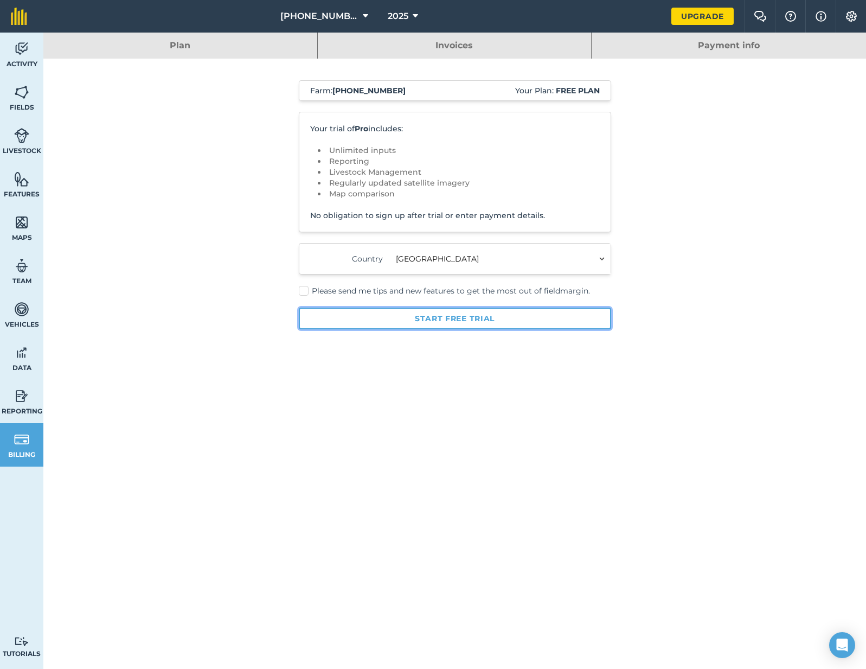
click at [413, 322] on button "Start free trial" at bounding box center [455, 318] width 312 height 22
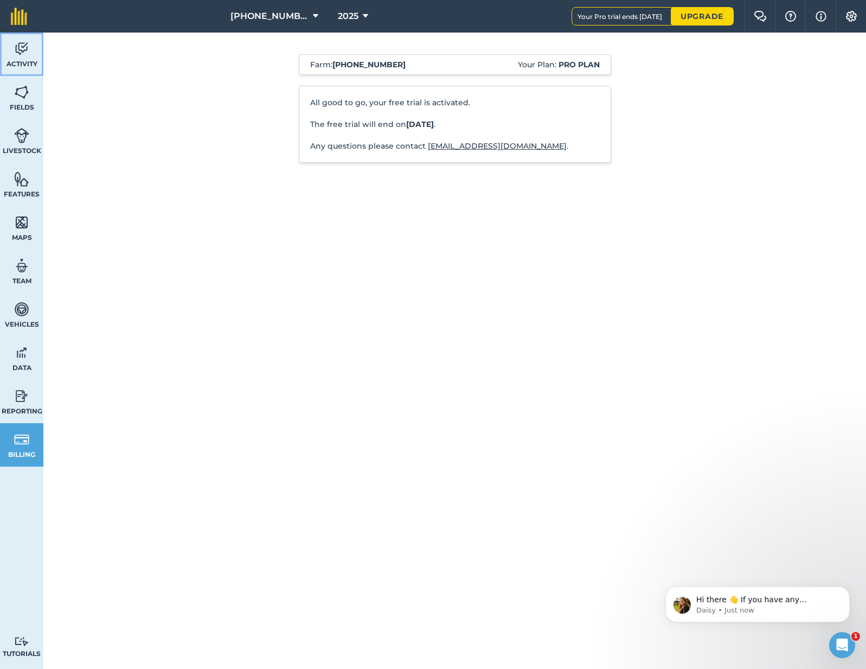
click at [21, 63] on span "Activity" at bounding box center [21, 64] width 43 height 9
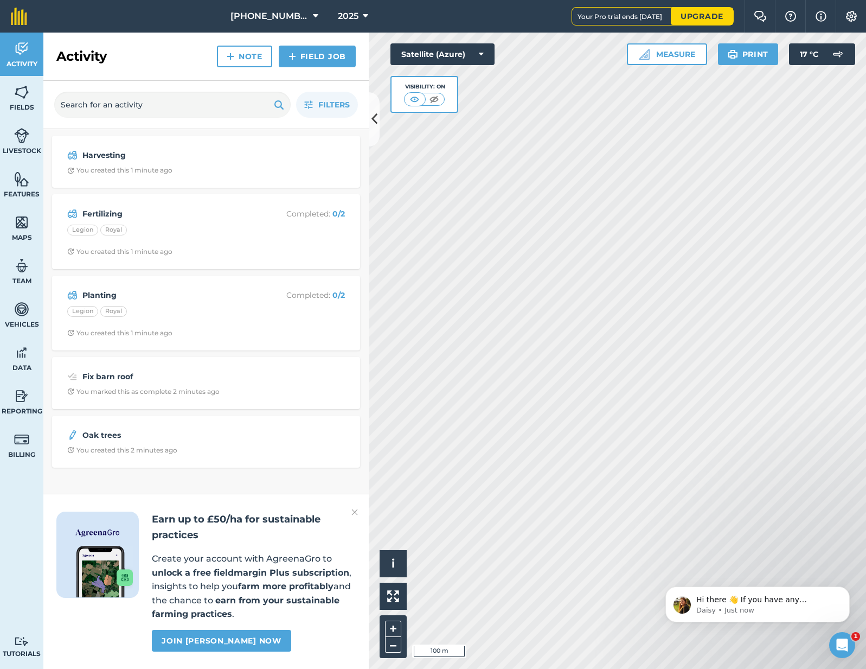
click at [353, 515] on img at bounding box center [354, 511] width 7 height 13
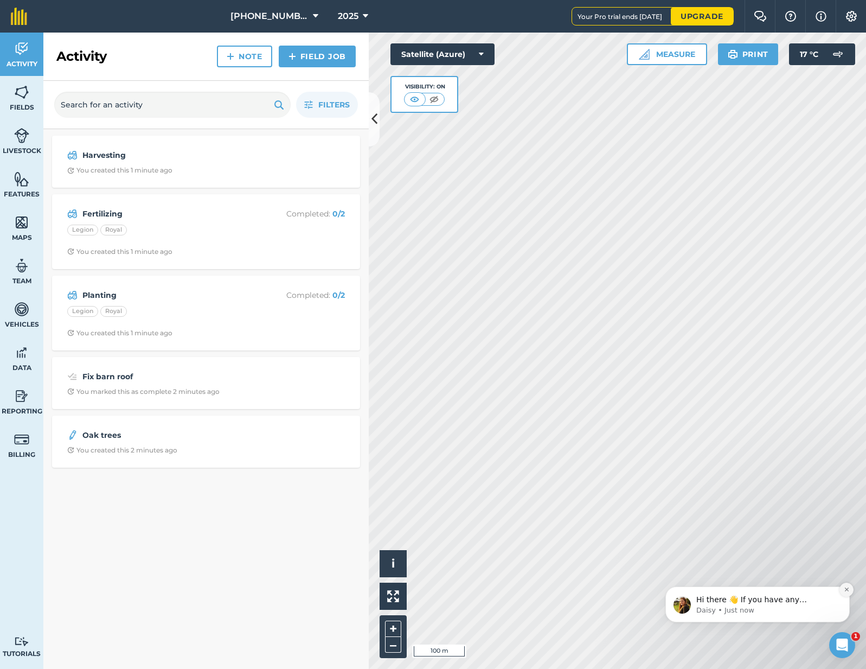
click at [849, 586] on icon "Dismiss notification" at bounding box center [847, 589] width 6 height 6
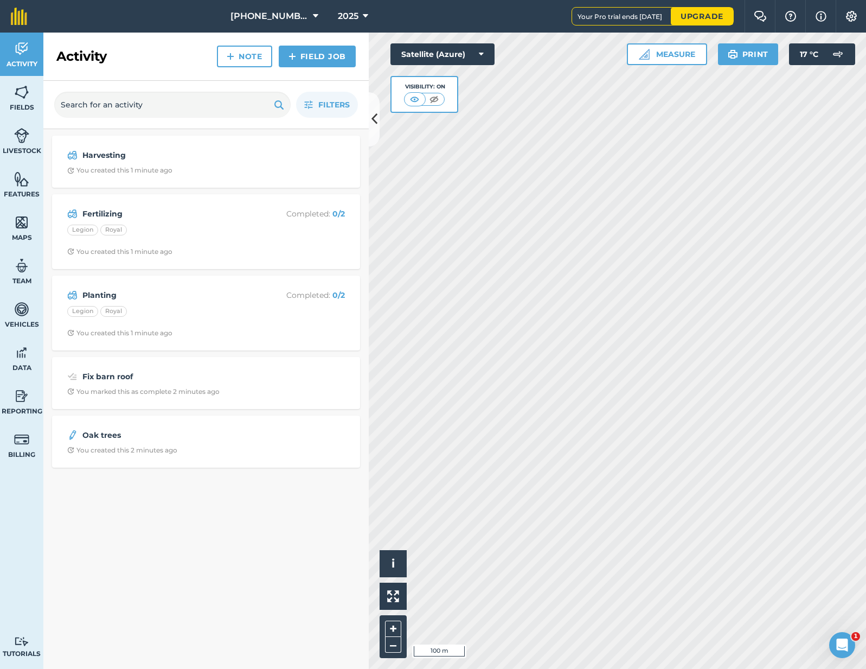
click at [142, 508] on div "Harvesting You created this 1 minute ago Fertilizing Completed : 0 / 2 Legion R…" at bounding box center [205, 399] width 325 height 540
click at [165, 170] on div "You created this 1 minute ago" at bounding box center [119, 170] width 105 height 9
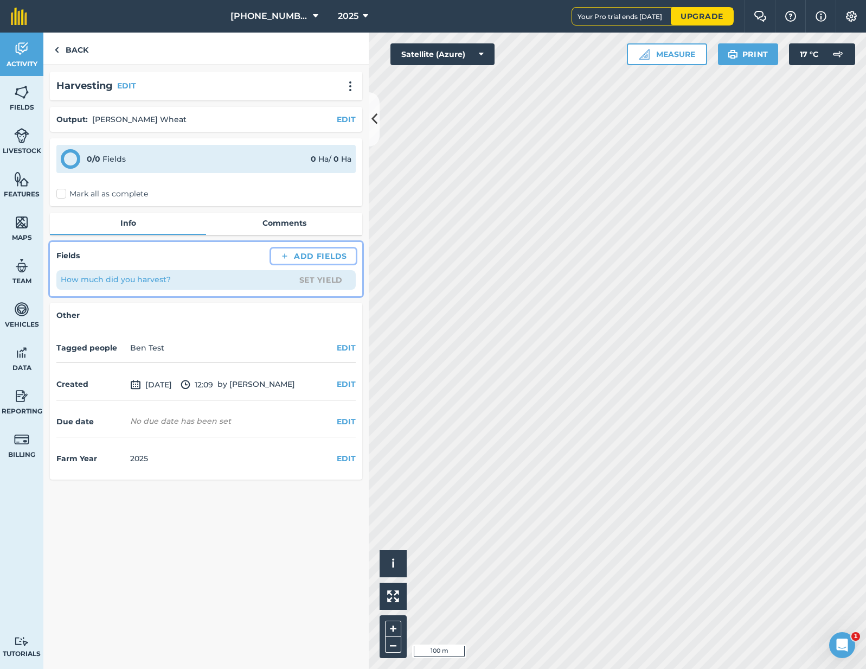
click at [307, 256] on button "Add Fields" at bounding box center [313, 255] width 85 height 15
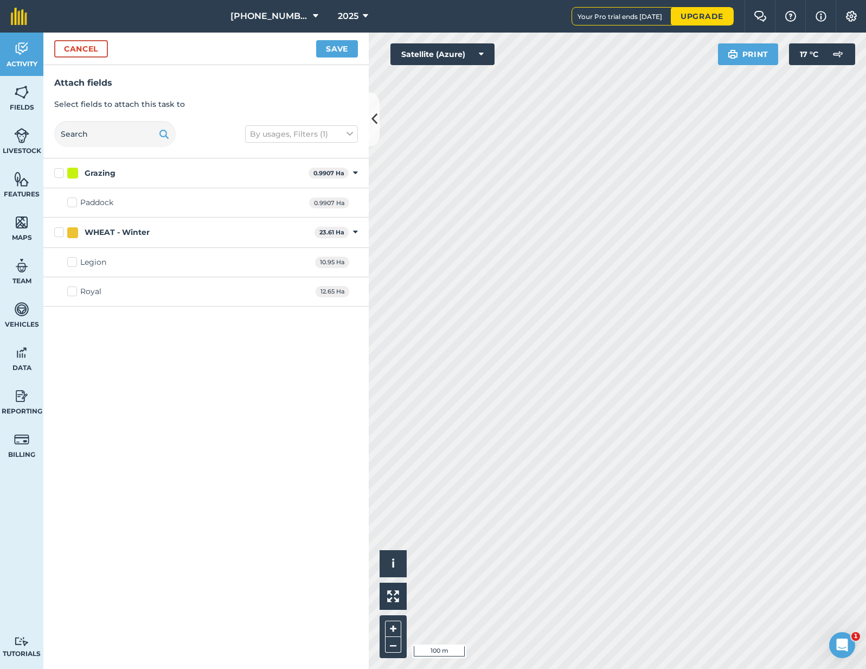
click at [99, 233] on div "WHEAT - Winter" at bounding box center [117, 232] width 65 height 11
click at [61, 233] on input "WHEAT - Winter" at bounding box center [57, 230] width 7 height 7
checkbox input "true"
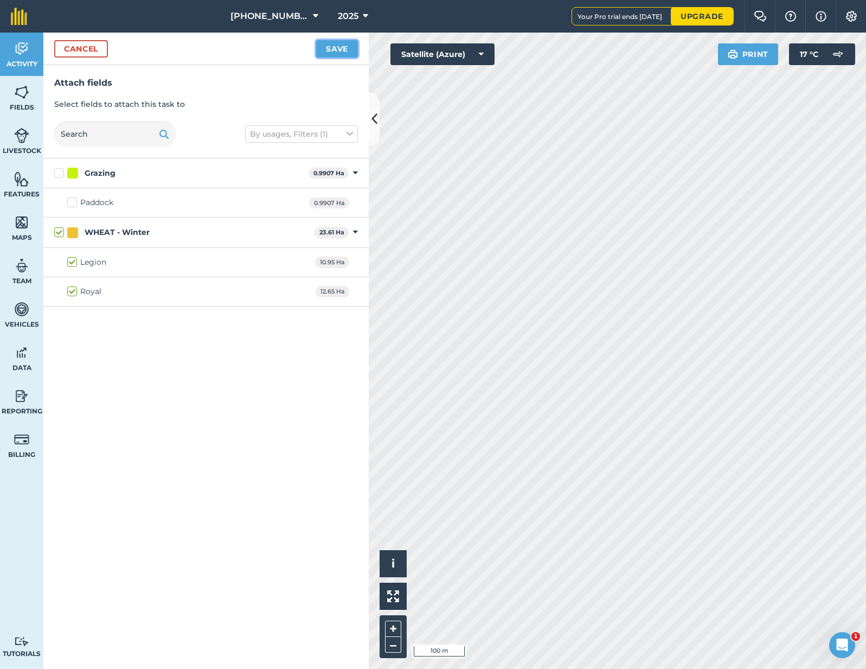
click at [349, 44] on button "Save" at bounding box center [337, 48] width 42 height 17
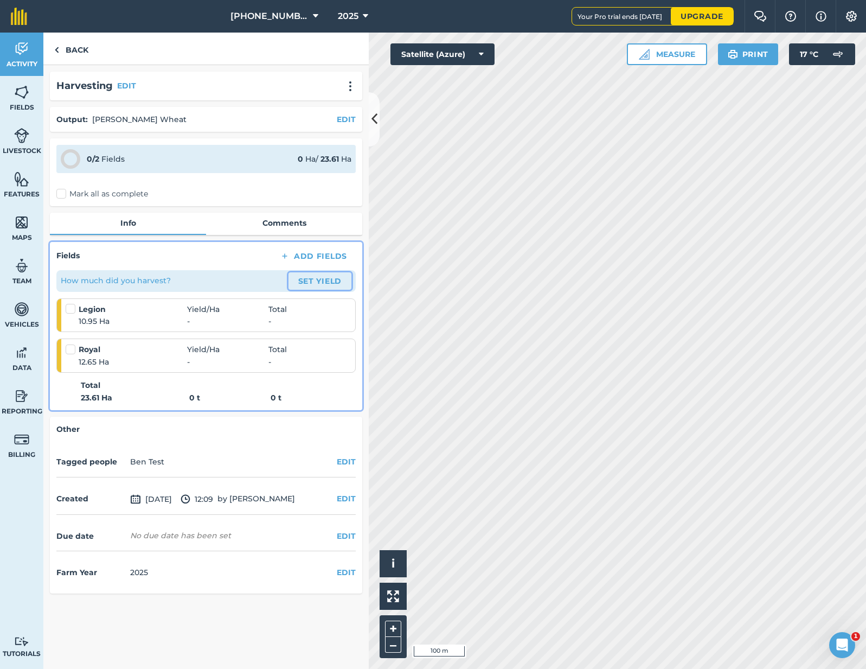
click at [323, 285] on button "Set Yield" at bounding box center [319, 280] width 63 height 17
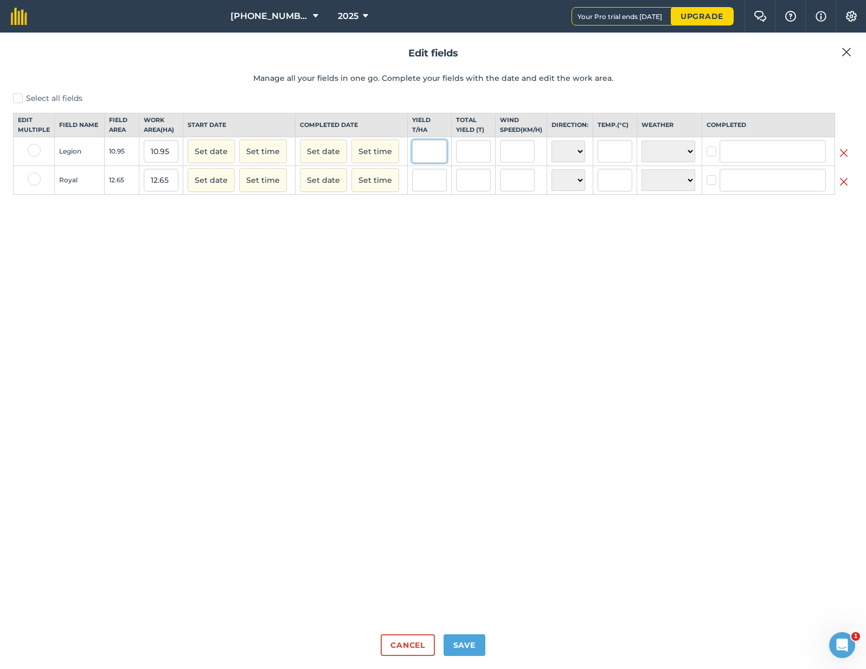
click at [438, 156] on input "text" at bounding box center [429, 151] width 35 height 23
type input "11"
type input "120.44999999999999"
click at [432, 190] on input "text" at bounding box center [429, 180] width 35 height 23
type input "15"
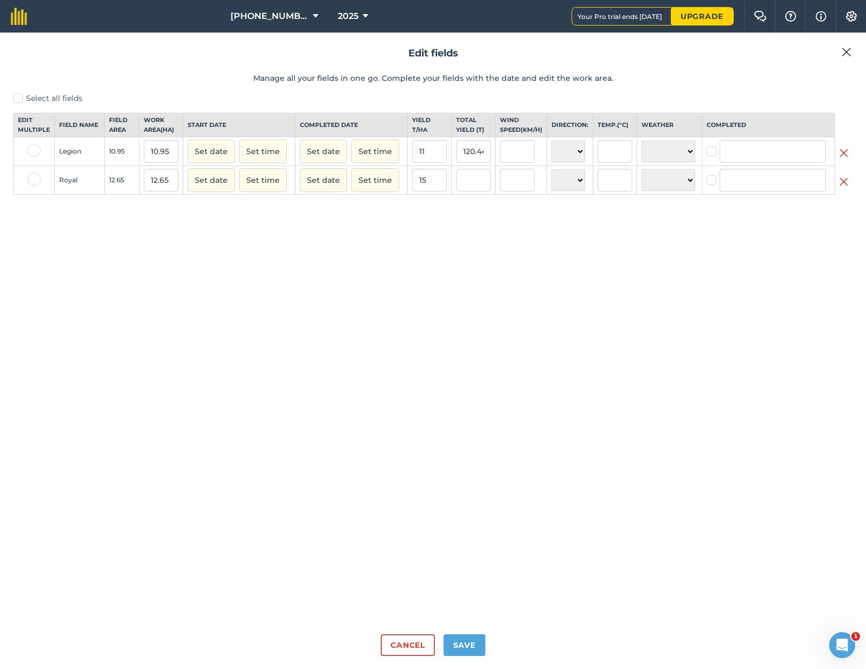
type input "189.75"
click at [464, 280] on div "Select all fields Edit multiple Field name Field Area Work area ( Ha ) Start da…" at bounding box center [433, 359] width 840 height 533
click at [467, 654] on button "Save" at bounding box center [465, 645] width 42 height 22
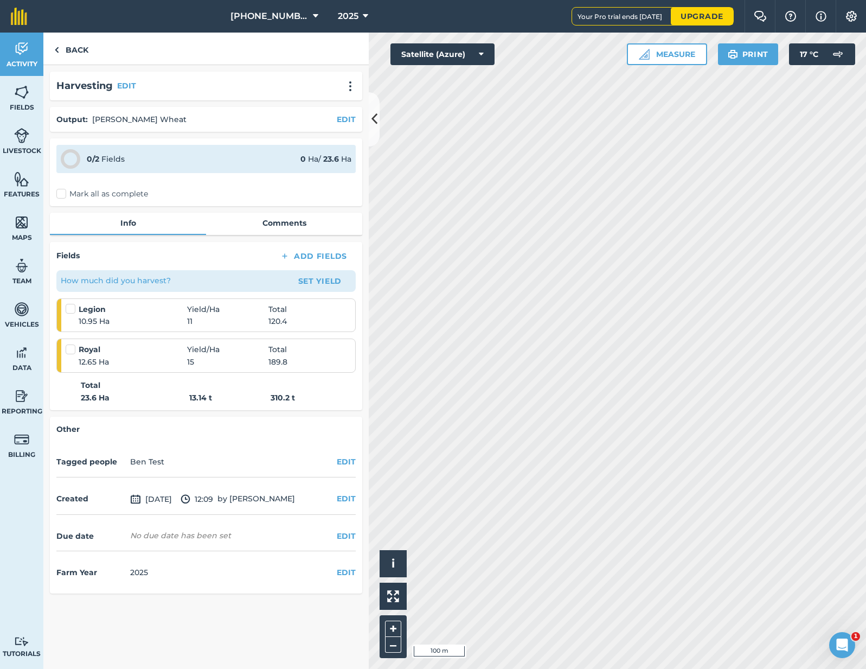
click at [67, 196] on label "Mark all as complete" at bounding box center [102, 193] width 92 height 11
click at [63, 195] on input "Mark all as complete" at bounding box center [59, 191] width 7 height 7
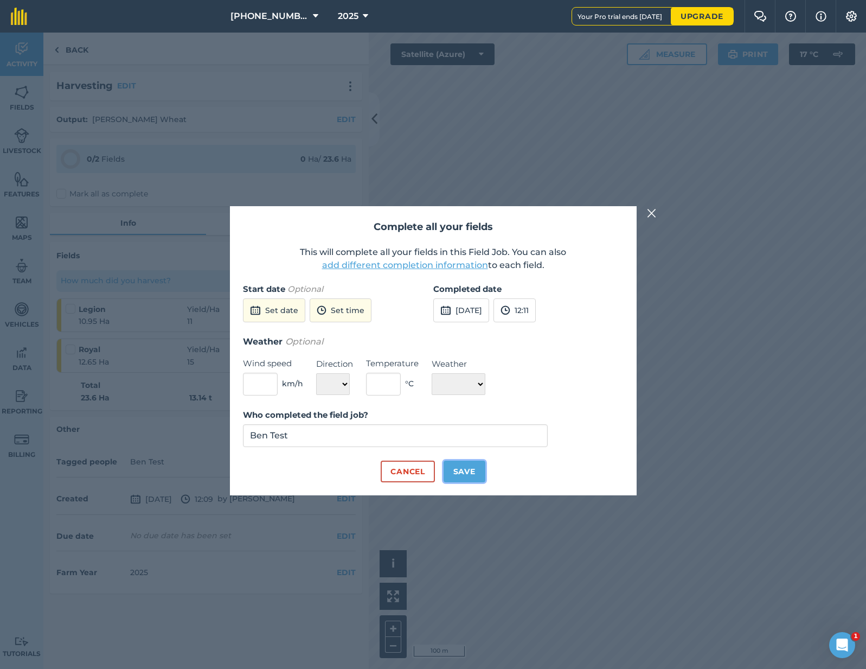
click at [458, 468] on button "Save" at bounding box center [465, 471] width 42 height 22
checkbox input "true"
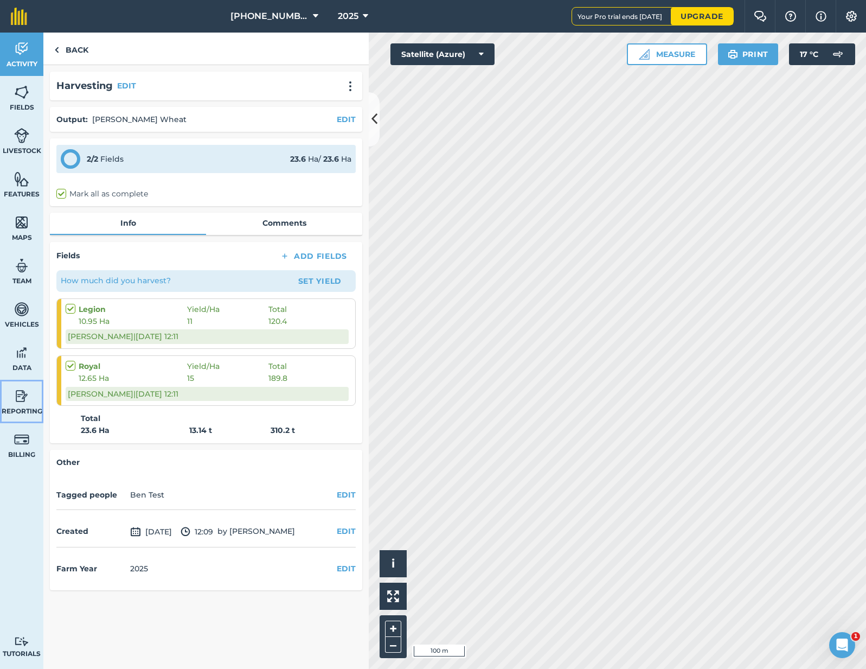
click at [23, 400] on img at bounding box center [21, 396] width 15 height 16
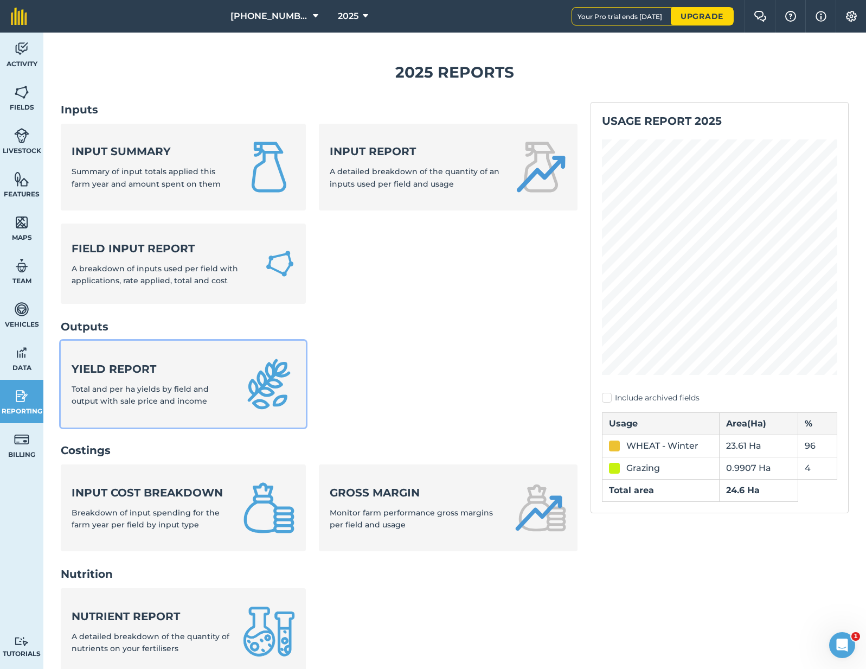
click at [154, 379] on div "Yield report Total and per ha yields by field and output with sale price and in…" at bounding box center [151, 384] width 158 height 46
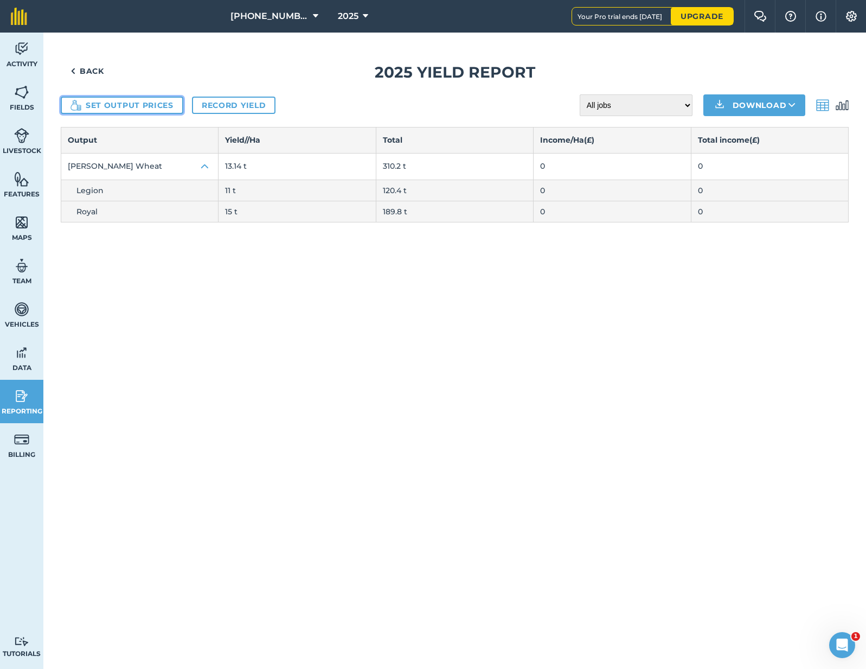
click at [157, 98] on button "Set output prices" at bounding box center [122, 105] width 123 height 17
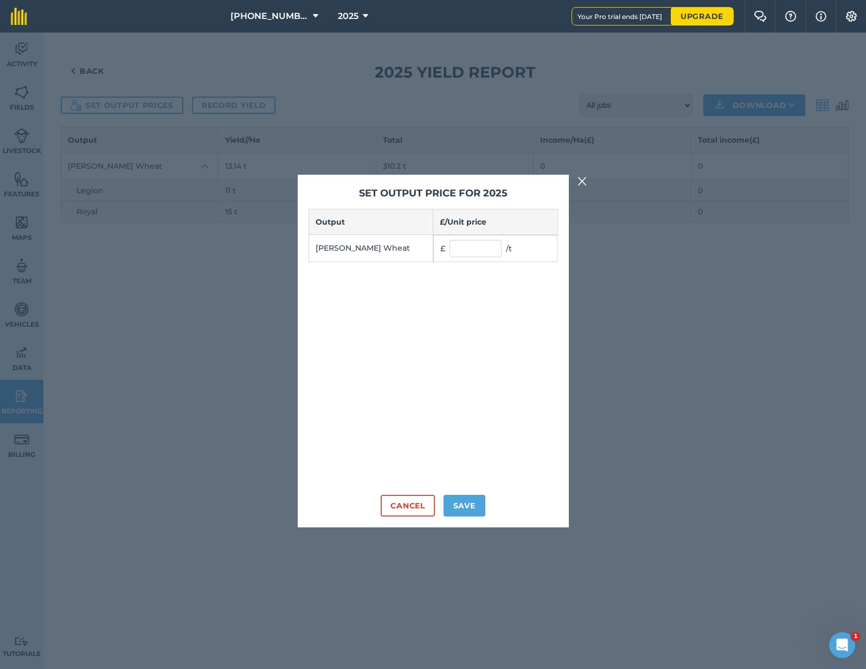
click at [471, 236] on td "£ / t" at bounding box center [495, 248] width 124 height 27
click at [471, 242] on input "text" at bounding box center [476, 248] width 52 height 17
type input "180"
click at [467, 499] on button "Save" at bounding box center [465, 506] width 42 height 22
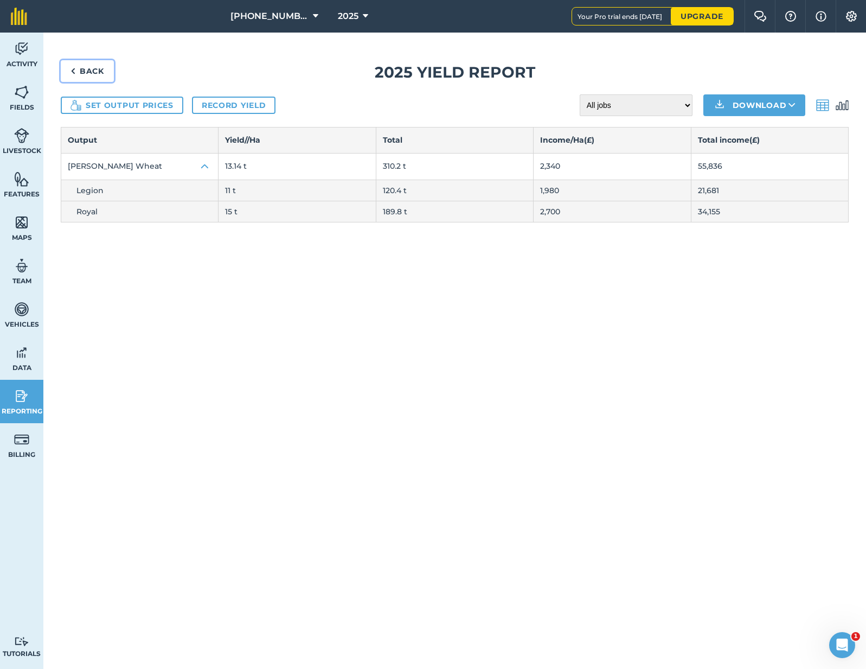
click at [83, 71] on link "Back" at bounding box center [87, 71] width 53 height 22
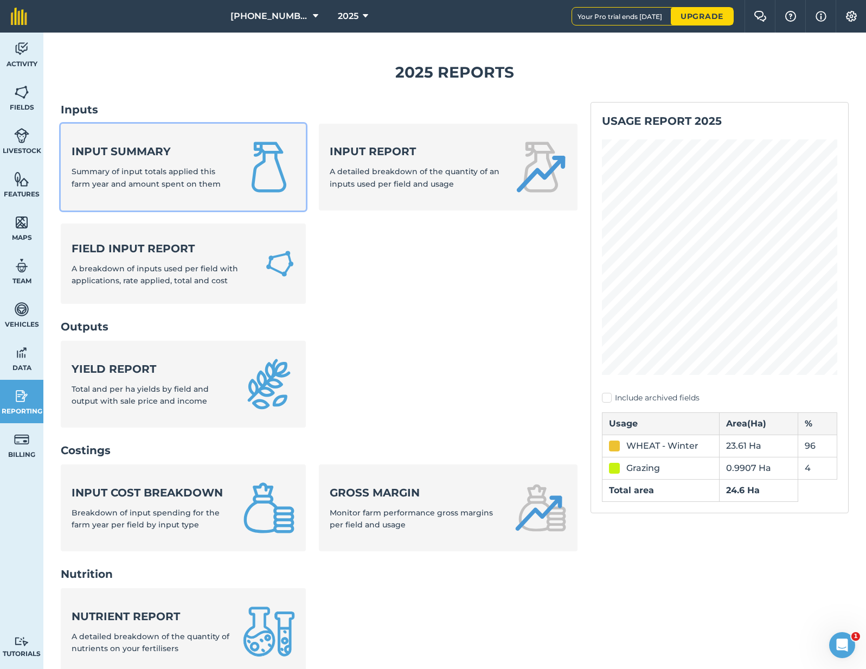
click at [287, 162] on img at bounding box center [269, 167] width 52 height 52
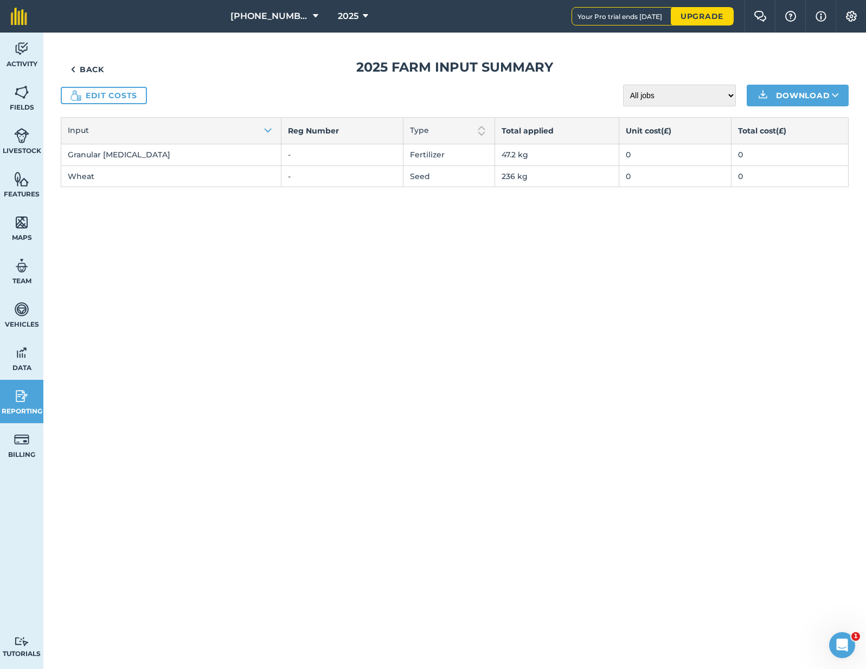
click at [136, 91] on link "Edit costs" at bounding box center [104, 95] width 86 height 17
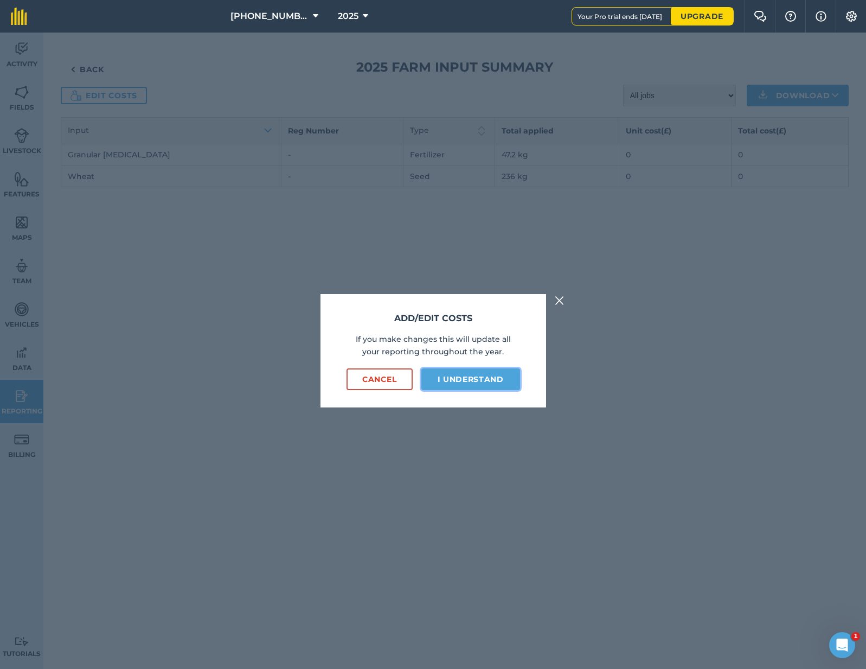
click at [469, 372] on button "I understand" at bounding box center [470, 379] width 99 height 22
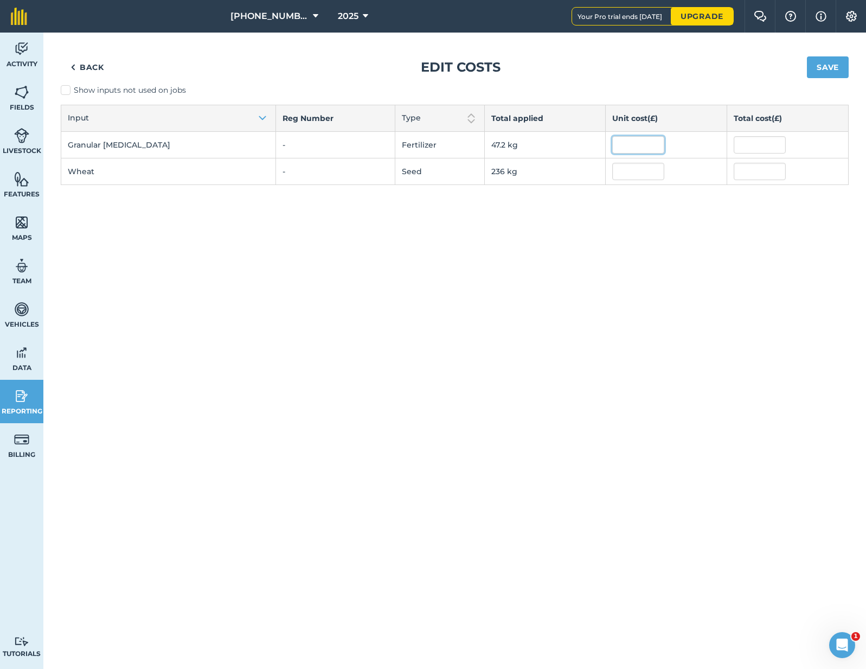
click at [613, 150] on input "text" at bounding box center [638, 144] width 52 height 17
type input "10"
type input "471.99997"
click at [612, 171] on input "text" at bounding box center [638, 171] width 52 height 17
type input "12"
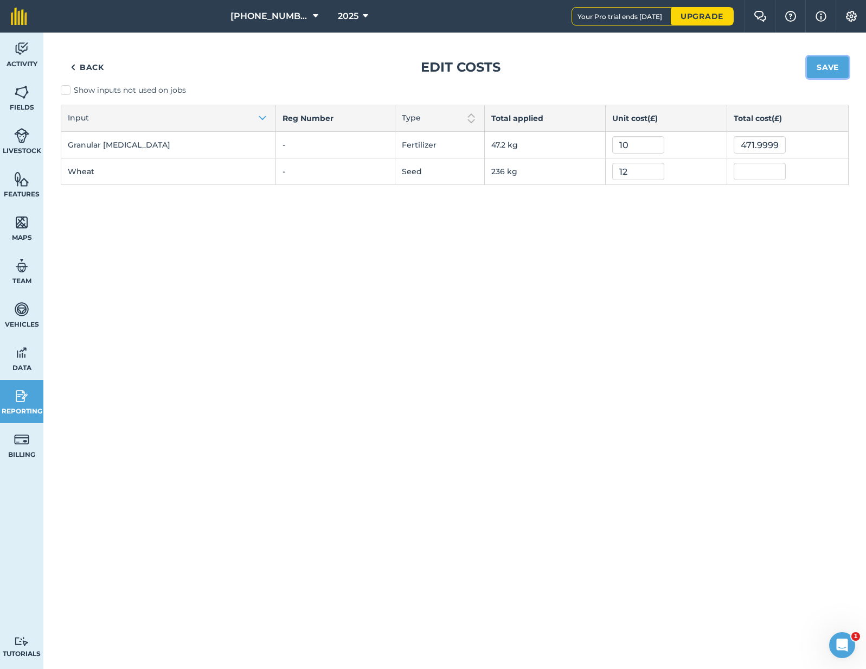
type input "2,832"
click at [831, 70] on button "Save" at bounding box center [828, 67] width 42 height 22
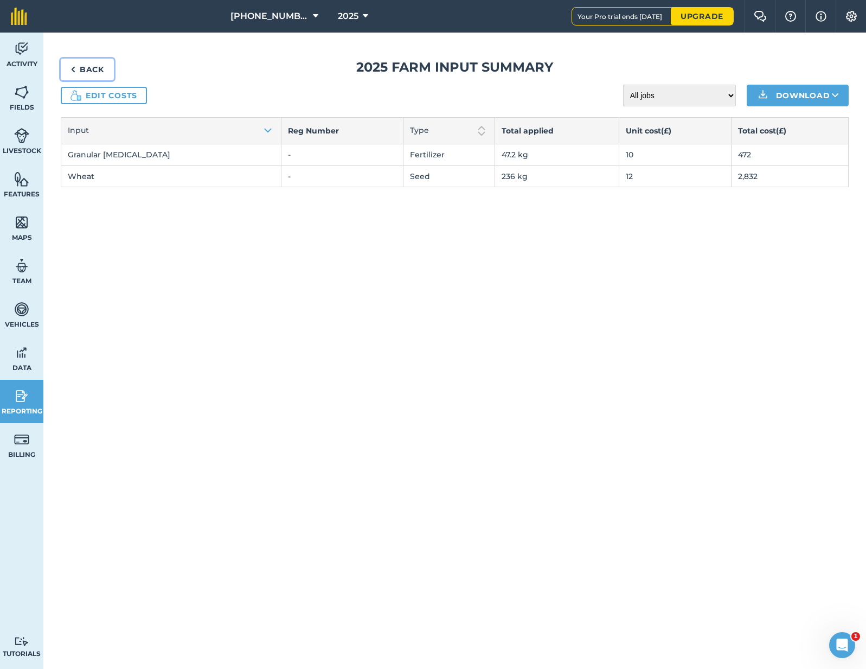
click at [101, 75] on link "Back" at bounding box center [87, 70] width 53 height 22
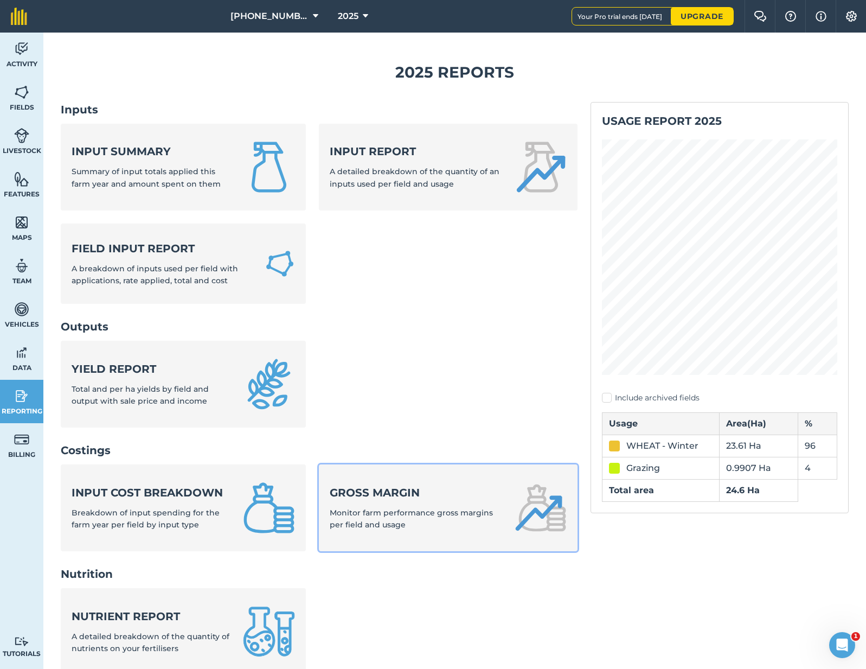
click at [341, 518] on div "Gross margin Monitor farm performance gross margins per field and usage" at bounding box center [415, 508] width 171 height 46
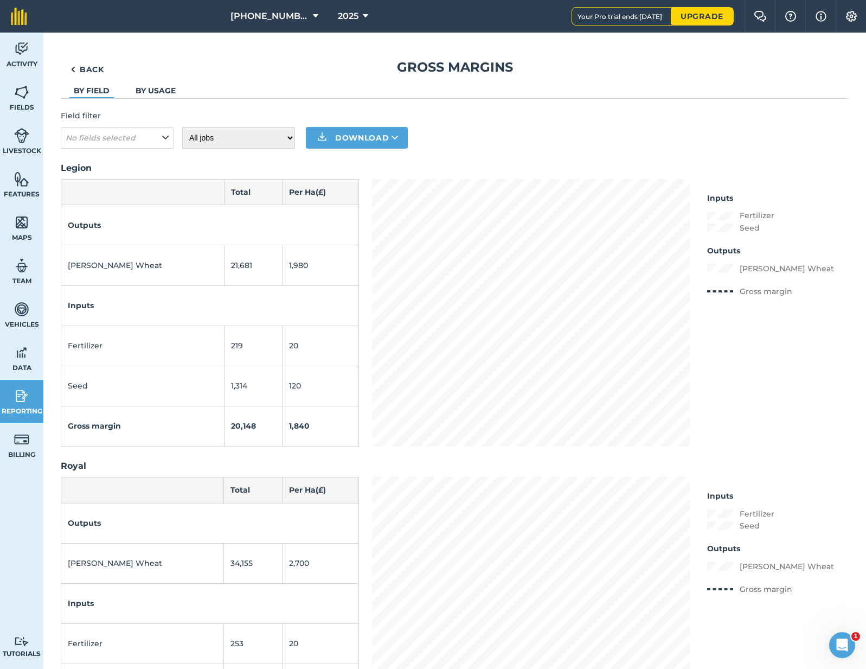
click at [151, 83] on div "Back Gross margins By field By usage Field filter No fields selected All jobs I…" at bounding box center [455, 401] width 788 height 685
click at [151, 84] on div "Back Gross margins By field By usage Field filter No fields selected All jobs I…" at bounding box center [455, 401] width 788 height 685
click at [149, 87] on link "By usage" at bounding box center [156, 91] width 40 height 10
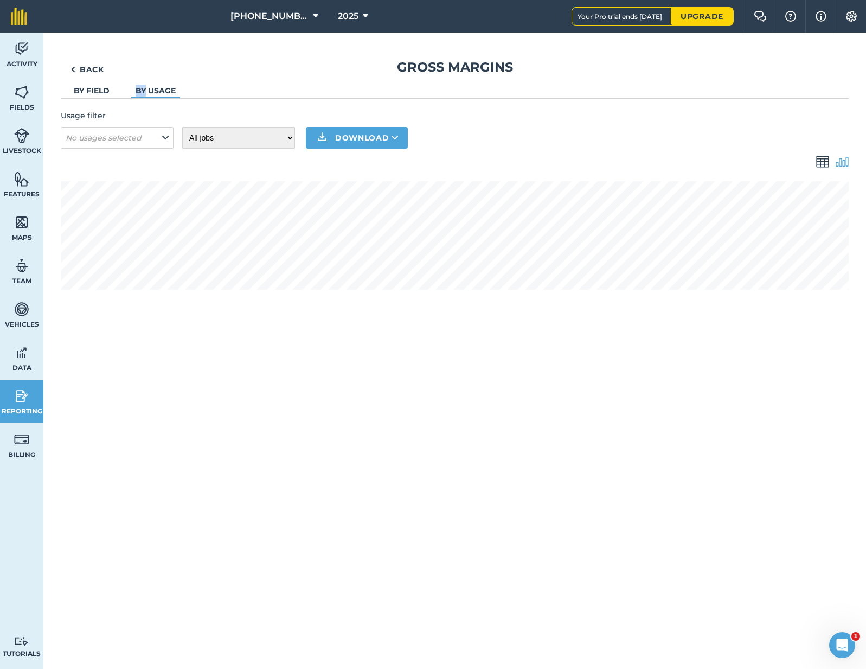
click at [87, 91] on link "By field" at bounding box center [92, 91] width 36 height 10
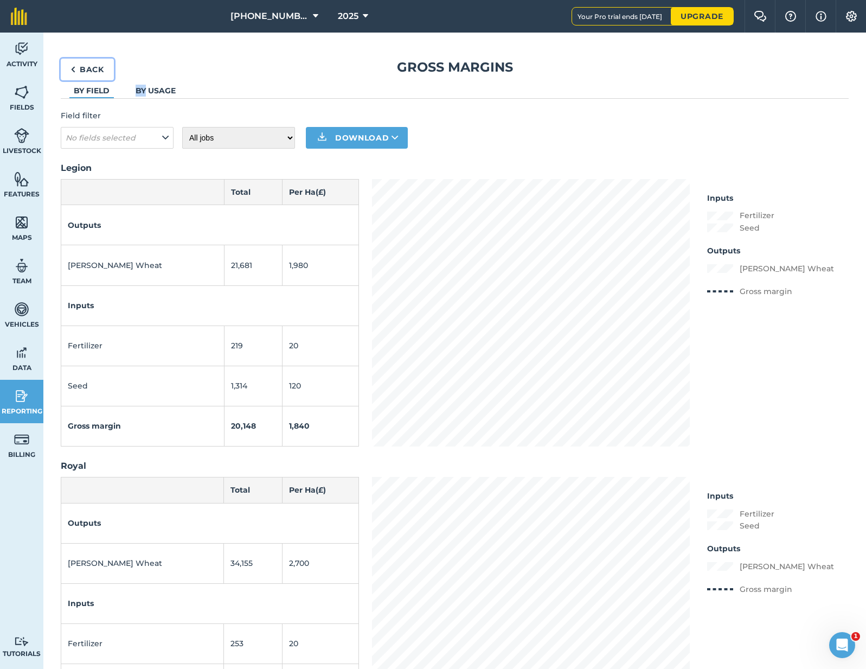
click at [83, 63] on link "Back" at bounding box center [87, 70] width 53 height 22
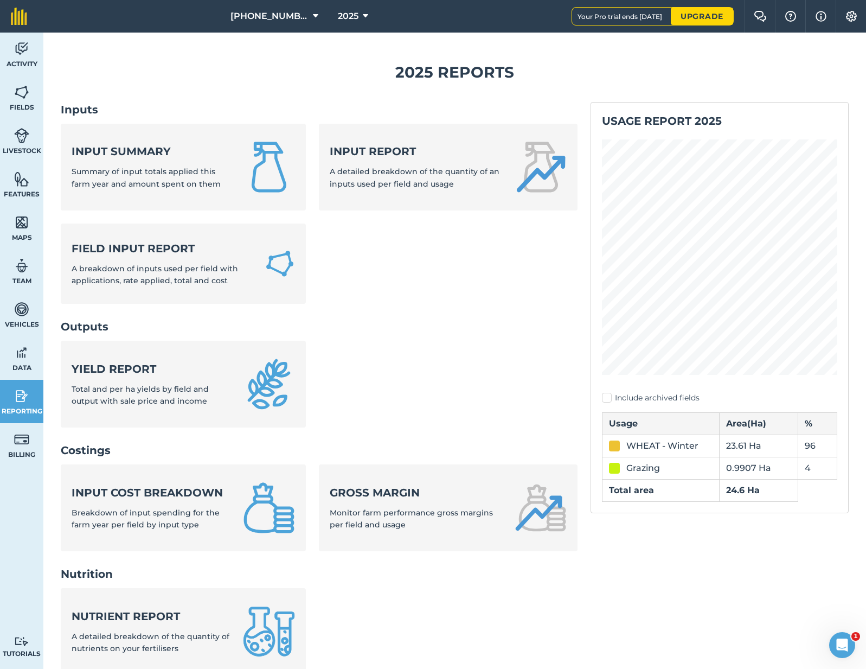
scroll to position [186, 0]
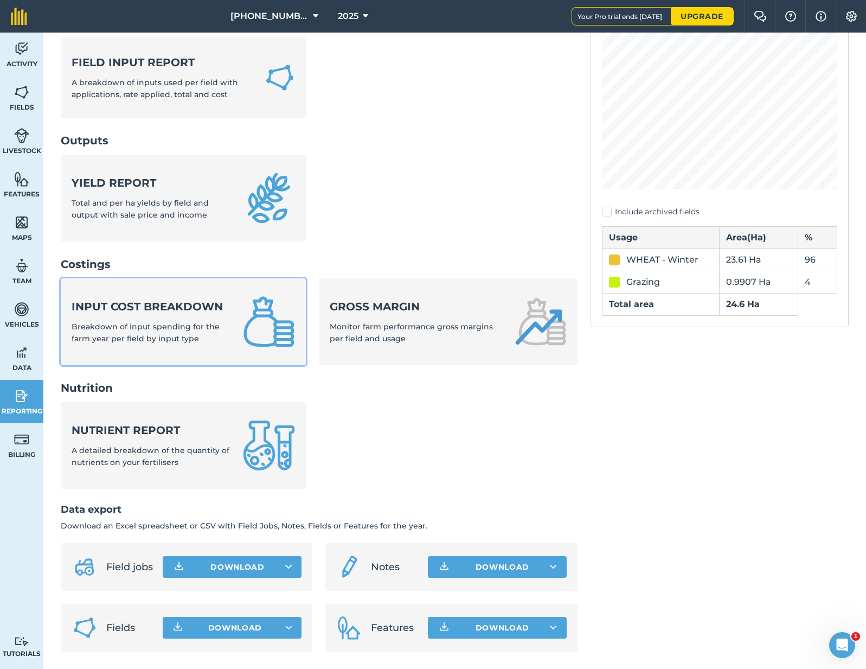
click at [208, 310] on strong "Input cost breakdown" at bounding box center [151, 306] width 158 height 15
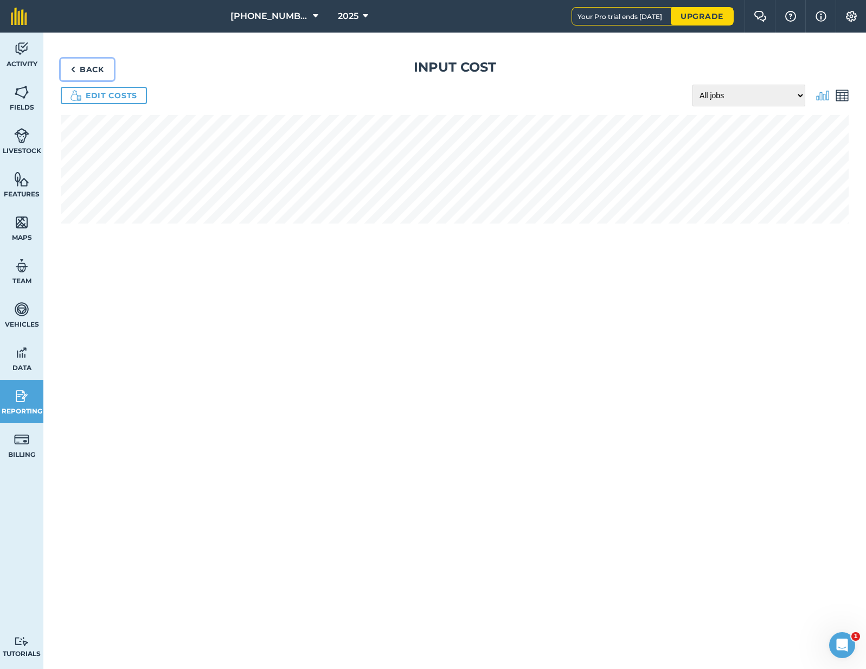
click at [96, 73] on link "Back" at bounding box center [87, 70] width 53 height 22
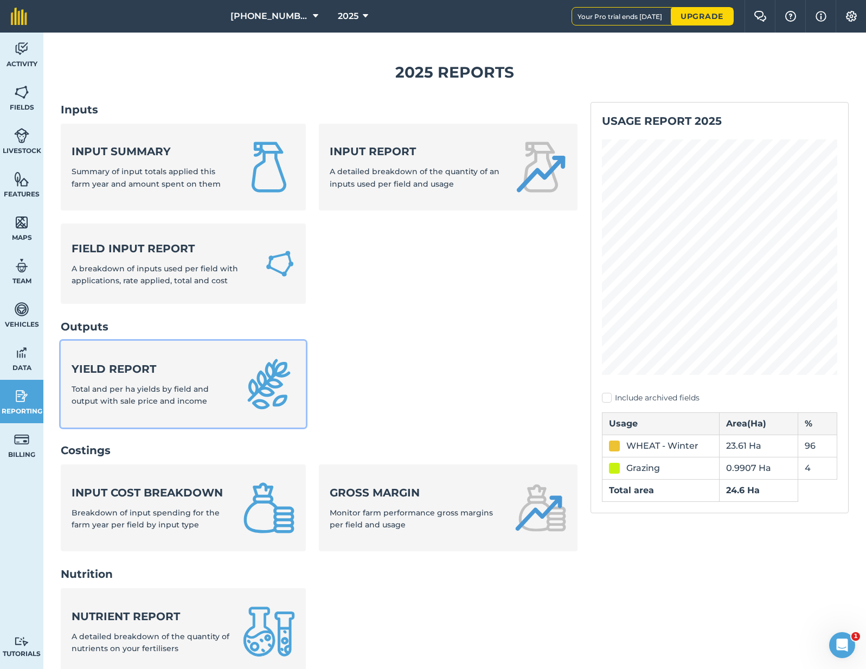
click at [151, 375] on strong "Yield report" at bounding box center [151, 368] width 158 height 15
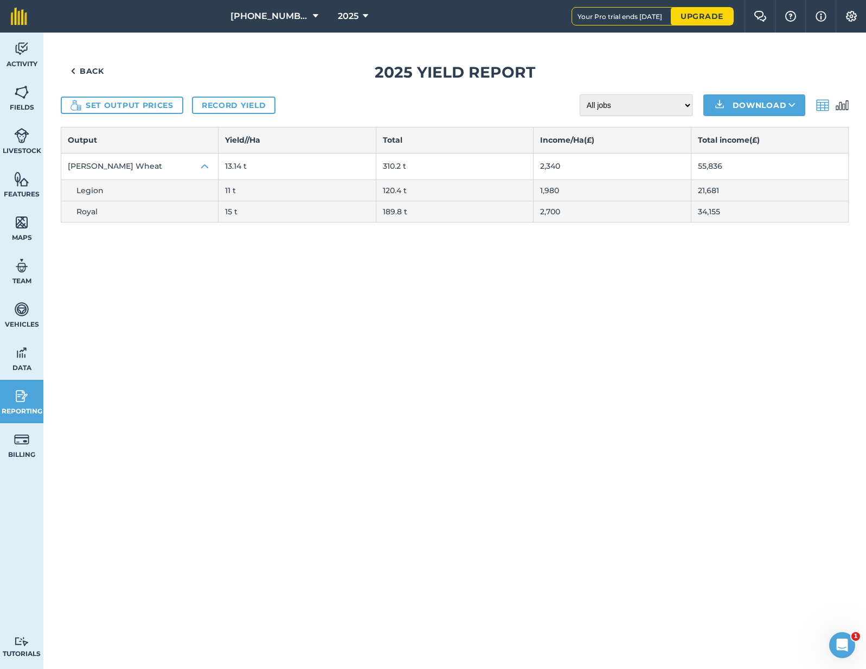
click at [468, 191] on td "120.4 t" at bounding box center [454, 189] width 157 height 21
click at [19, 54] on img at bounding box center [21, 49] width 15 height 16
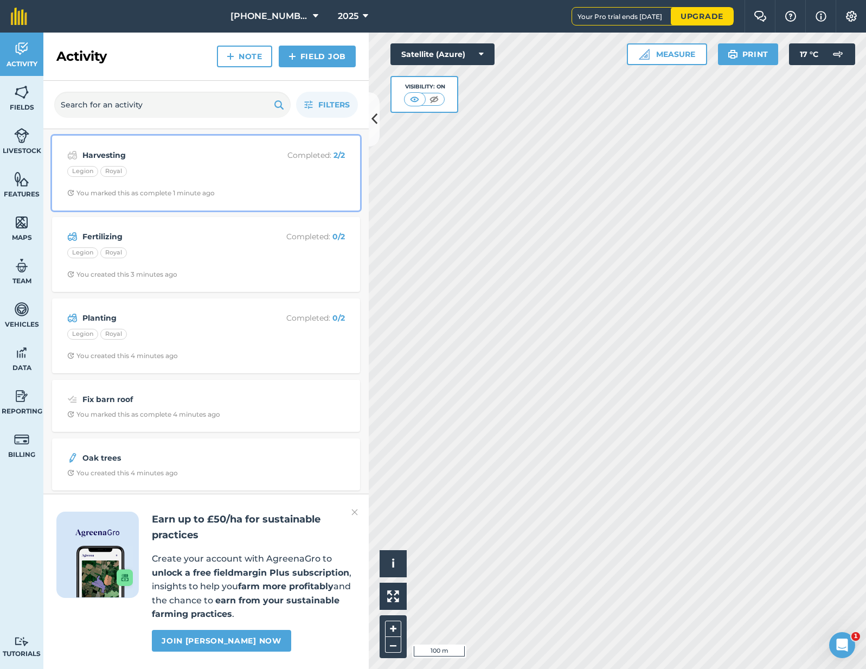
click at [219, 185] on div "Harvesting Completed : 2 / 2 Legion Royal You marked this as complete 1 minute …" at bounding box center [206, 173] width 295 height 62
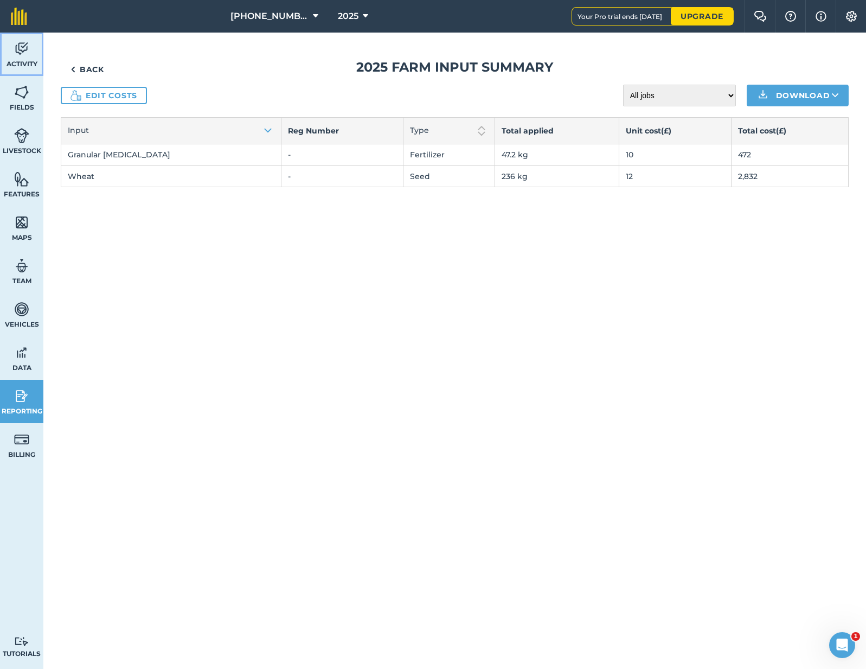
click at [34, 59] on link "Activity" at bounding box center [21, 54] width 43 height 43
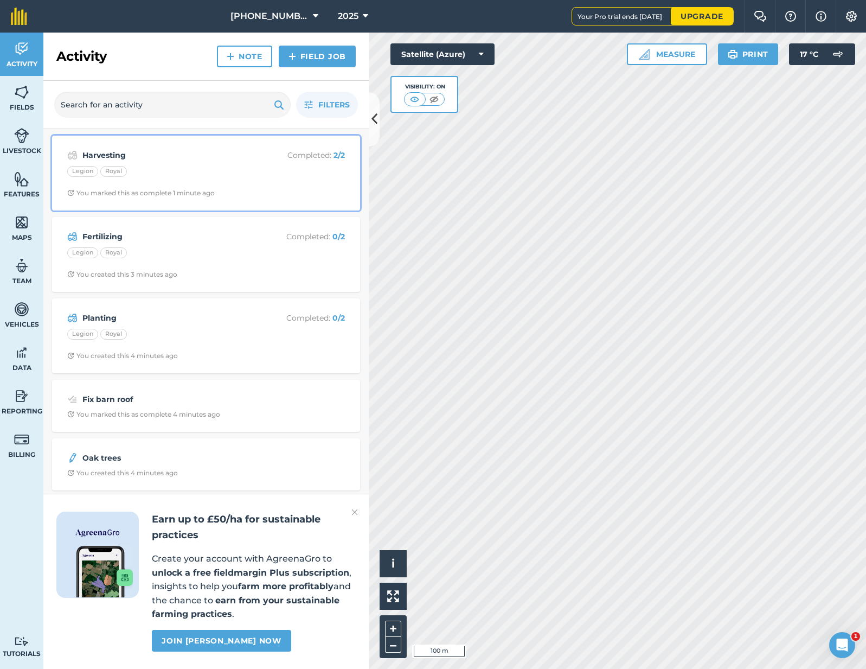
click at [200, 185] on div "Harvesting Completed : 2 / 2 Legion Royal You marked this as complete 1 minute …" at bounding box center [206, 173] width 295 height 62
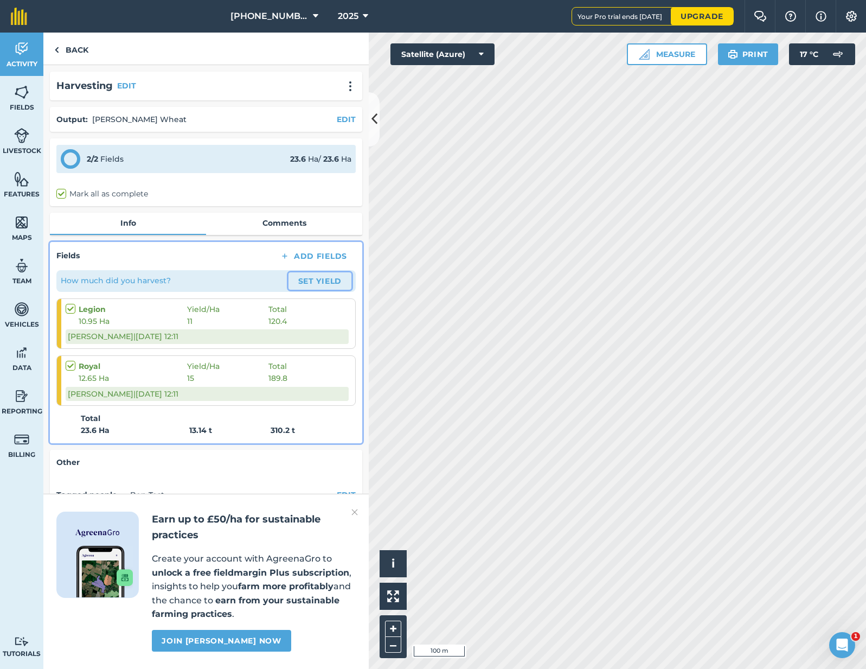
click at [326, 279] on button "Set Yield" at bounding box center [319, 280] width 63 height 17
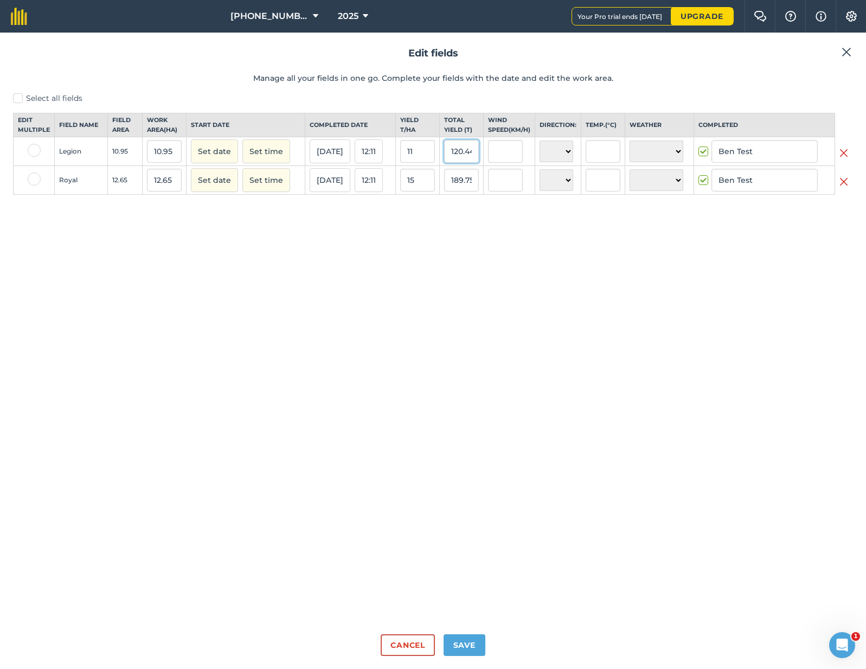
click at [467, 163] on input "120.44999999999999" at bounding box center [461, 151] width 35 height 23
type input "11"
type input "1.0045662100456623"
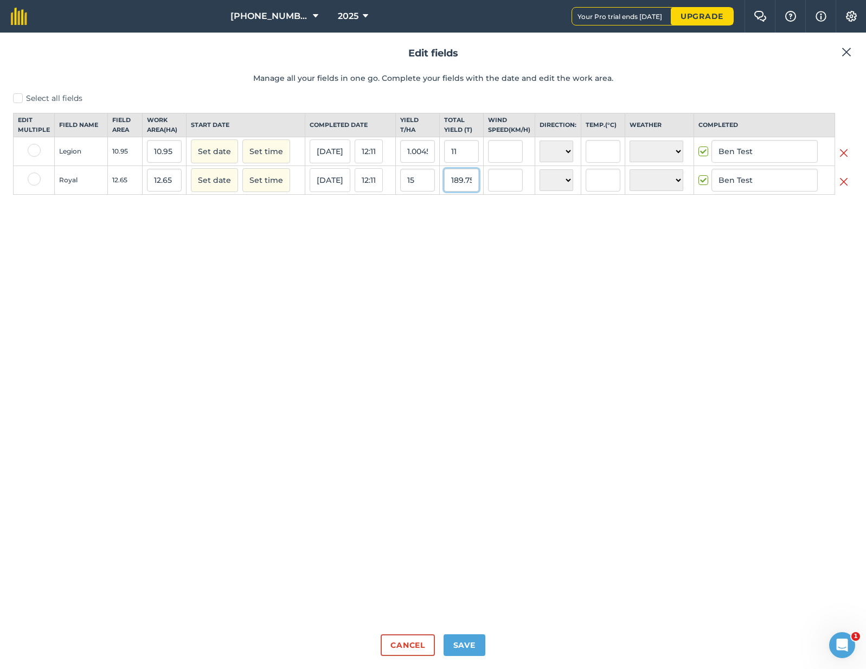
click at [469, 191] on input "189.75" at bounding box center [461, 180] width 35 height 23
type input "15"
type input "1.1857707509881423"
click at [472, 316] on div "Select all fields Edit multiple Field name Field Area Work area ( Ha ) Start da…" at bounding box center [433, 359] width 840 height 533
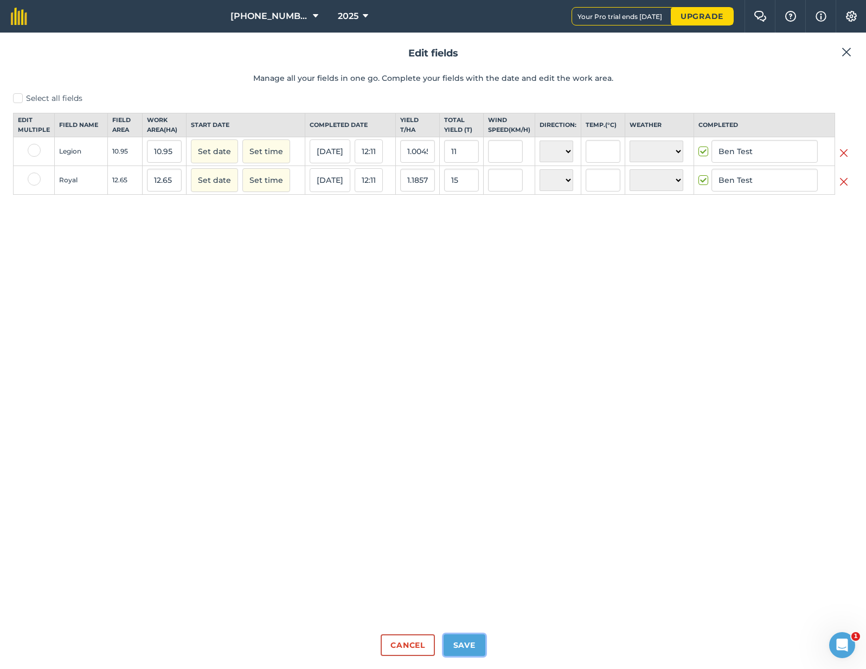
click at [467, 645] on button "Save" at bounding box center [465, 645] width 42 height 22
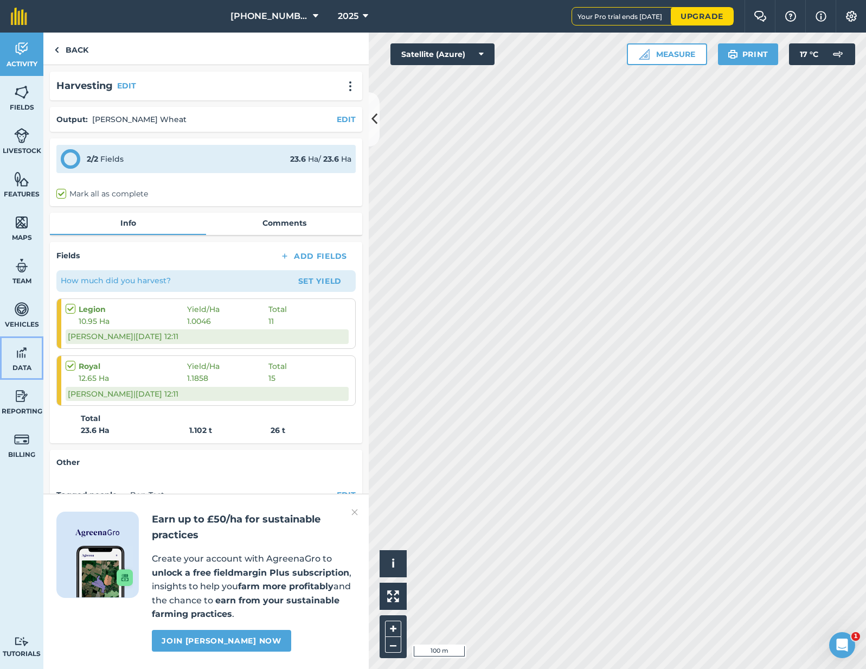
click at [26, 370] on span "Data" at bounding box center [21, 367] width 43 height 9
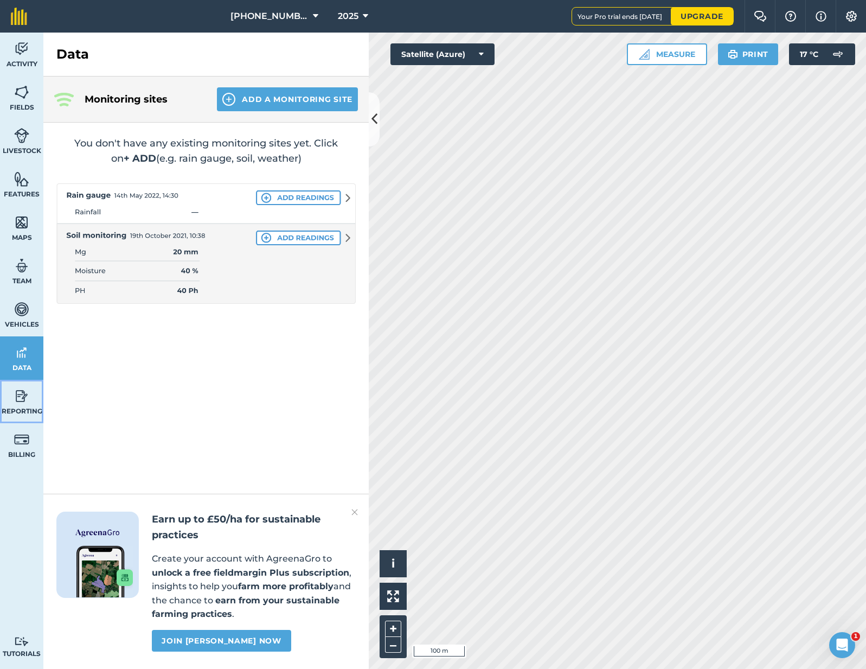
click at [21, 405] on link "Reporting" at bounding box center [21, 401] width 43 height 43
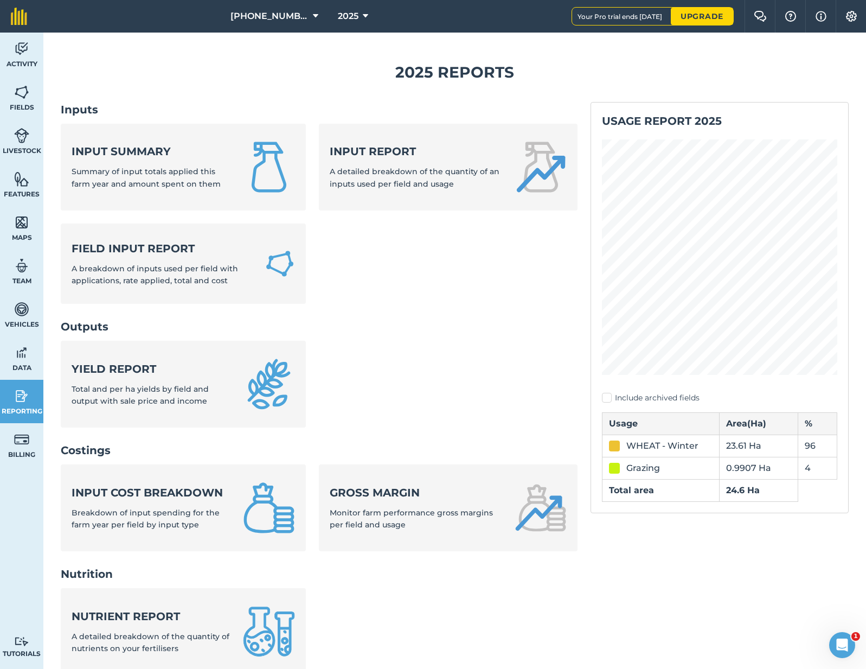
click at [166, 392] on span "Total and per ha yields by field and output with sale price and income" at bounding box center [140, 395] width 137 height 22
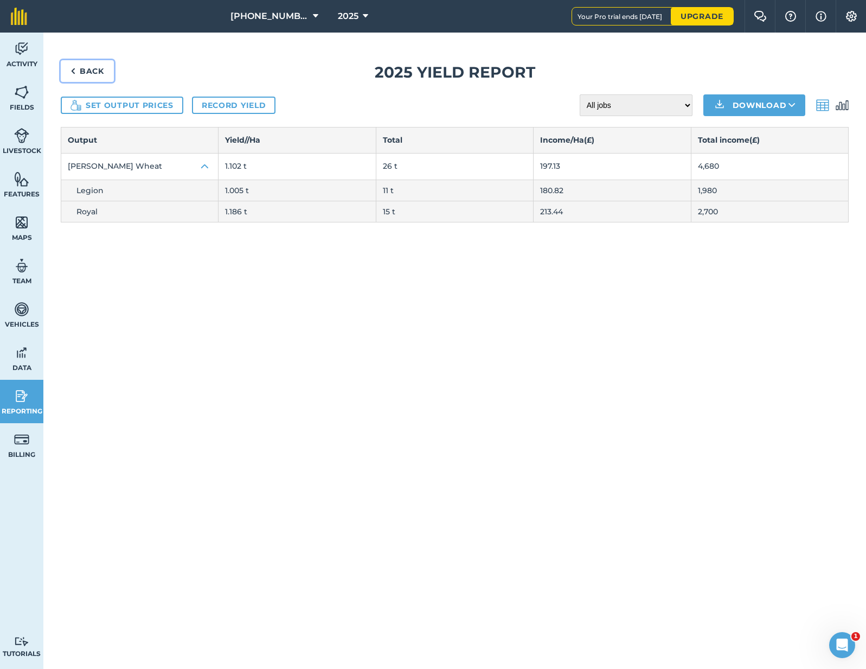
click at [100, 72] on link "Back" at bounding box center [87, 71] width 53 height 22
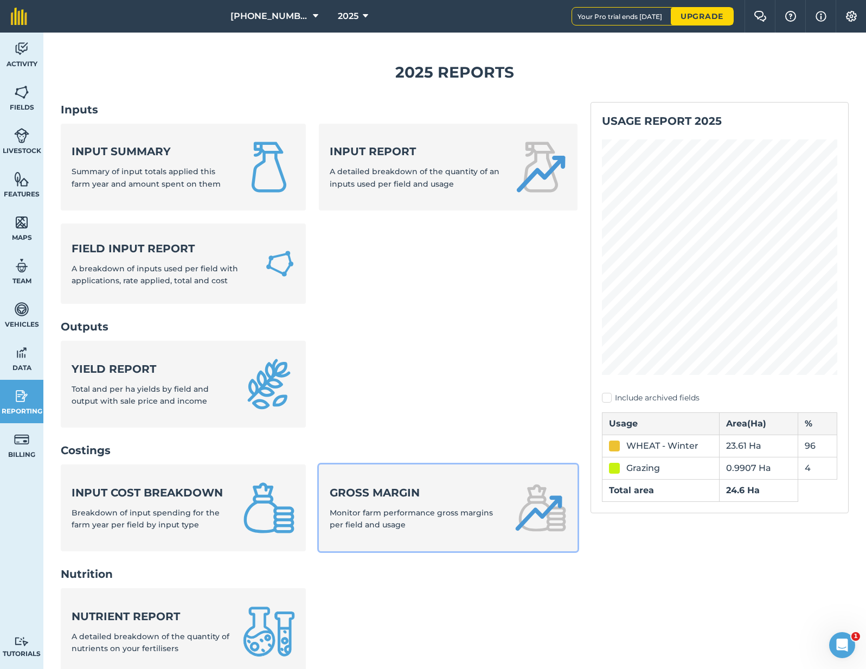
click at [388, 487] on strong "Gross margin" at bounding box center [415, 492] width 171 height 15
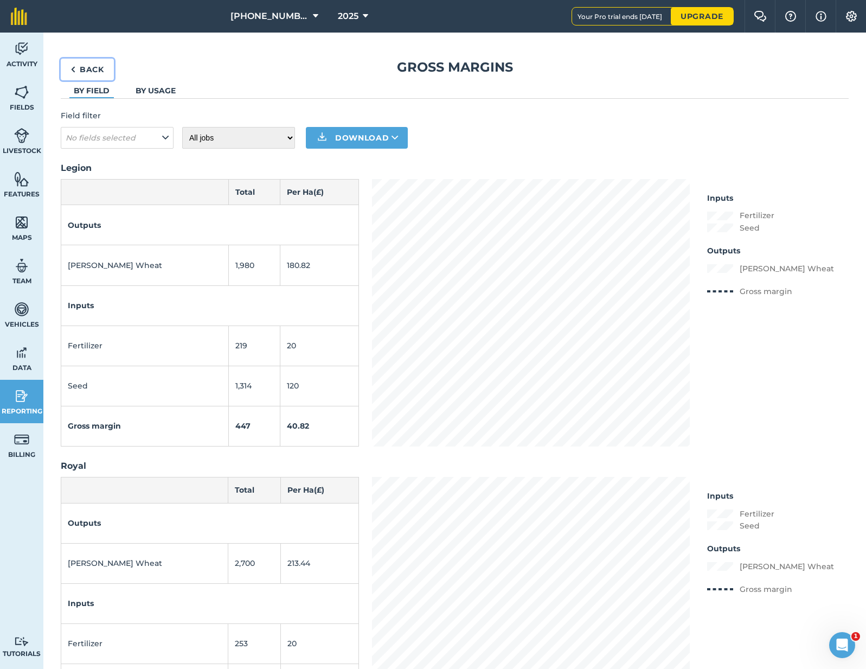
click at [83, 71] on link "Back" at bounding box center [87, 70] width 53 height 22
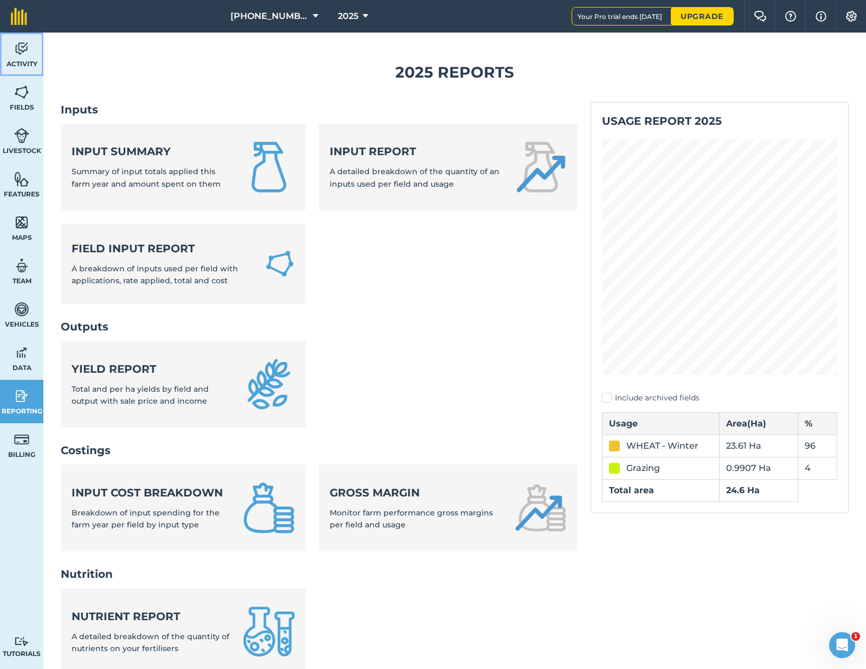
click at [32, 54] on link "Activity" at bounding box center [21, 54] width 43 height 43
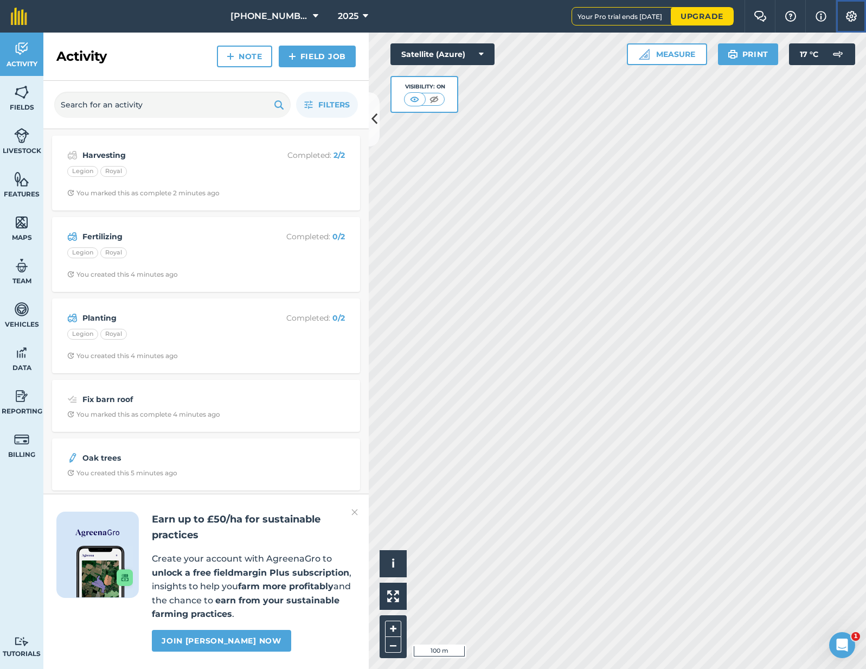
click at [852, 16] on img at bounding box center [851, 16] width 13 height 11
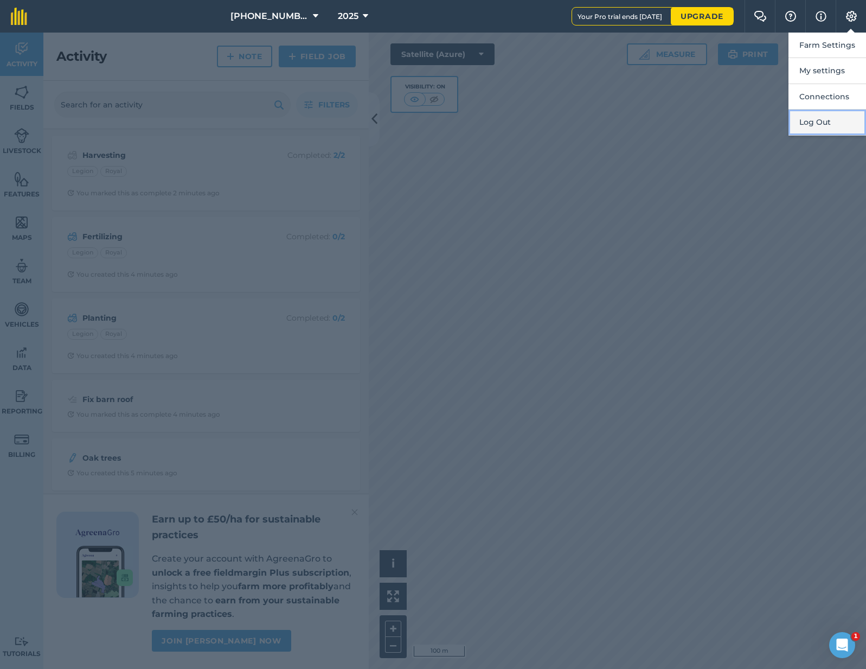
click at [805, 124] on button "Log Out" at bounding box center [827, 122] width 78 height 25
